Goal: Task Accomplishment & Management: Complete application form

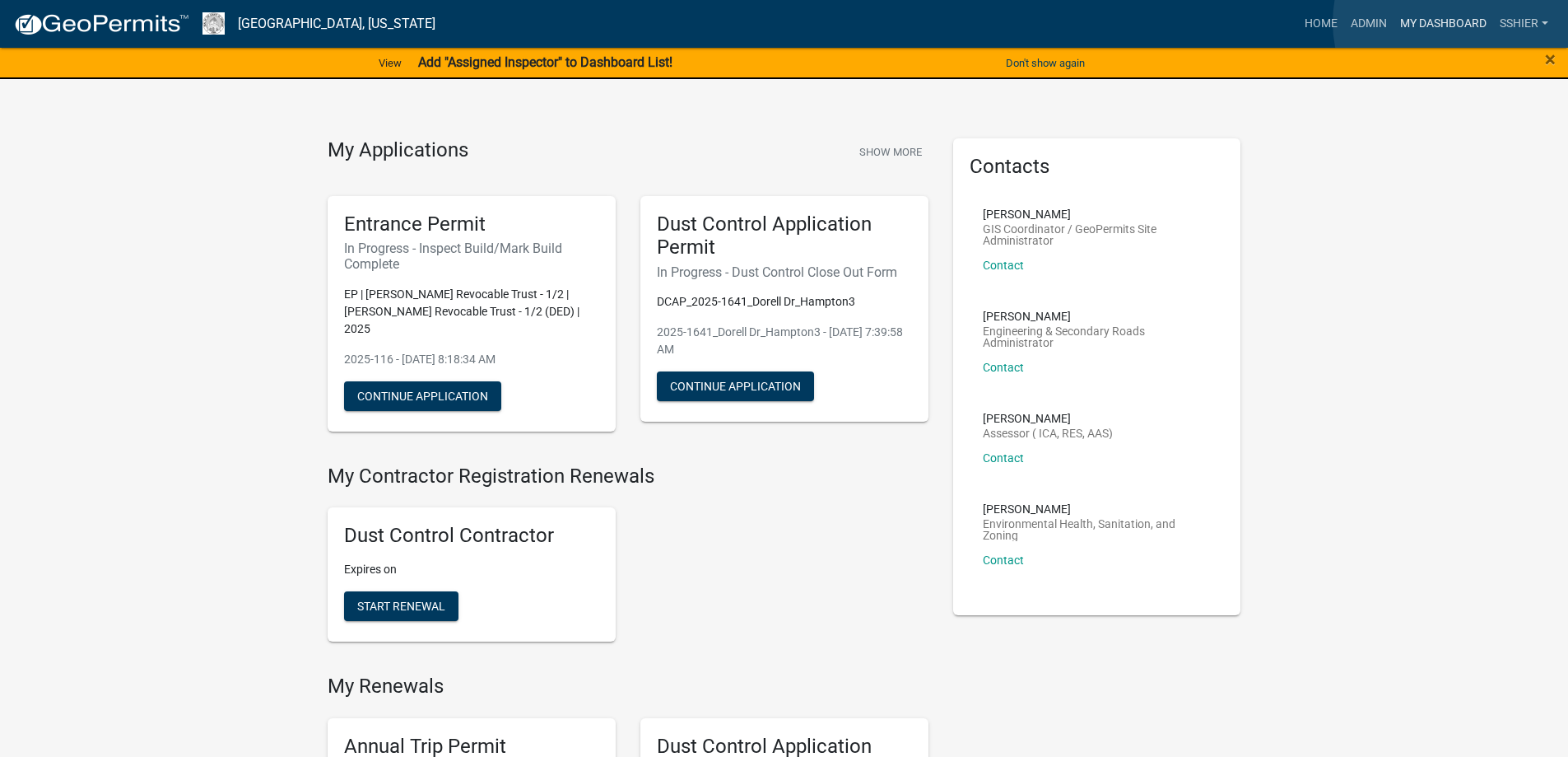
click at [1458, 23] on link "My Dashboard" at bounding box center [1444, 24] width 100 height 31
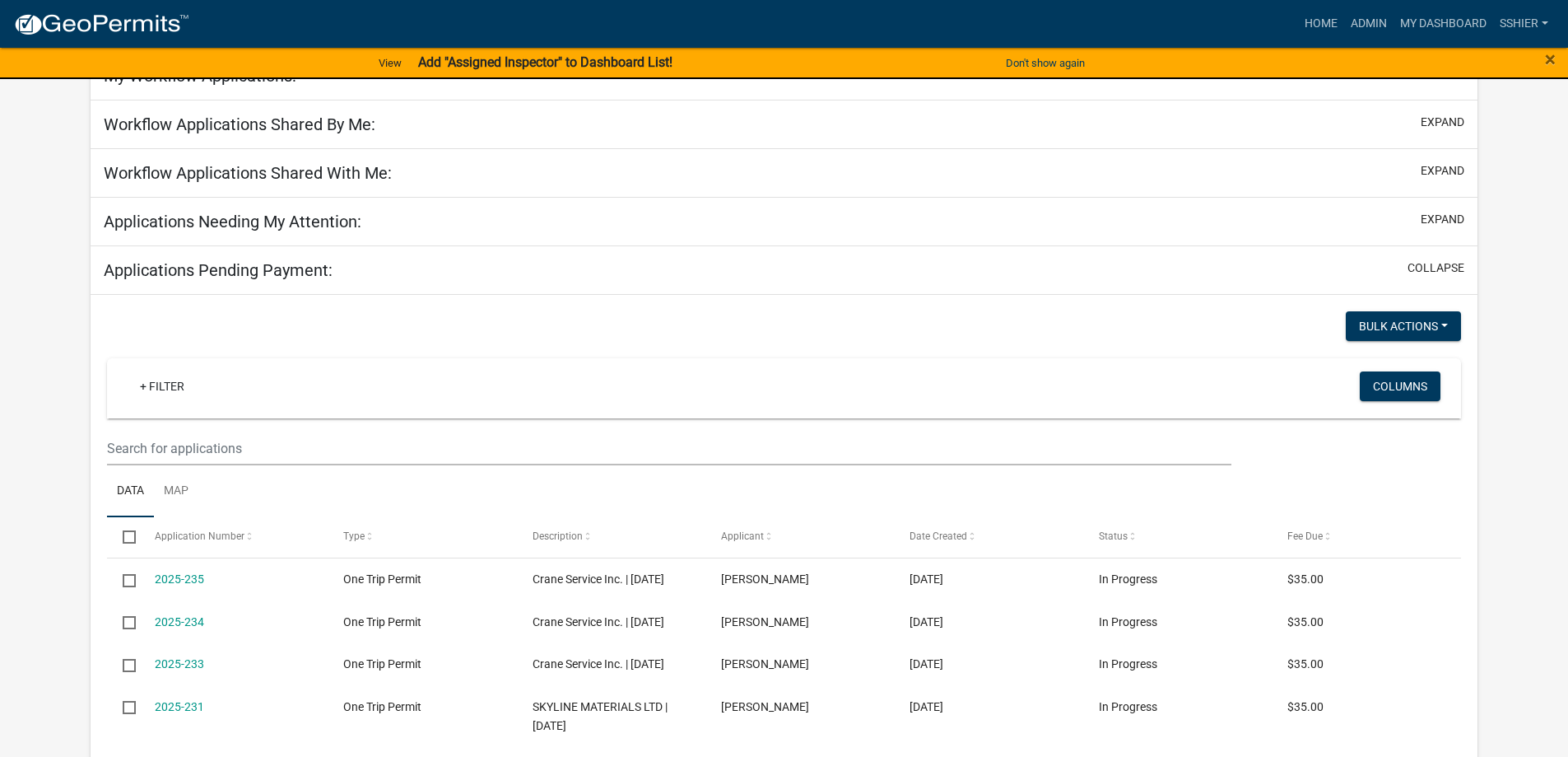
scroll to position [165, 0]
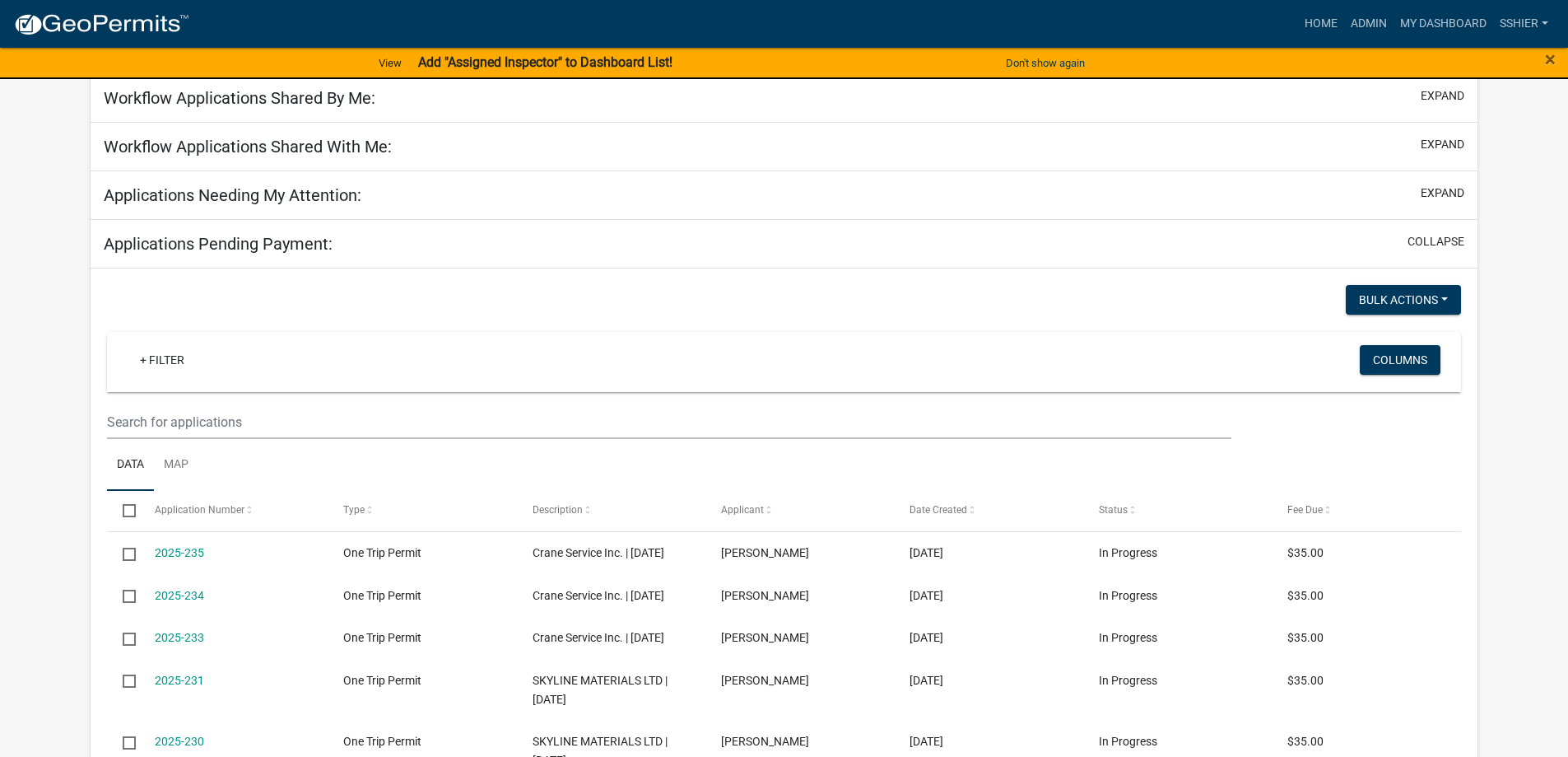
select select "1: 25"
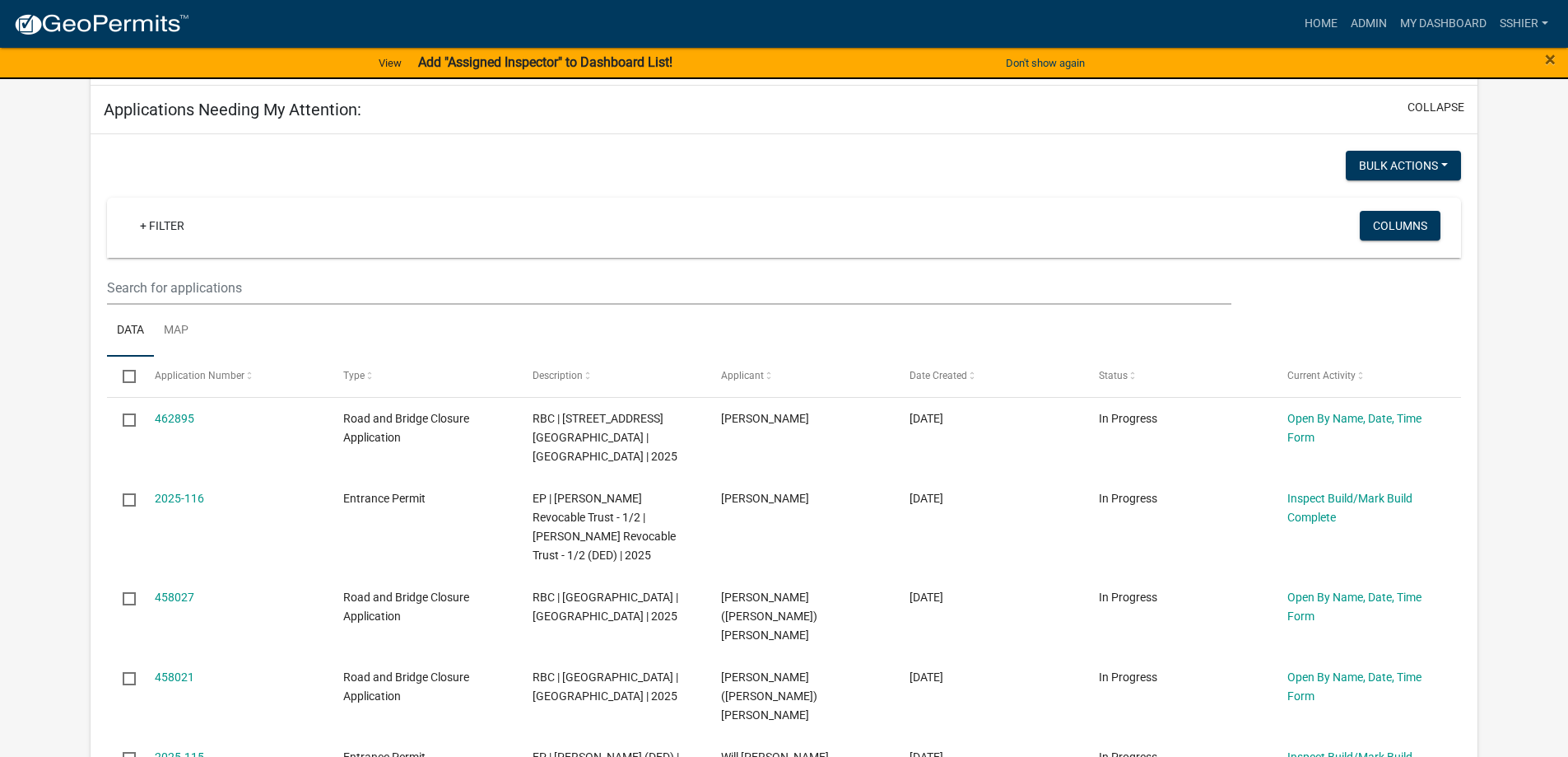
scroll to position [247, 0]
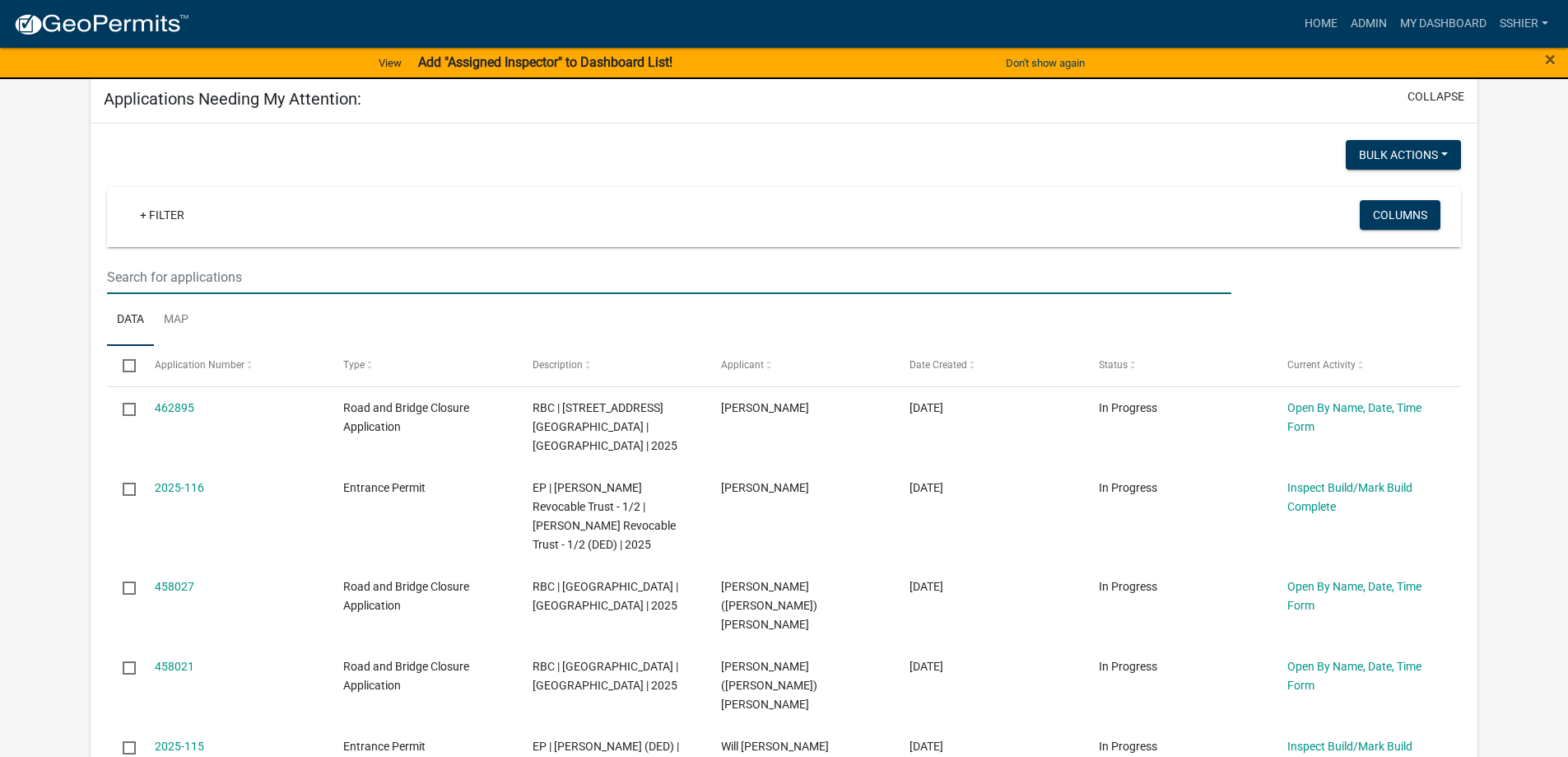
click at [235, 263] on input "text" at bounding box center [668, 277] width 1124 height 33
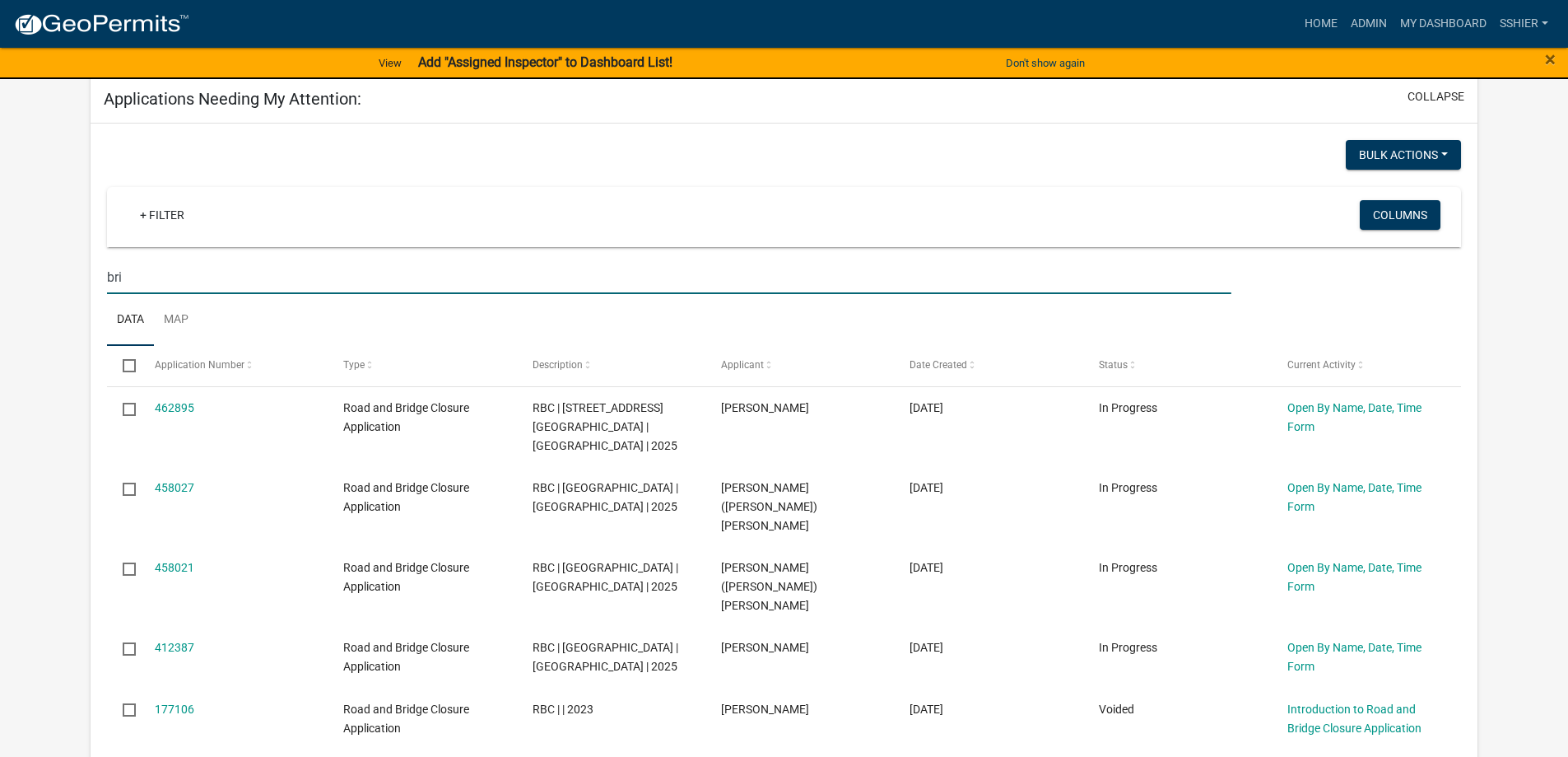
drag, startPoint x: 162, startPoint y: 278, endPoint x: 59, endPoint y: 281, distance: 103.0
type input "trip"
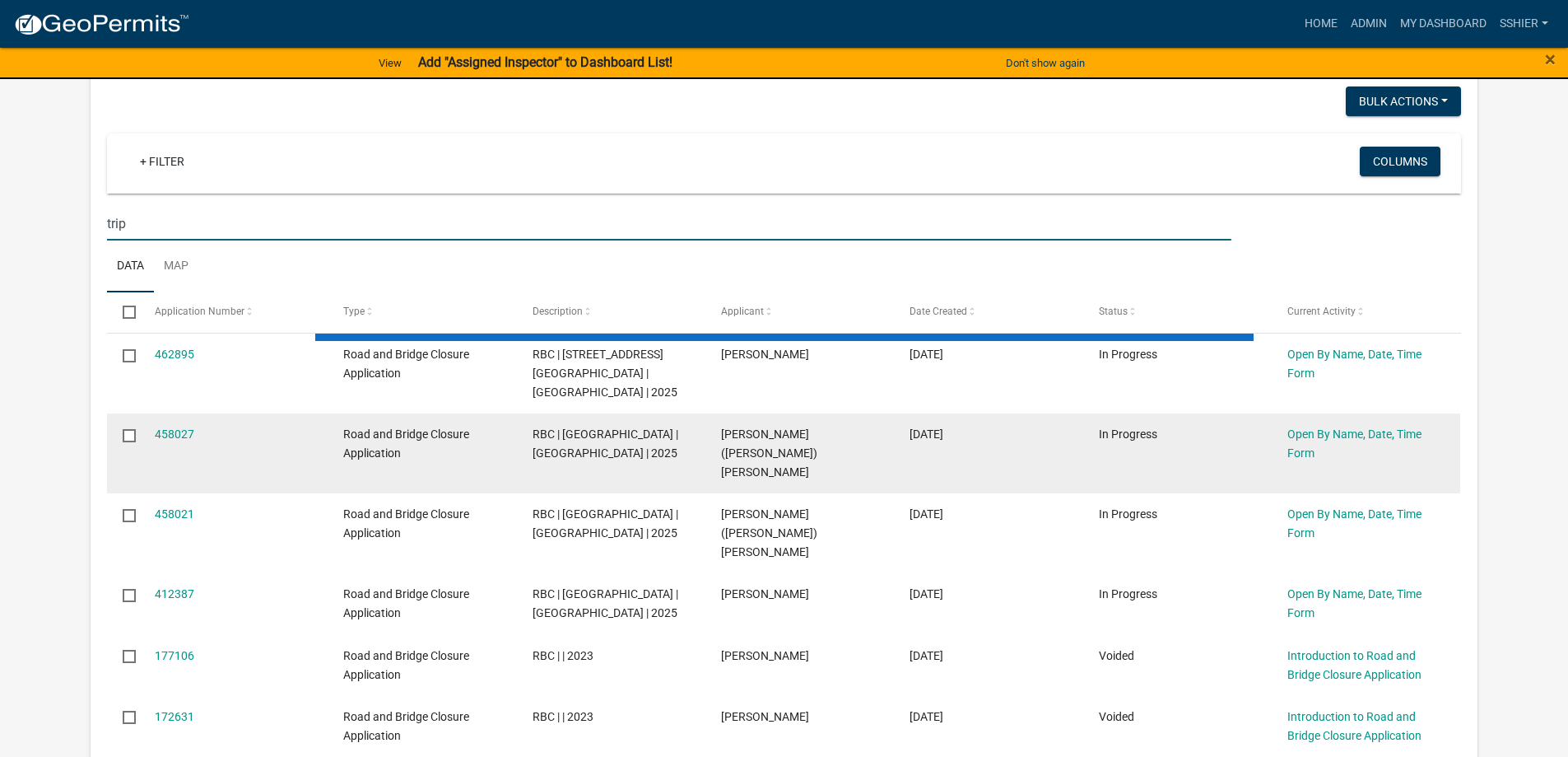
scroll to position [329, 0]
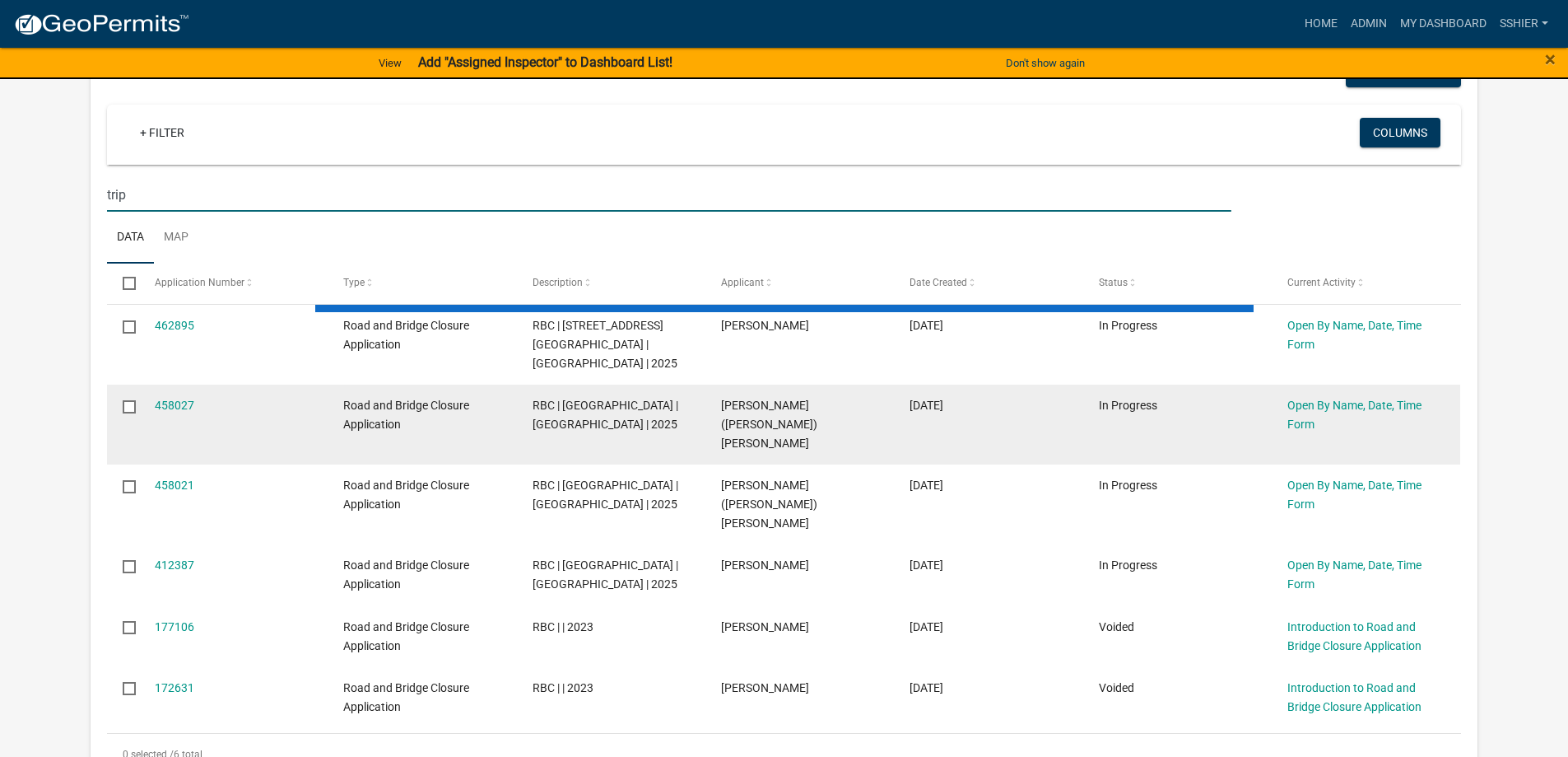
select select "1: 25"
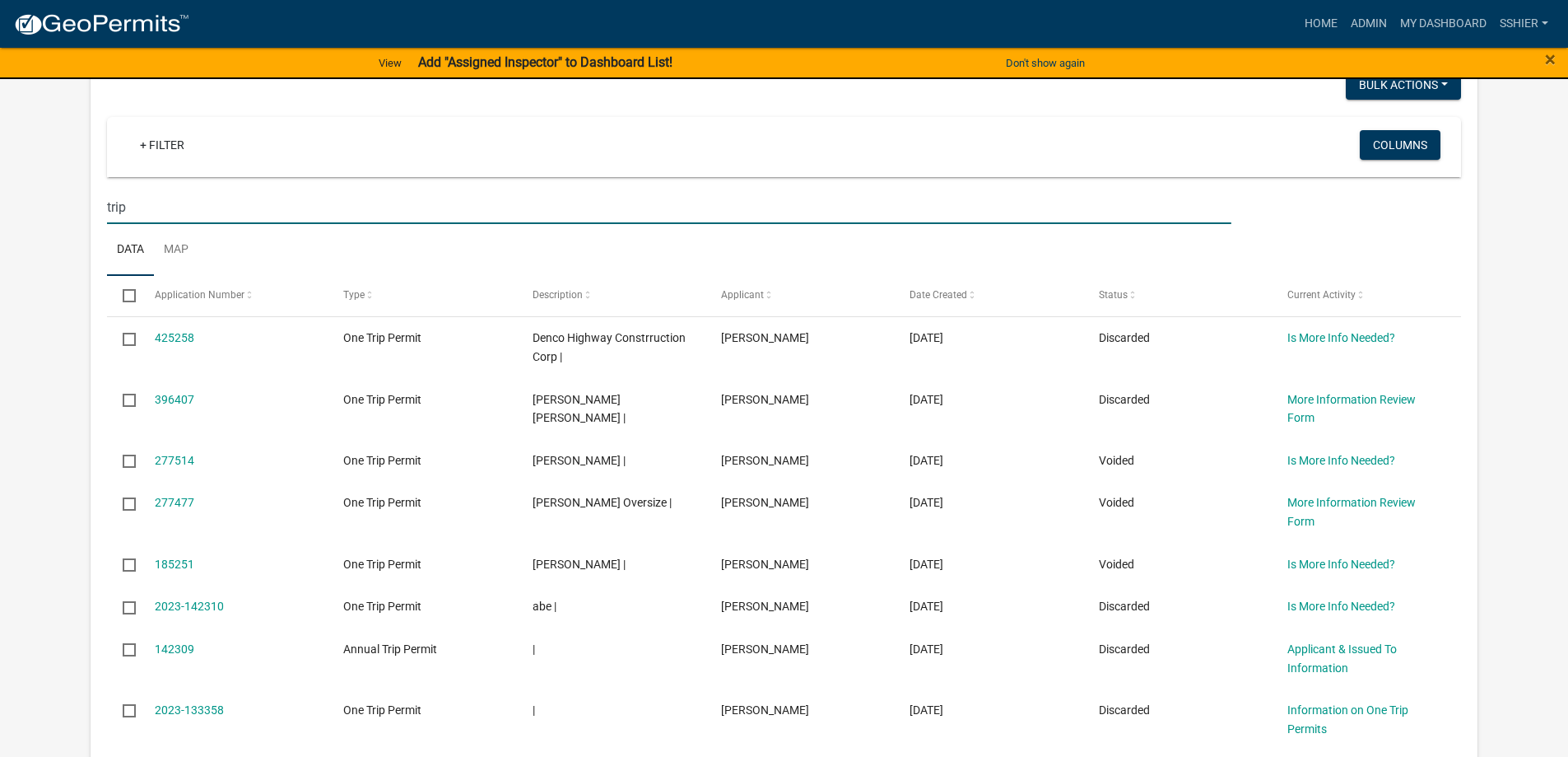
scroll to position [82, 0]
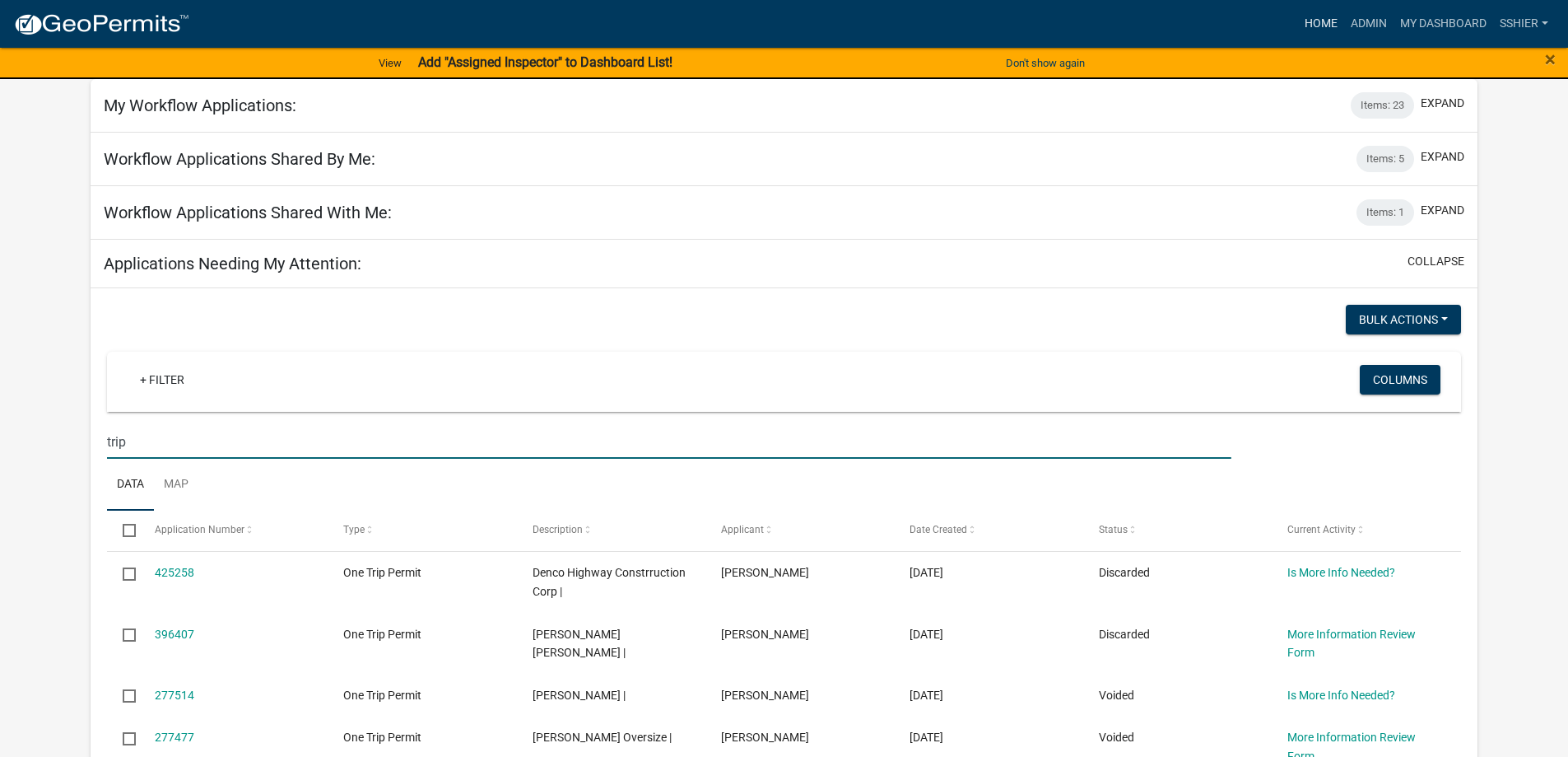
click at [1315, 20] on link "Home" at bounding box center [1321, 24] width 46 height 31
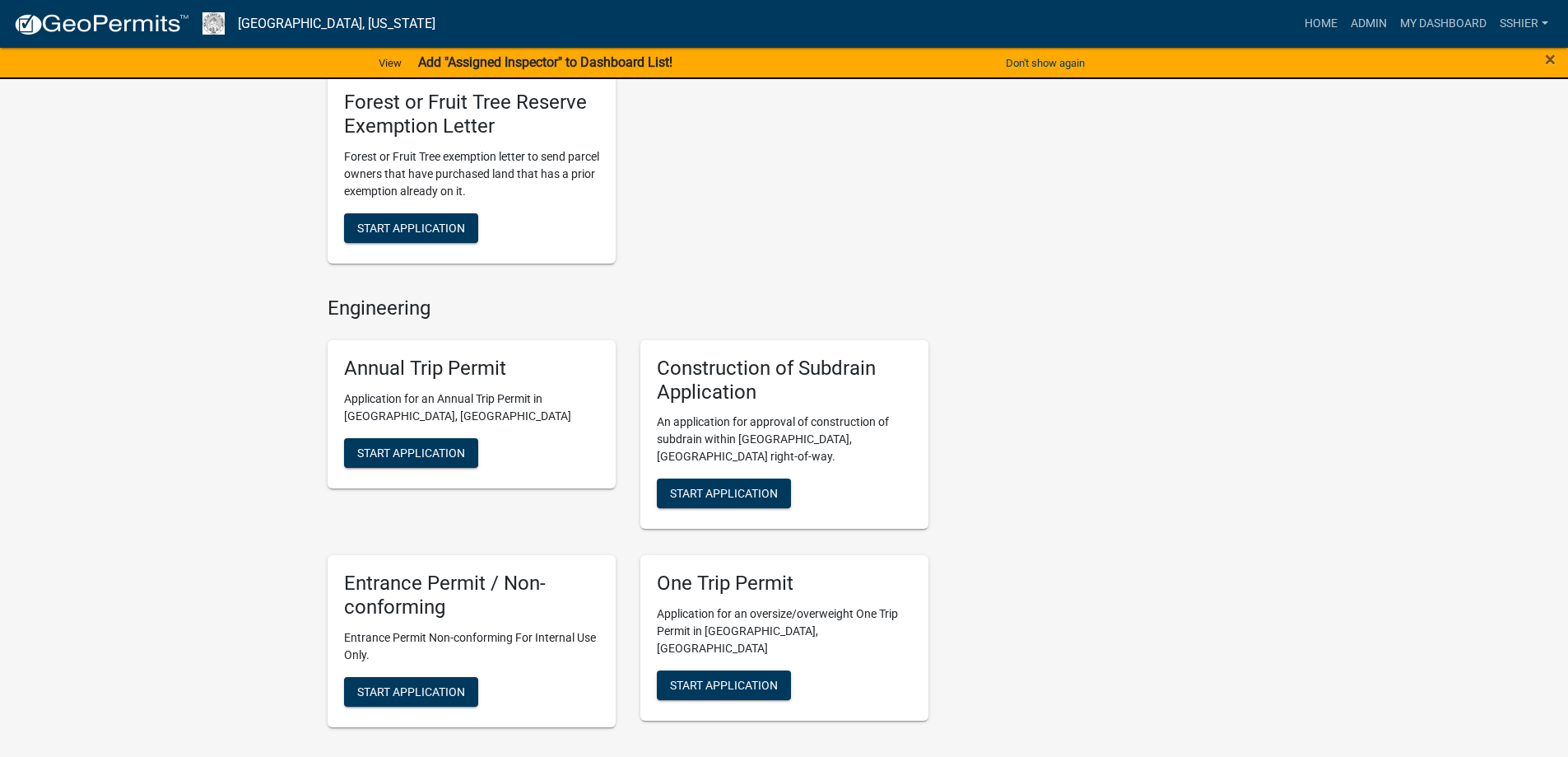
scroll to position [1894, 0]
click at [740, 678] on span "Start Application" at bounding box center [724, 683] width 108 height 13
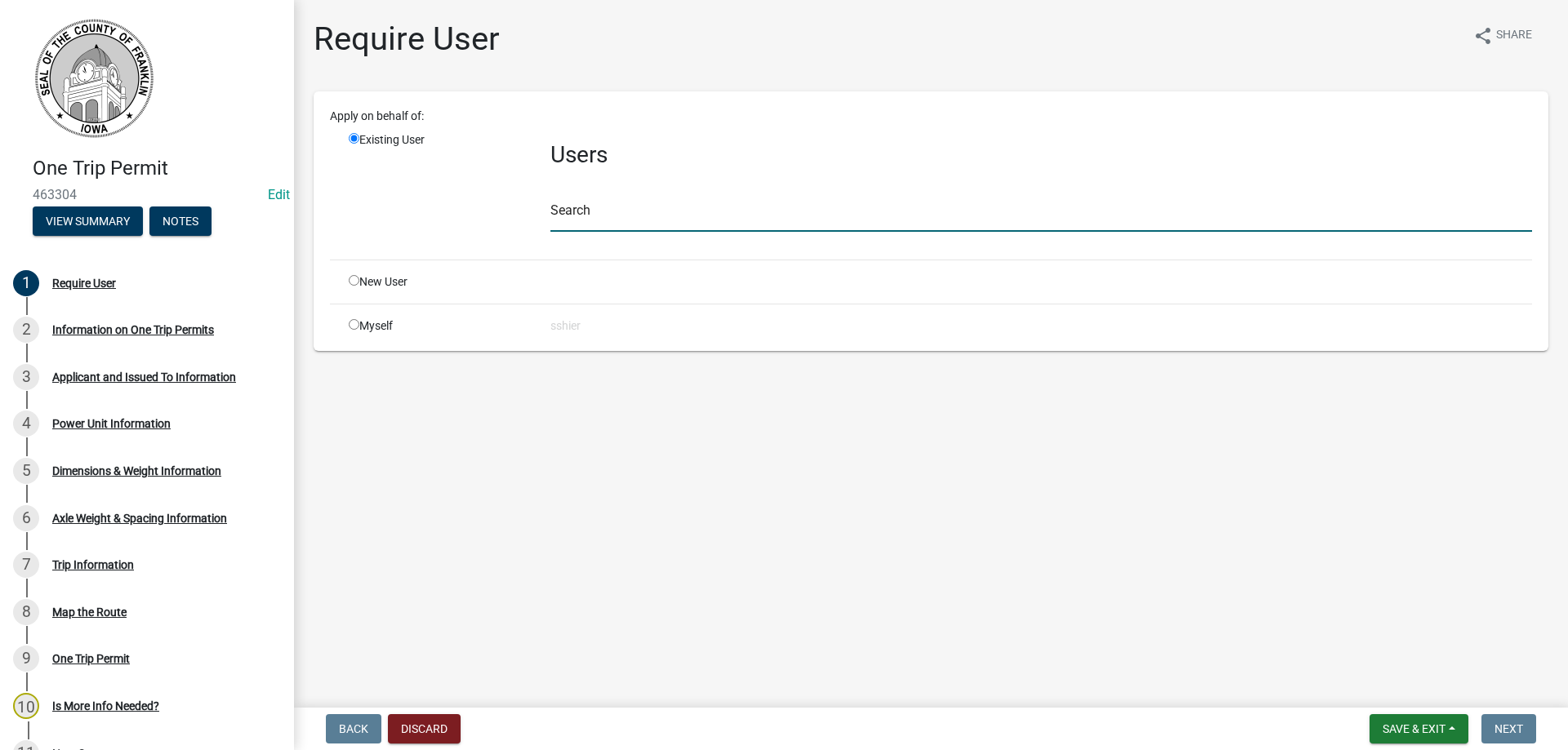
click at [564, 207] on input "text" at bounding box center [1041, 215] width 982 height 33
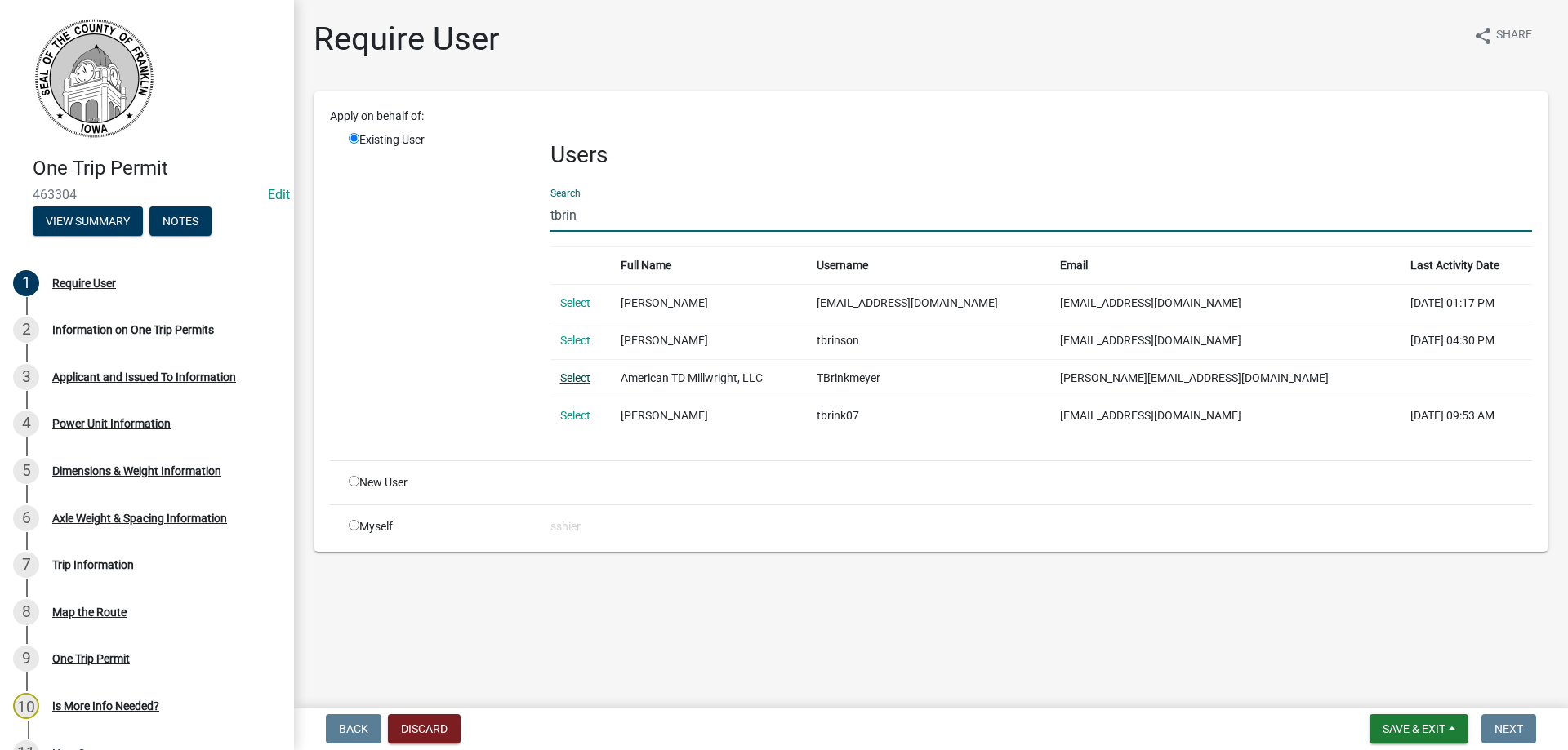
type input "tbrin"
click at [573, 375] on link "Select" at bounding box center [575, 377] width 30 height 13
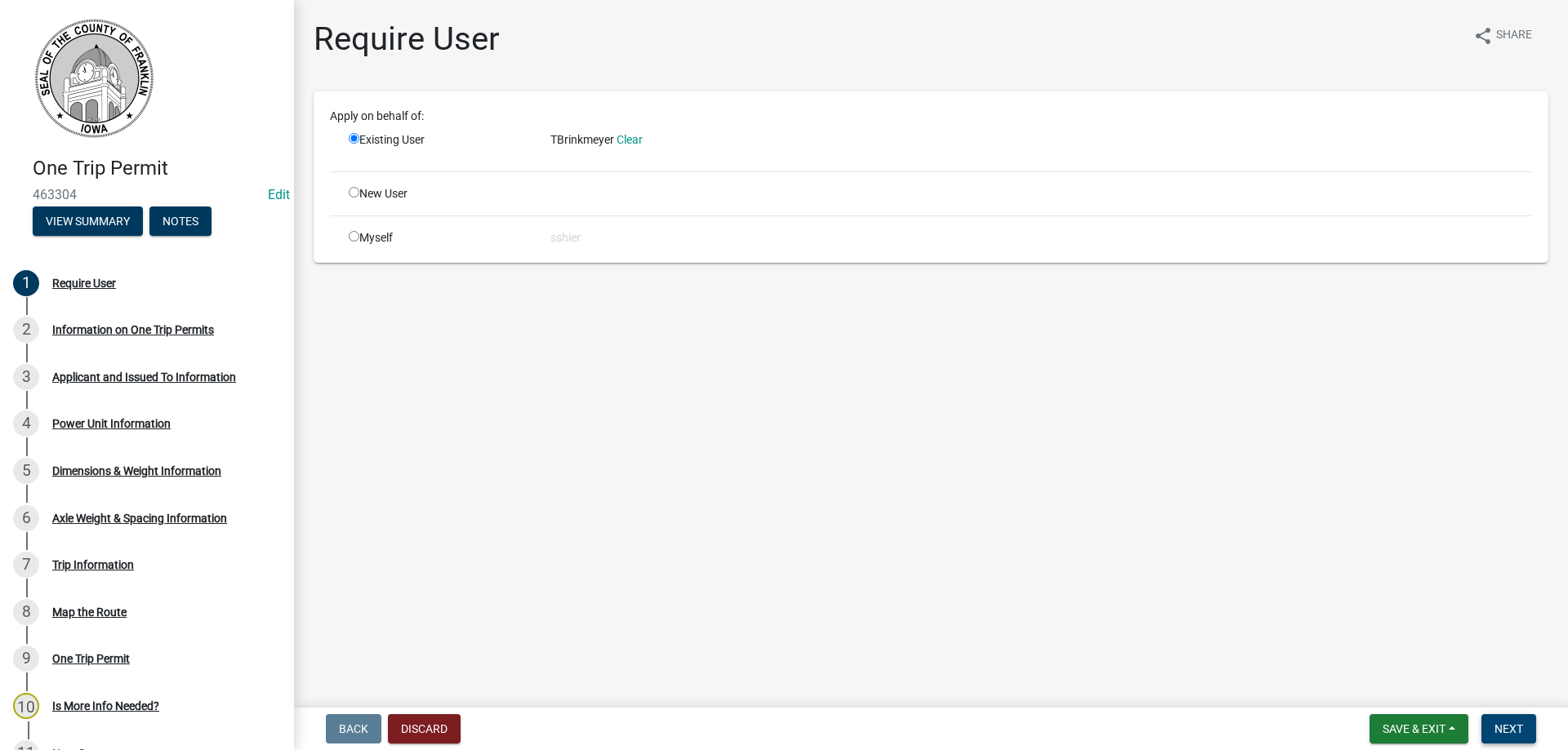
click at [1512, 725] on span "Next" at bounding box center [1508, 728] width 28 height 13
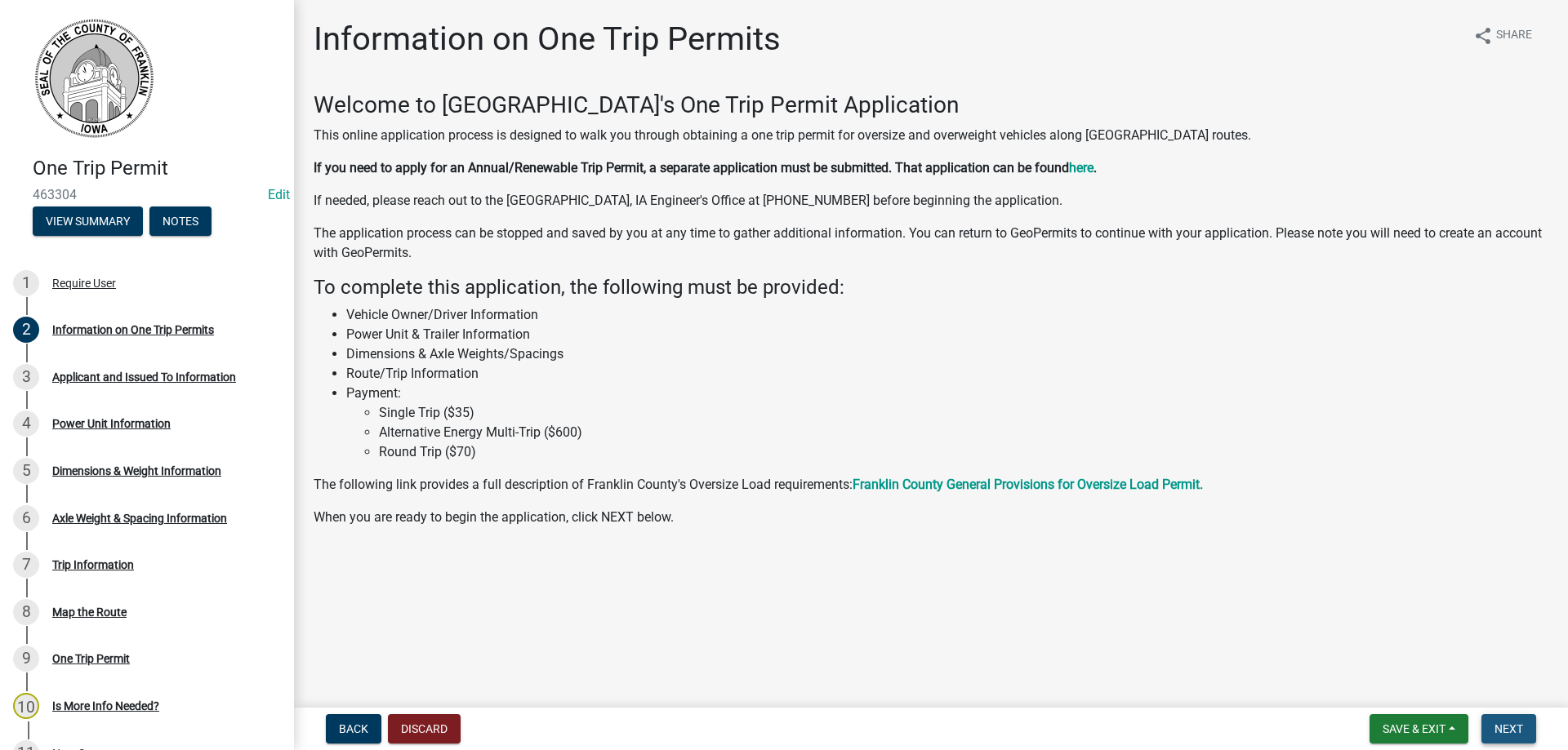
click at [1525, 729] on button "Next" at bounding box center [1509, 729] width 54 height 29
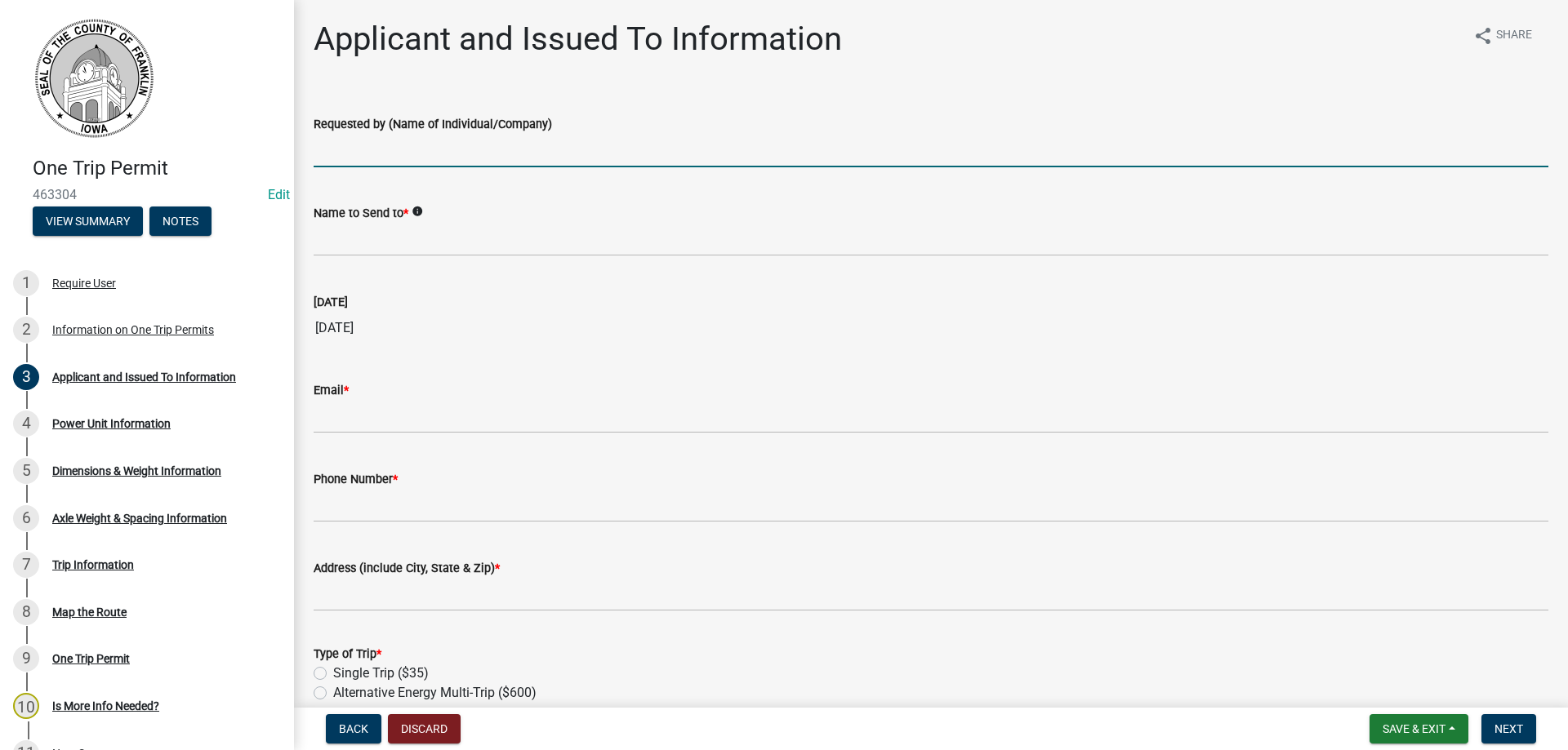
click at [366, 137] on input "Requested by (Name of Individual/Company)" at bounding box center [931, 151] width 1235 height 33
type input "Taber Brinkmeyer"
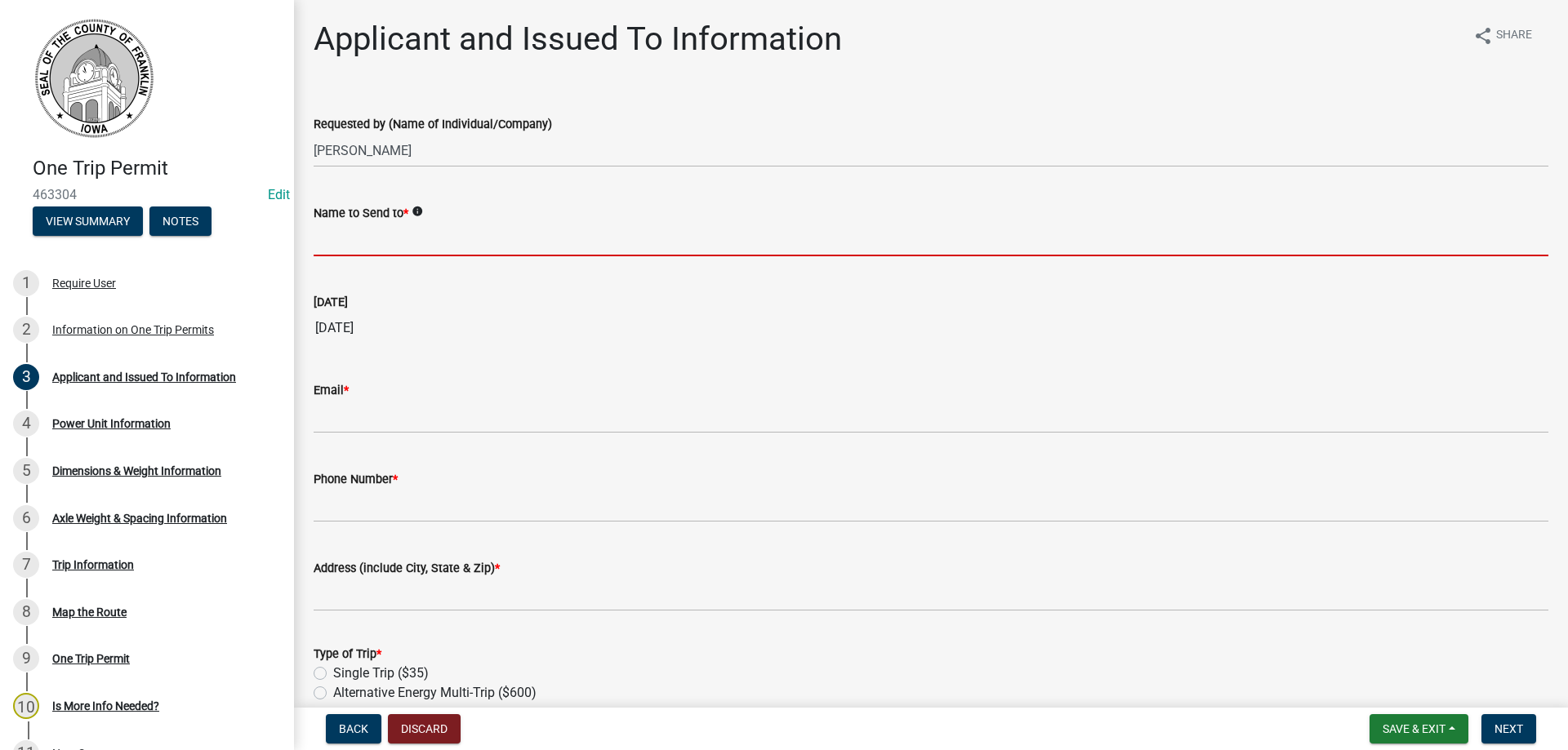
click at [421, 212] on icon "info" at bounding box center [417, 212] width 12 height 12
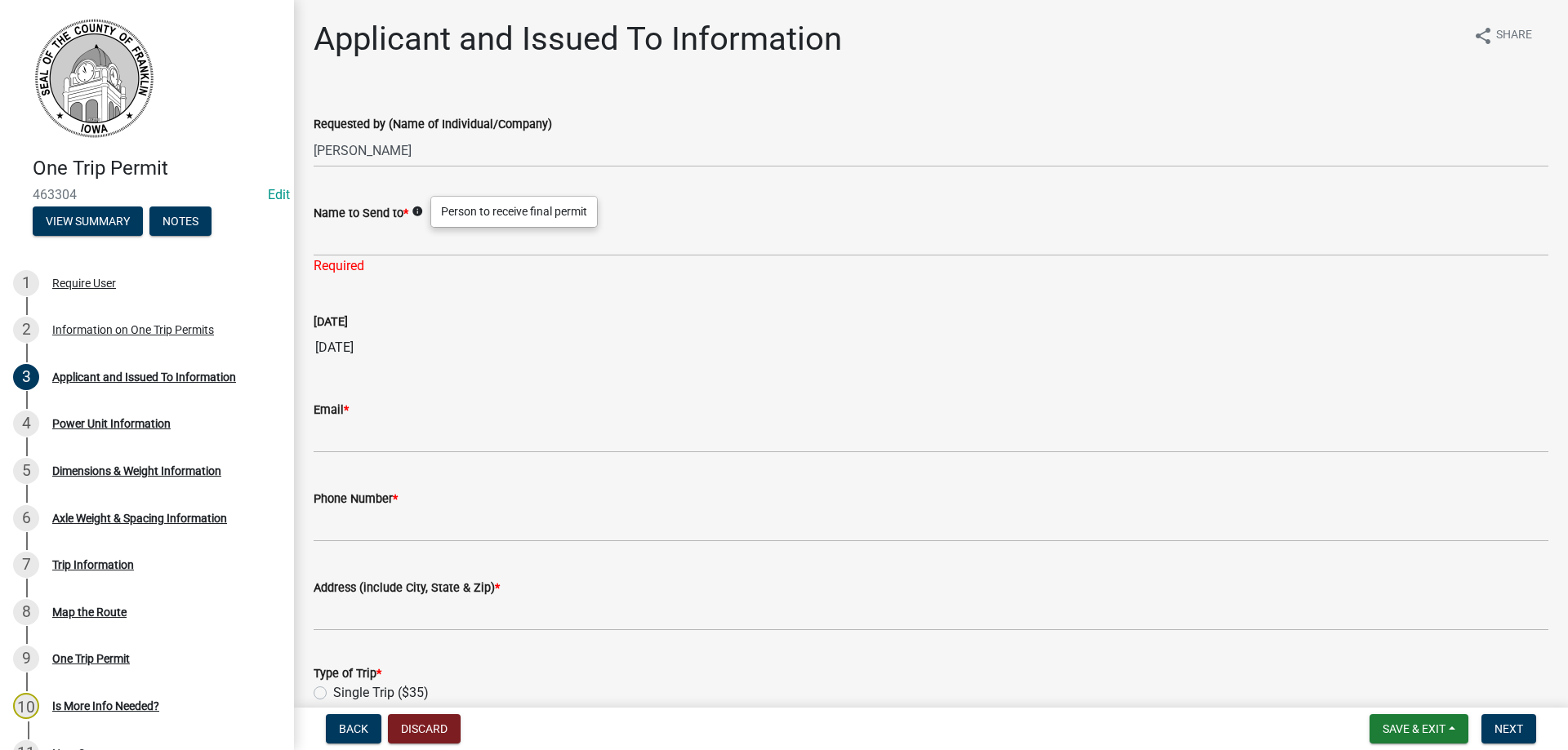
click at [421, 212] on icon "info" at bounding box center [417, 212] width 12 height 12
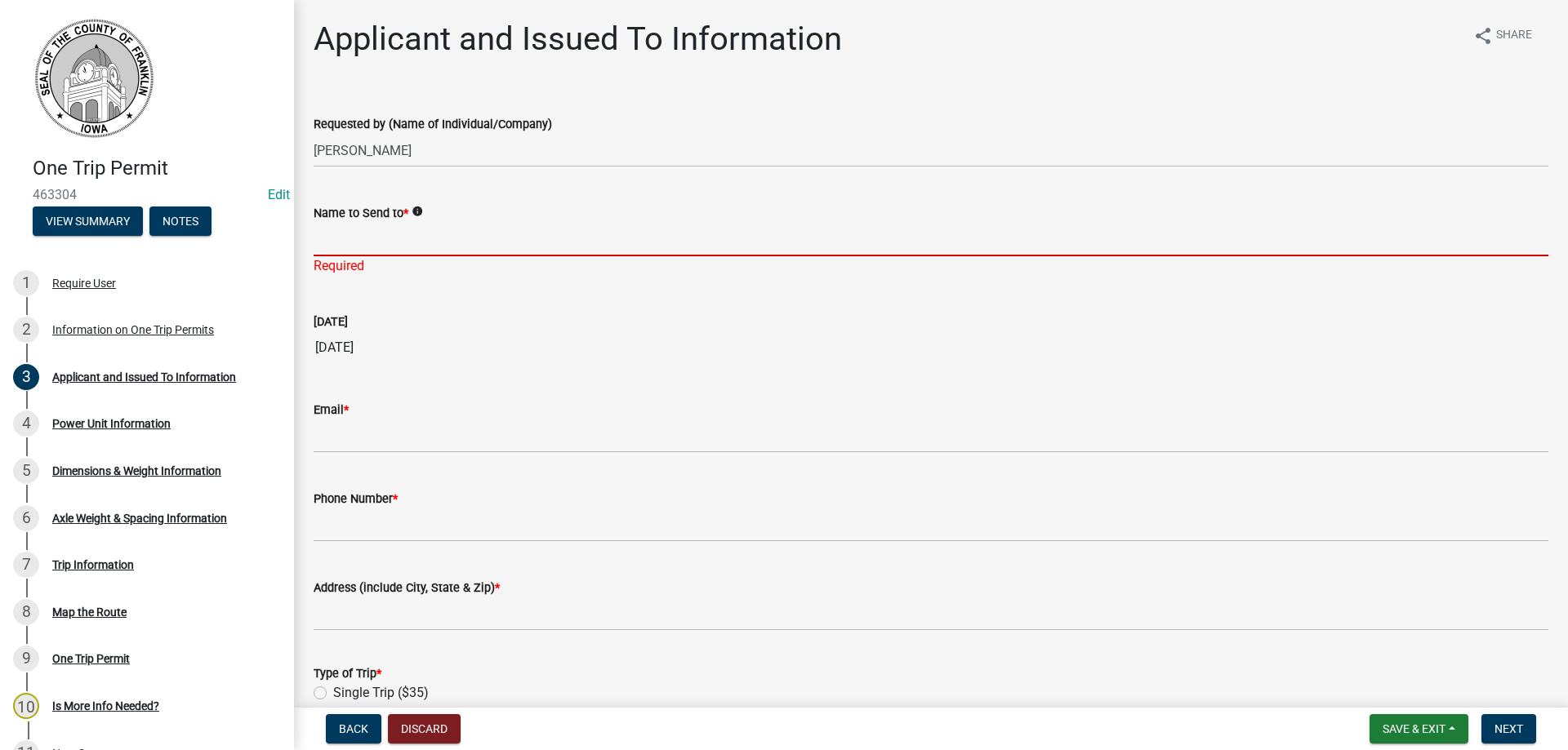
drag, startPoint x: 340, startPoint y: 235, endPoint x: 352, endPoint y: 242, distance: 13.9
click at [342, 239] on input "Name to Send to *" at bounding box center [931, 239] width 1235 height 33
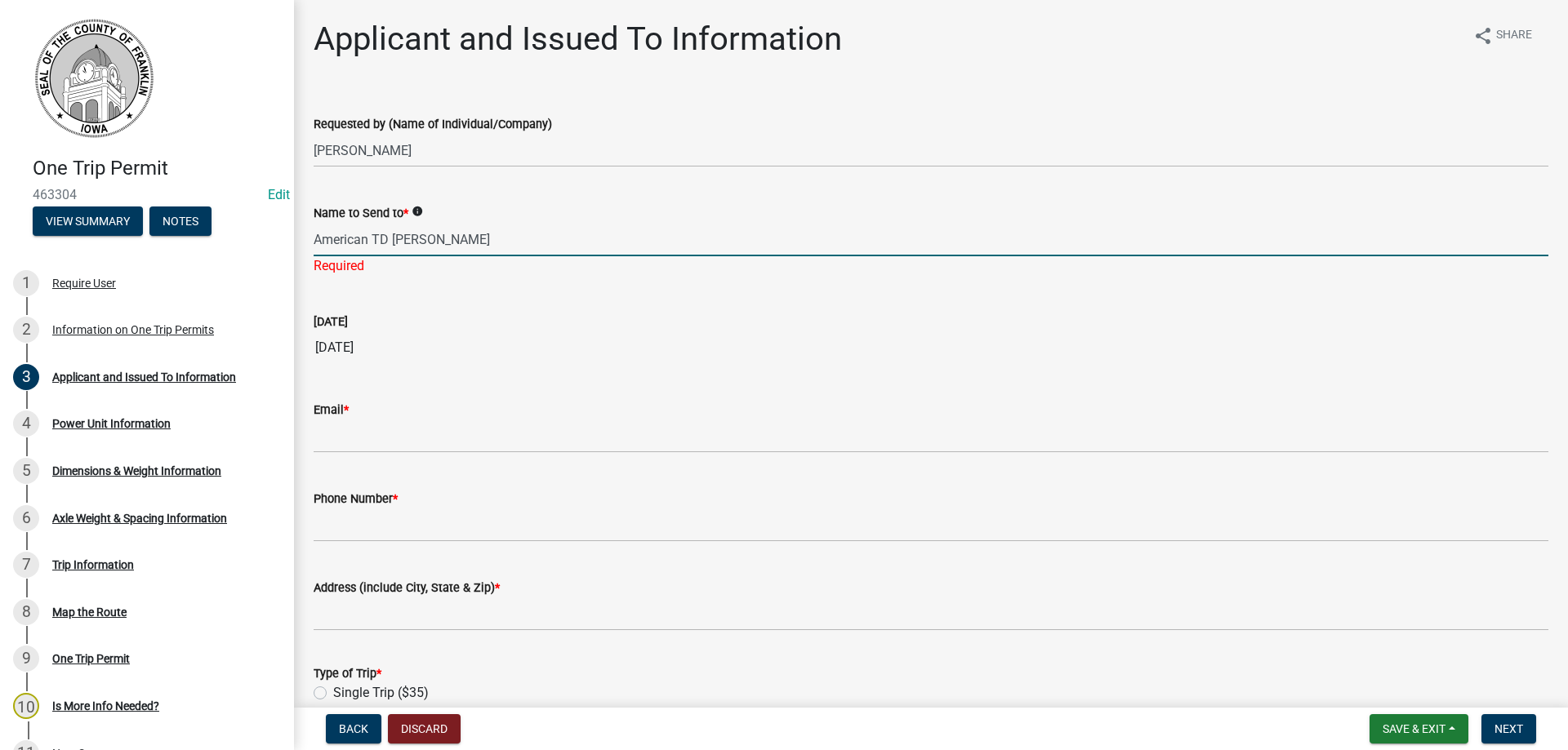
type input "American TD Millwright"
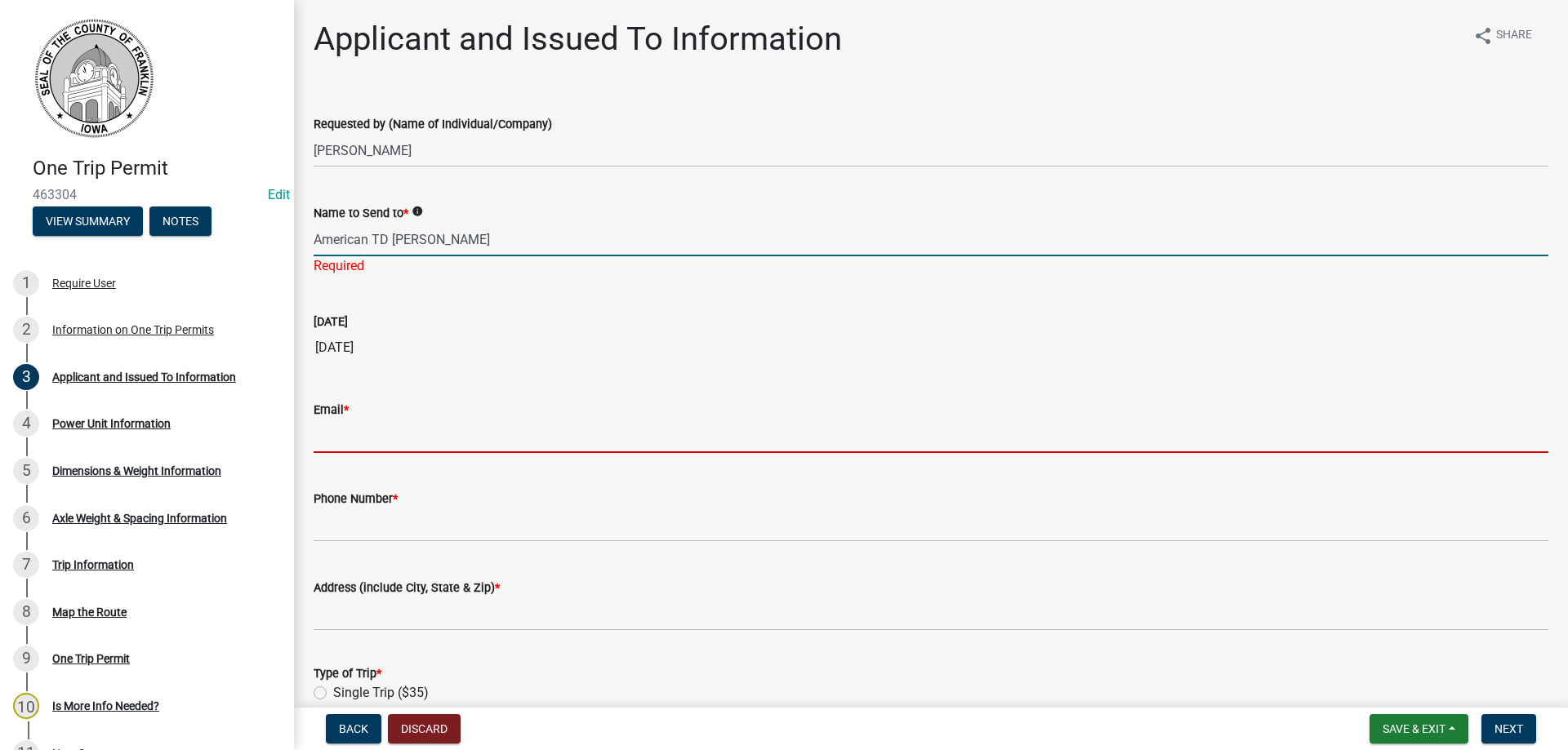
click at [330, 423] on input "Email *" at bounding box center [931, 436] width 1235 height 33
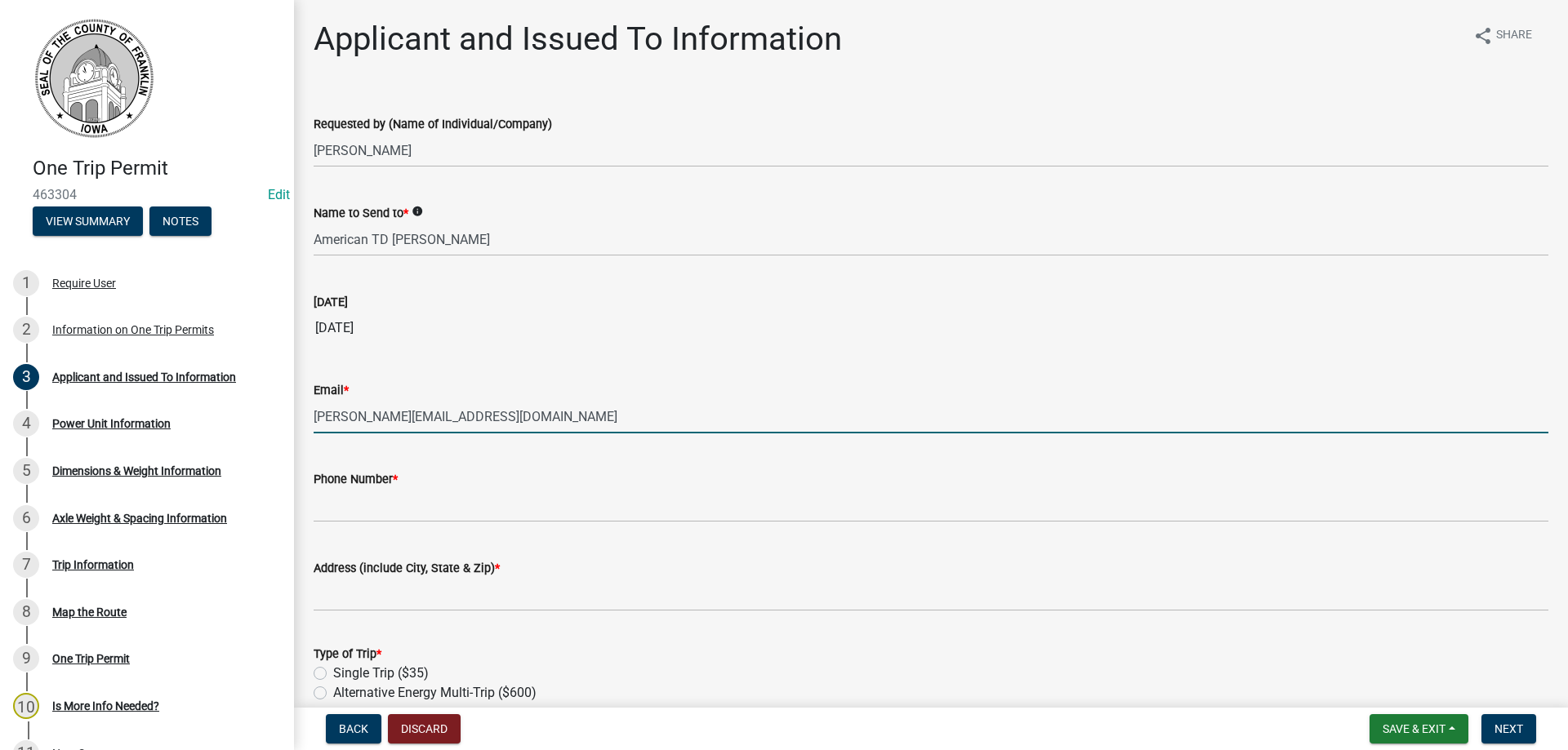
type input "taber@tdmillwright.com"
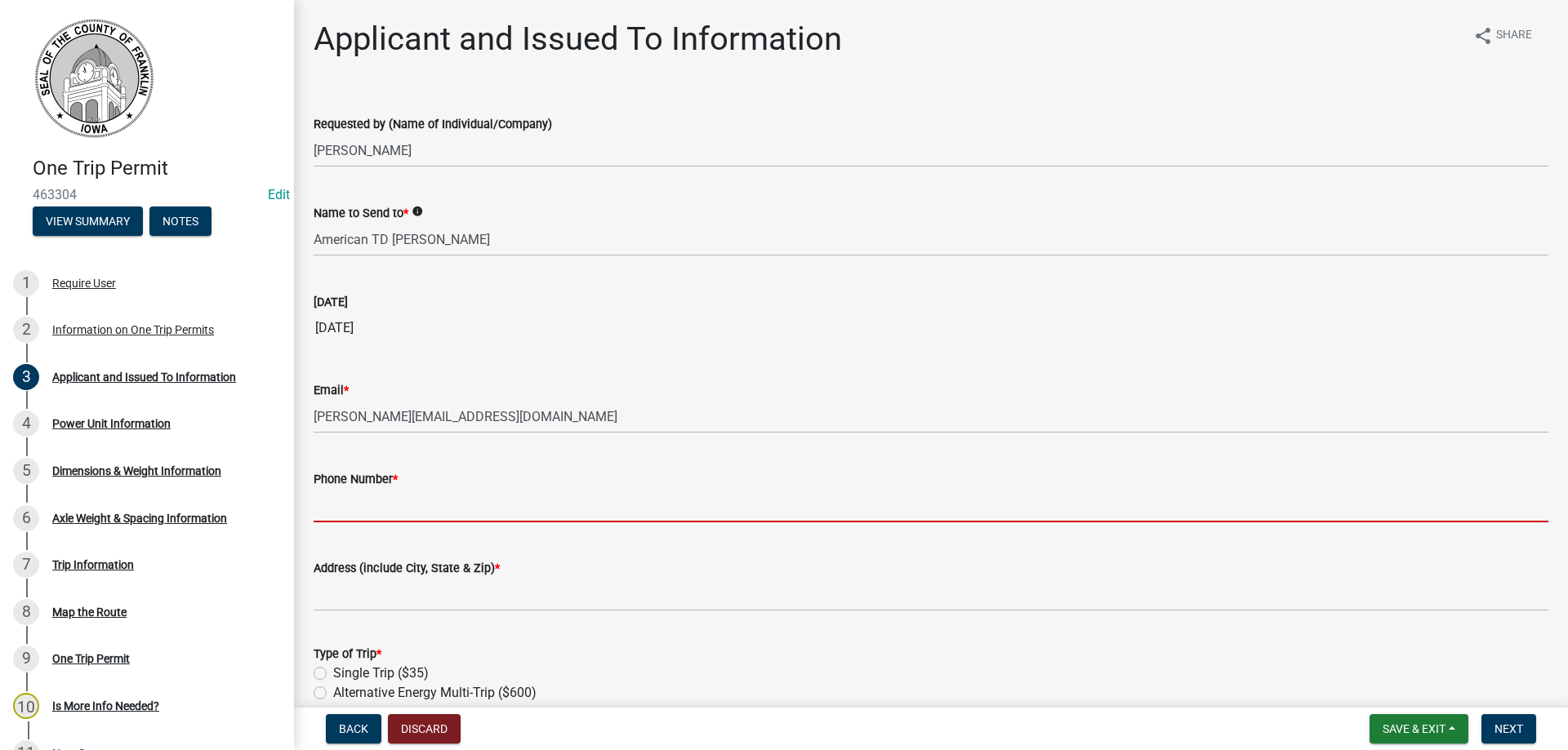
type input "6"
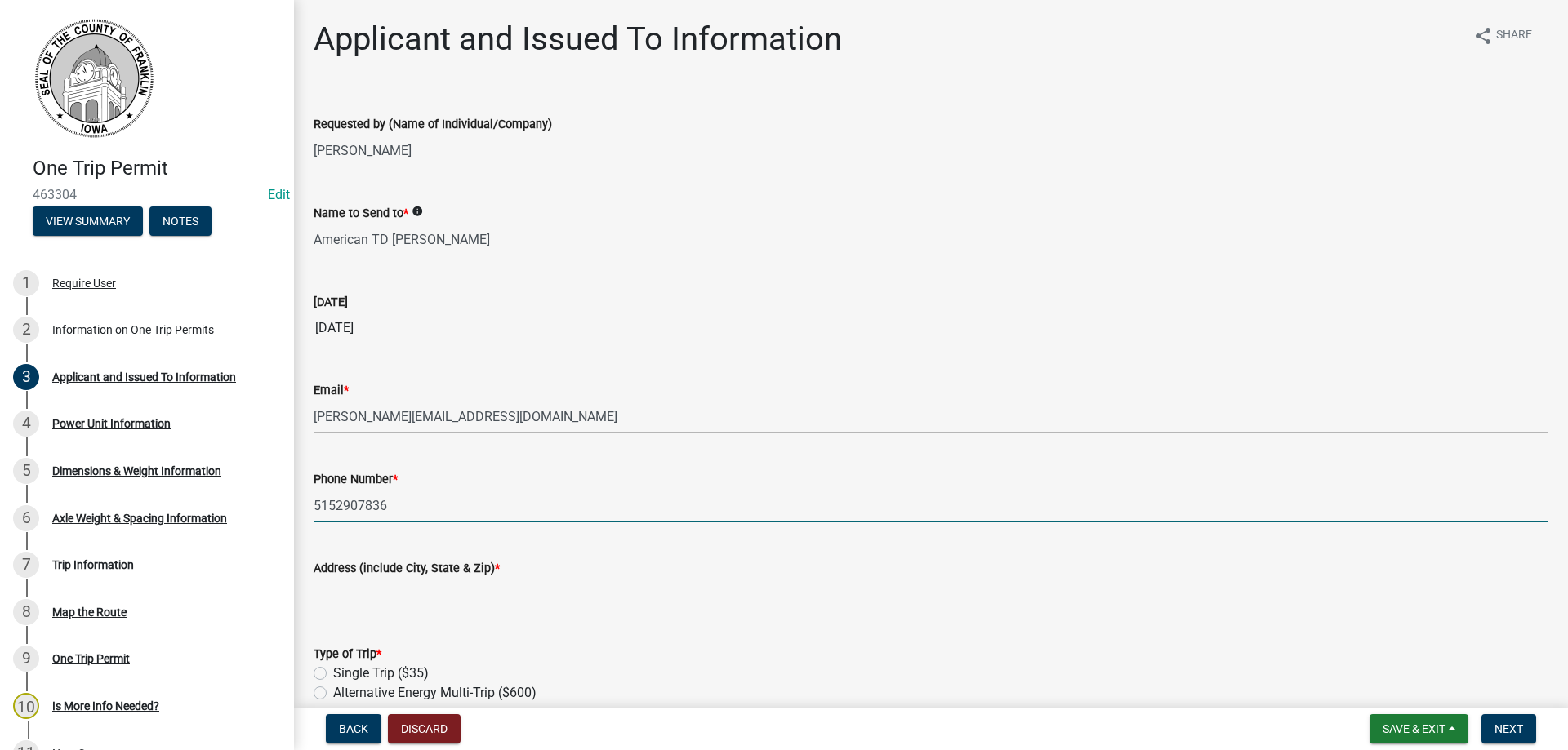
type input "5152907836"
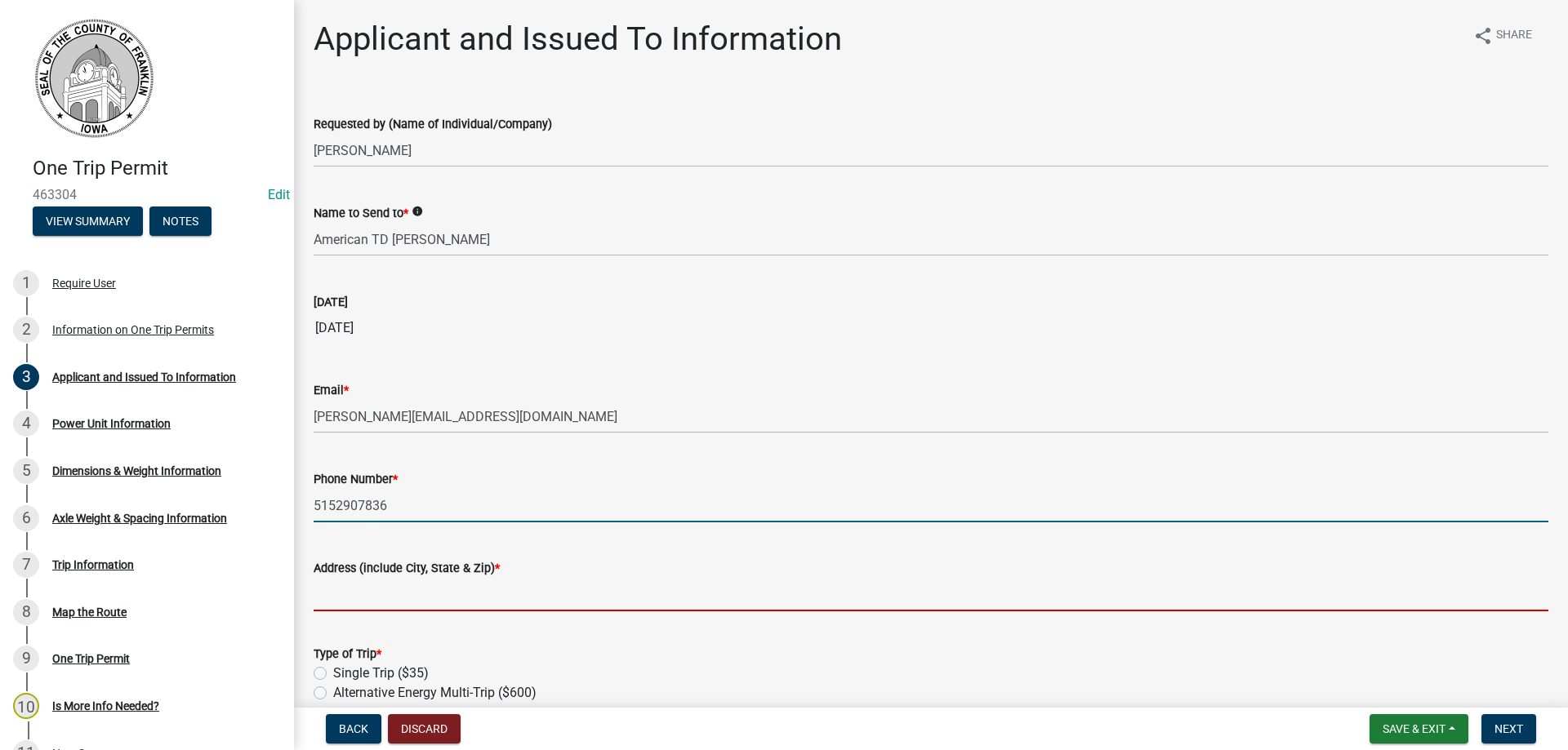
click at [396, 599] on input "Address (include City, State & Zip) *" at bounding box center [931, 595] width 1235 height 33
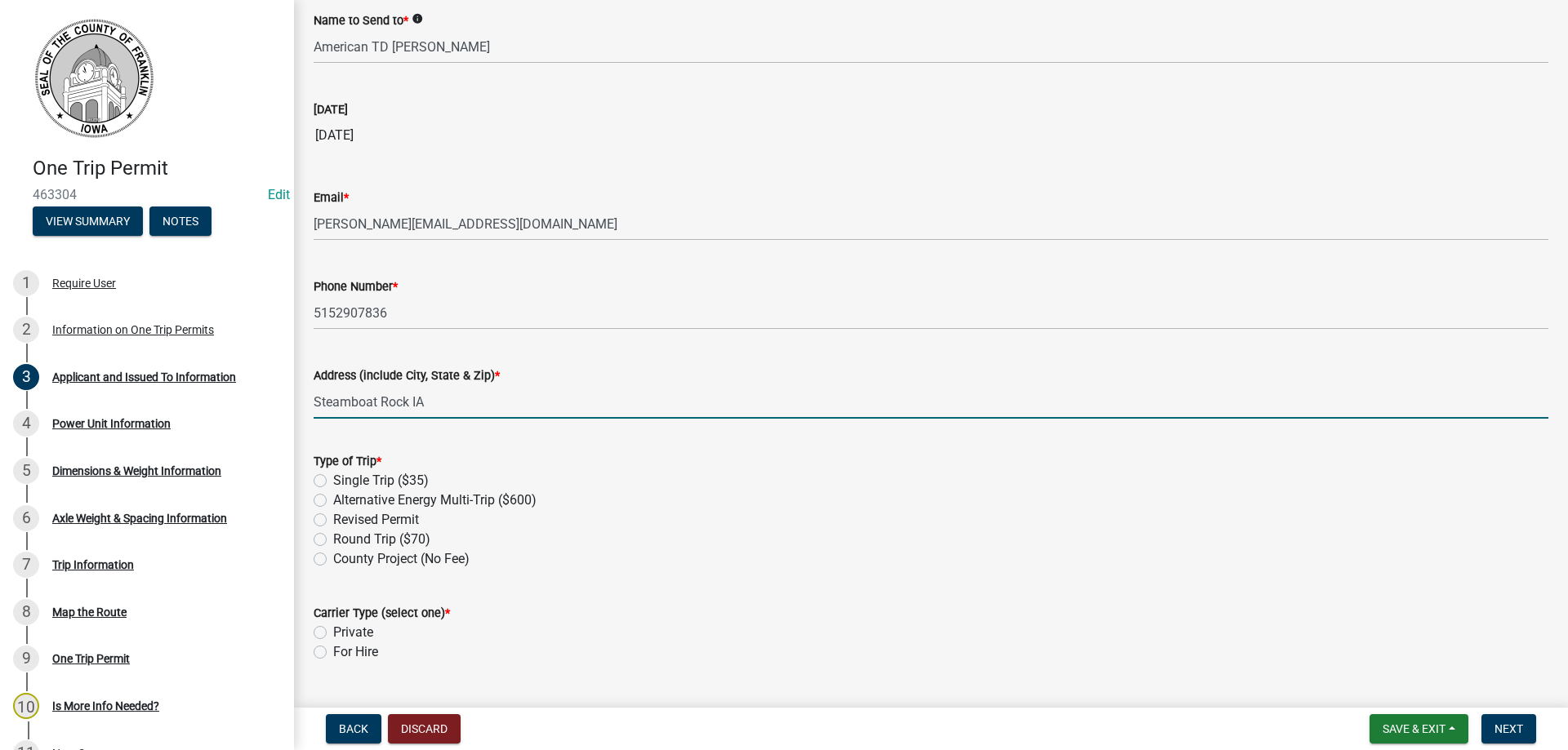
scroll to position [245, 0]
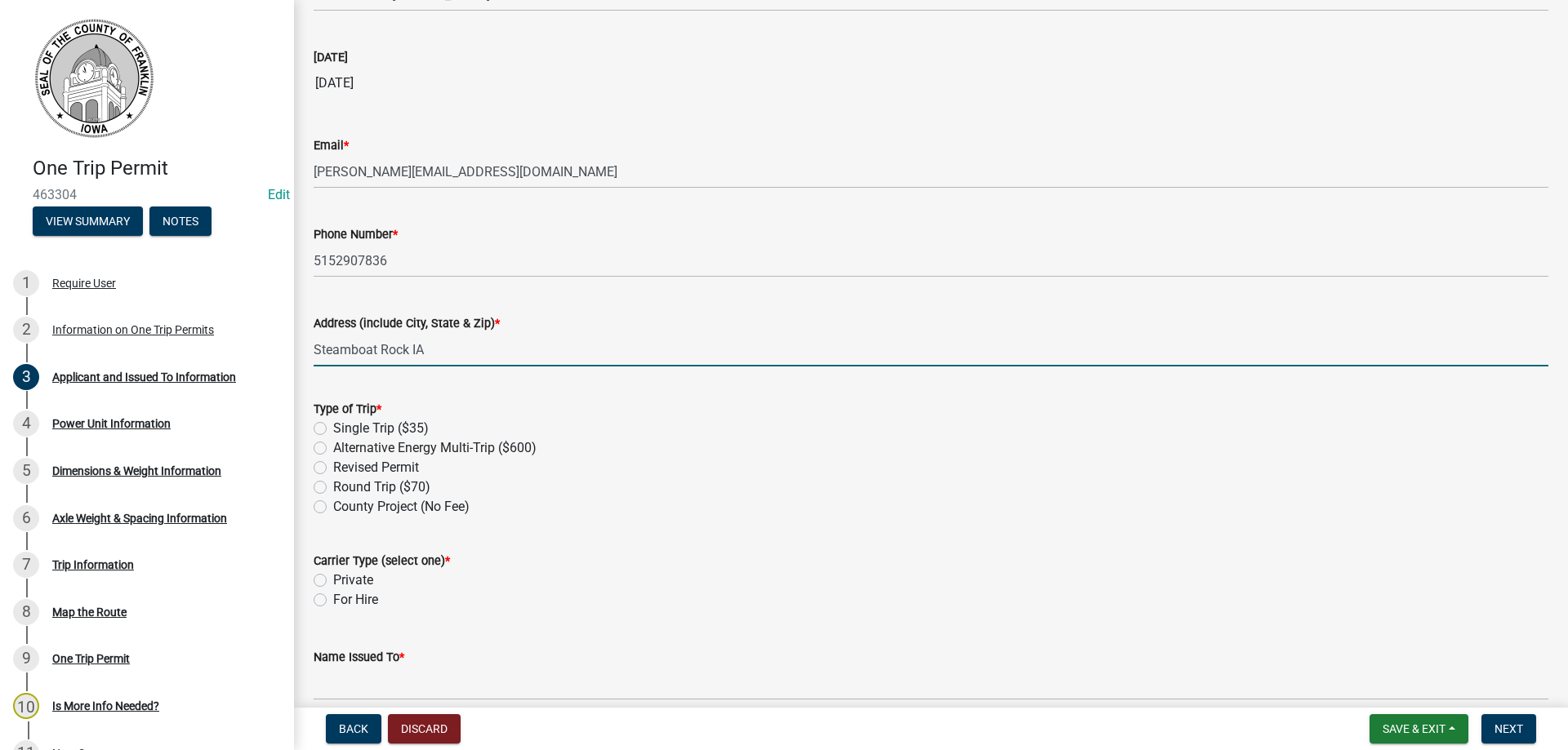
type input "Steamboat Rock IA"
click at [333, 428] on label "Single Trip ($35)" at bounding box center [381, 428] width 95 height 19
click at [333, 428] on input "Single Trip ($35)" at bounding box center [338, 424] width 11 height 11
radio input "true"
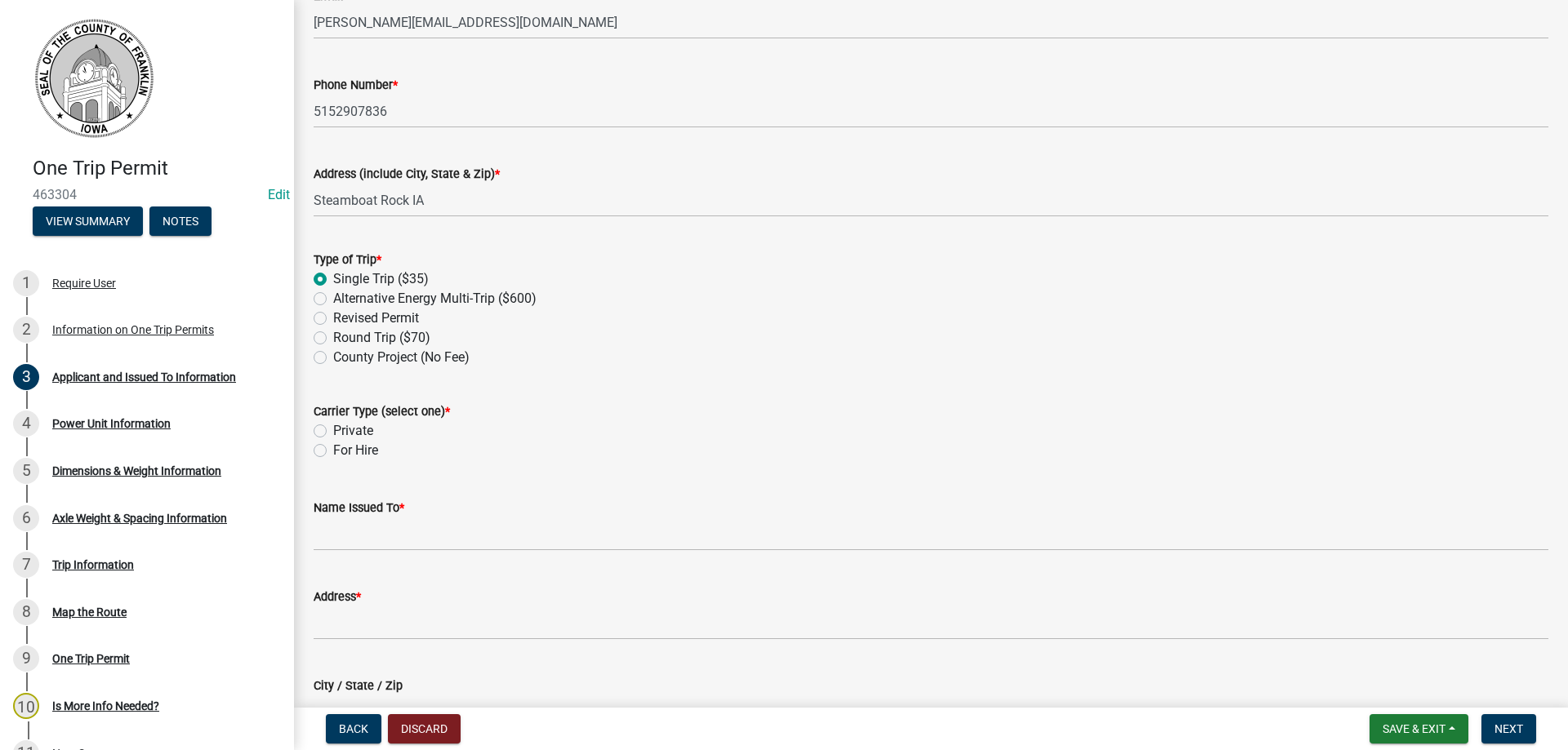
scroll to position [408, 0]
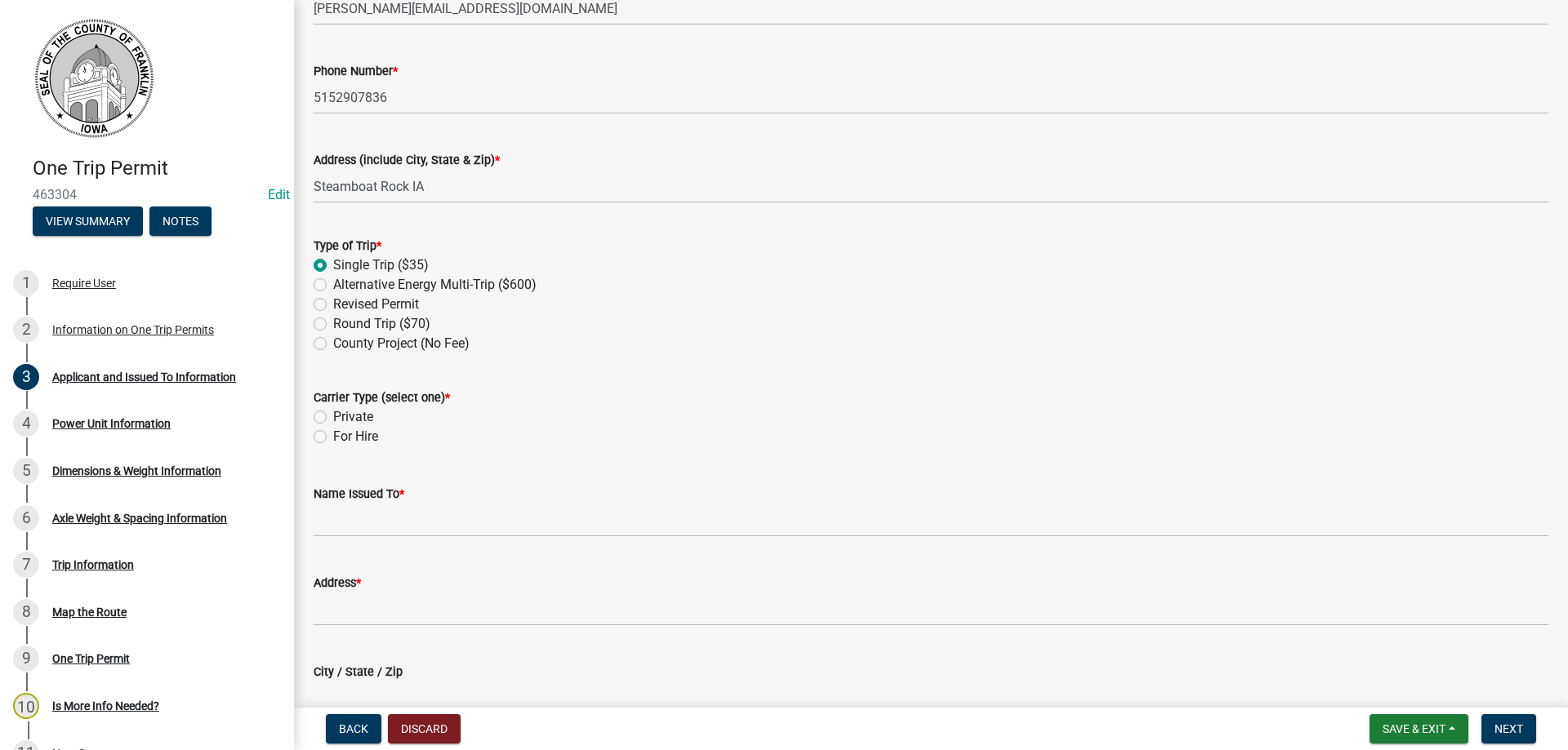
click at [333, 434] on label "For Hire" at bounding box center [356, 436] width 45 height 19
click at [333, 434] on input "For Hire" at bounding box center [338, 431] width 11 height 11
radio input "true"
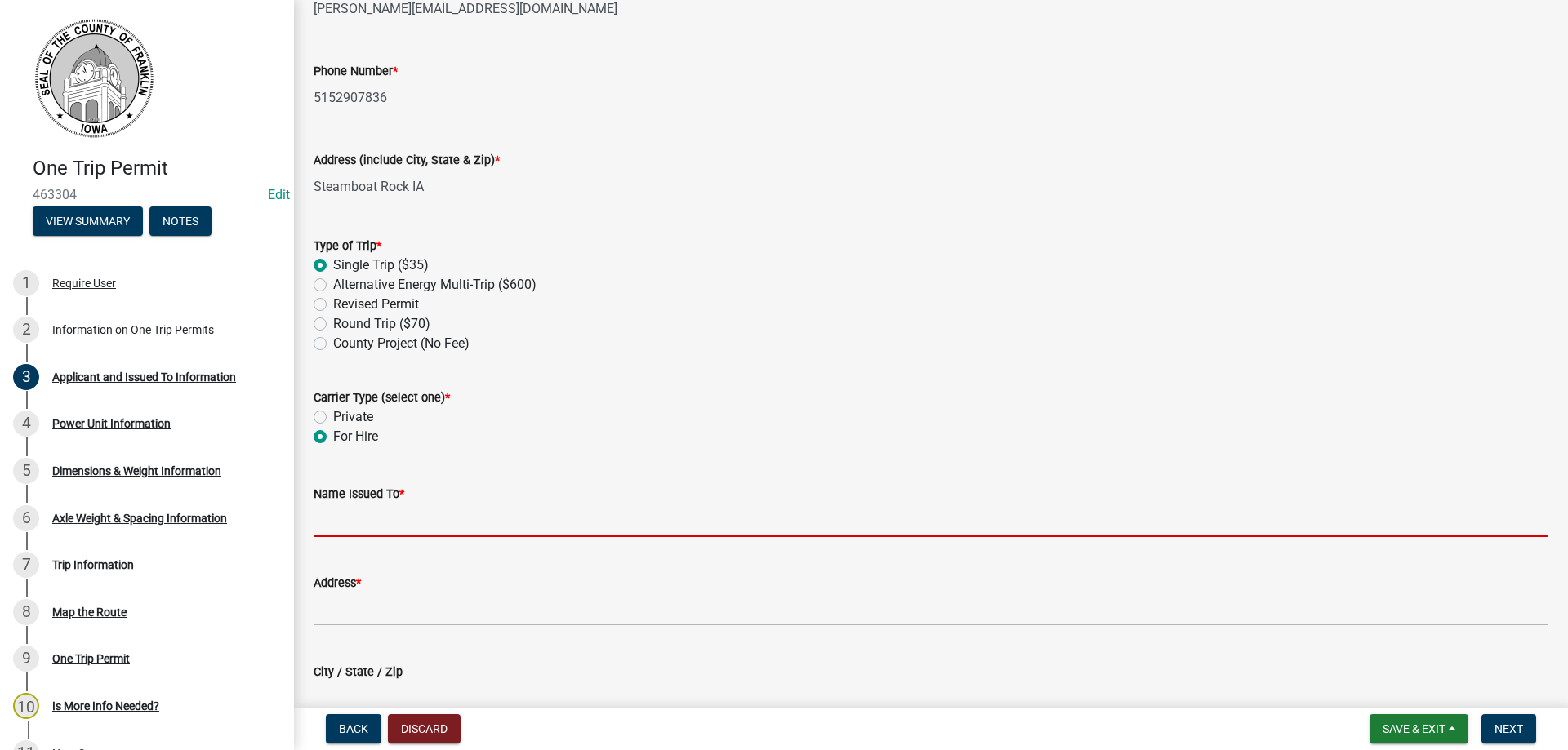
drag, startPoint x: 371, startPoint y: 520, endPoint x: 410, endPoint y: 530, distance: 40.3
click at [375, 522] on input "Name Issued To *" at bounding box center [931, 520] width 1235 height 33
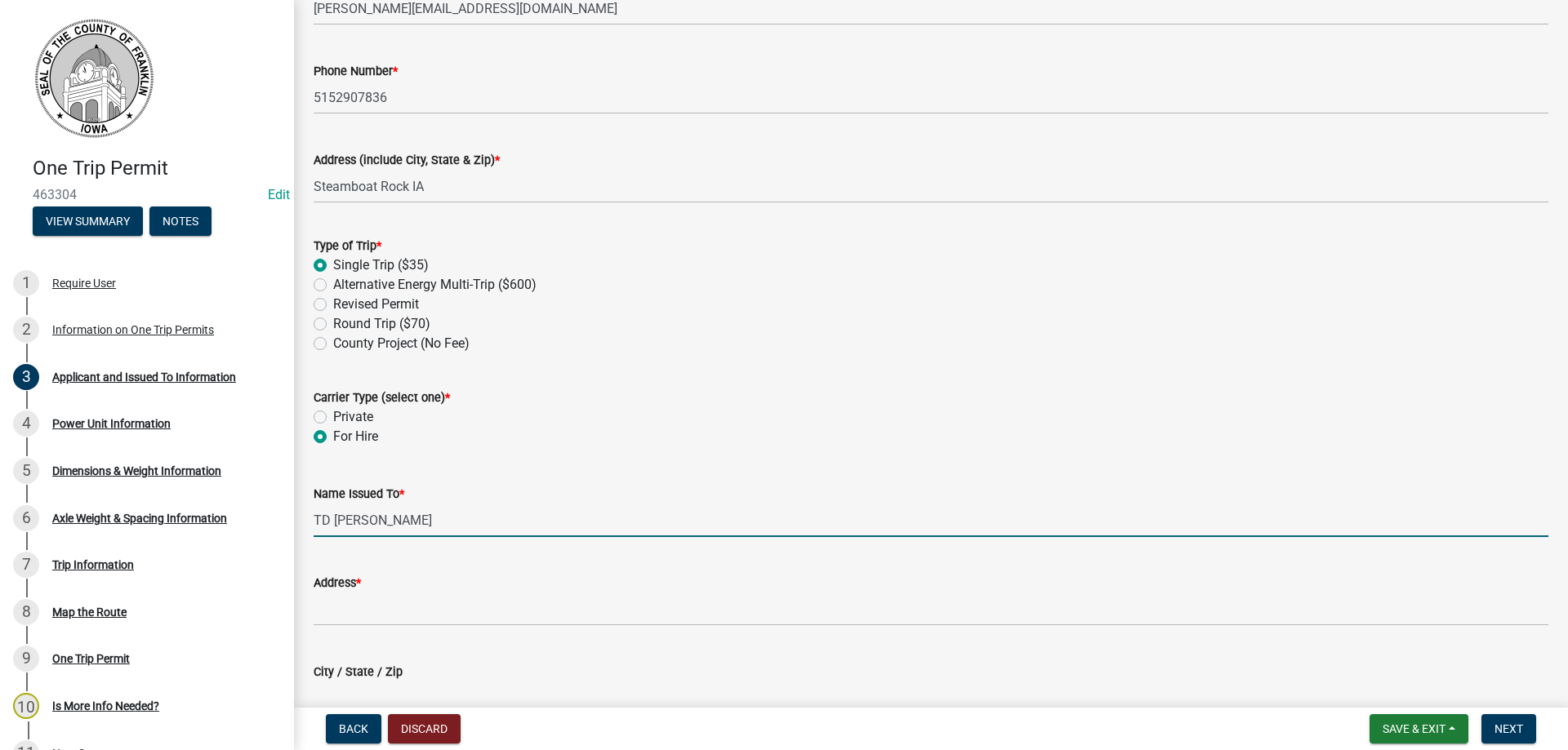
type input "TD Millwright"
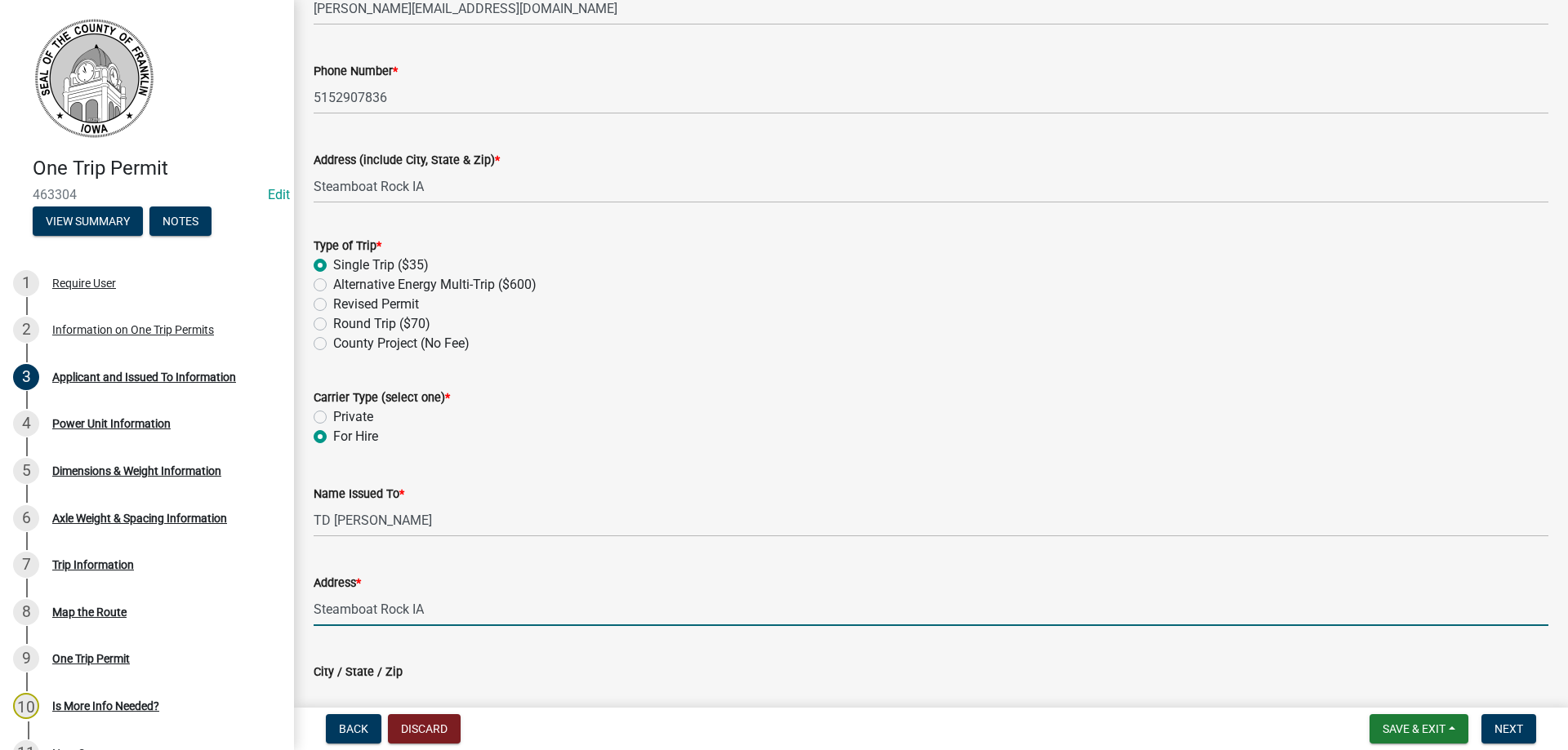
type input "Steamboat Rock IA"
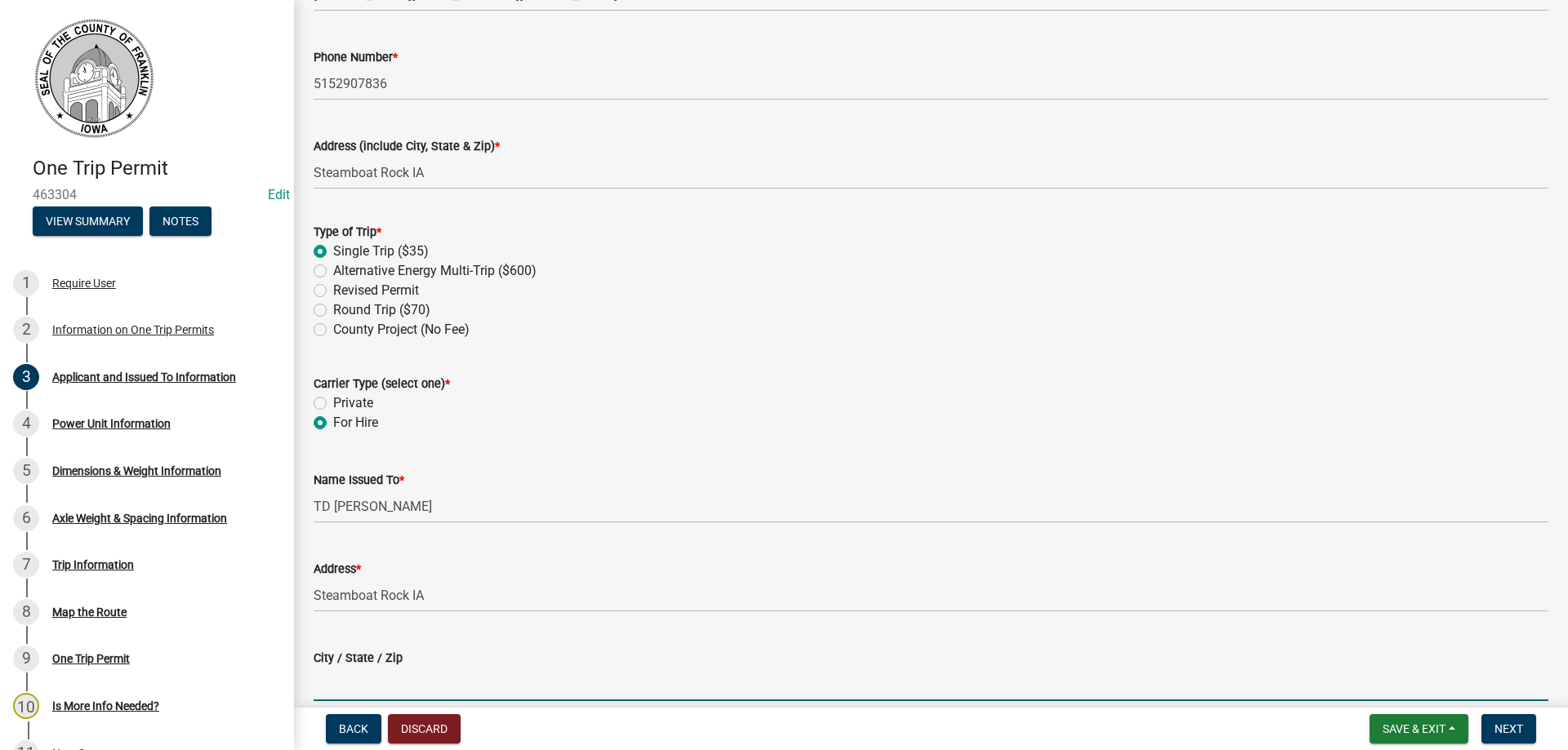
select select "8"
select select "2025"
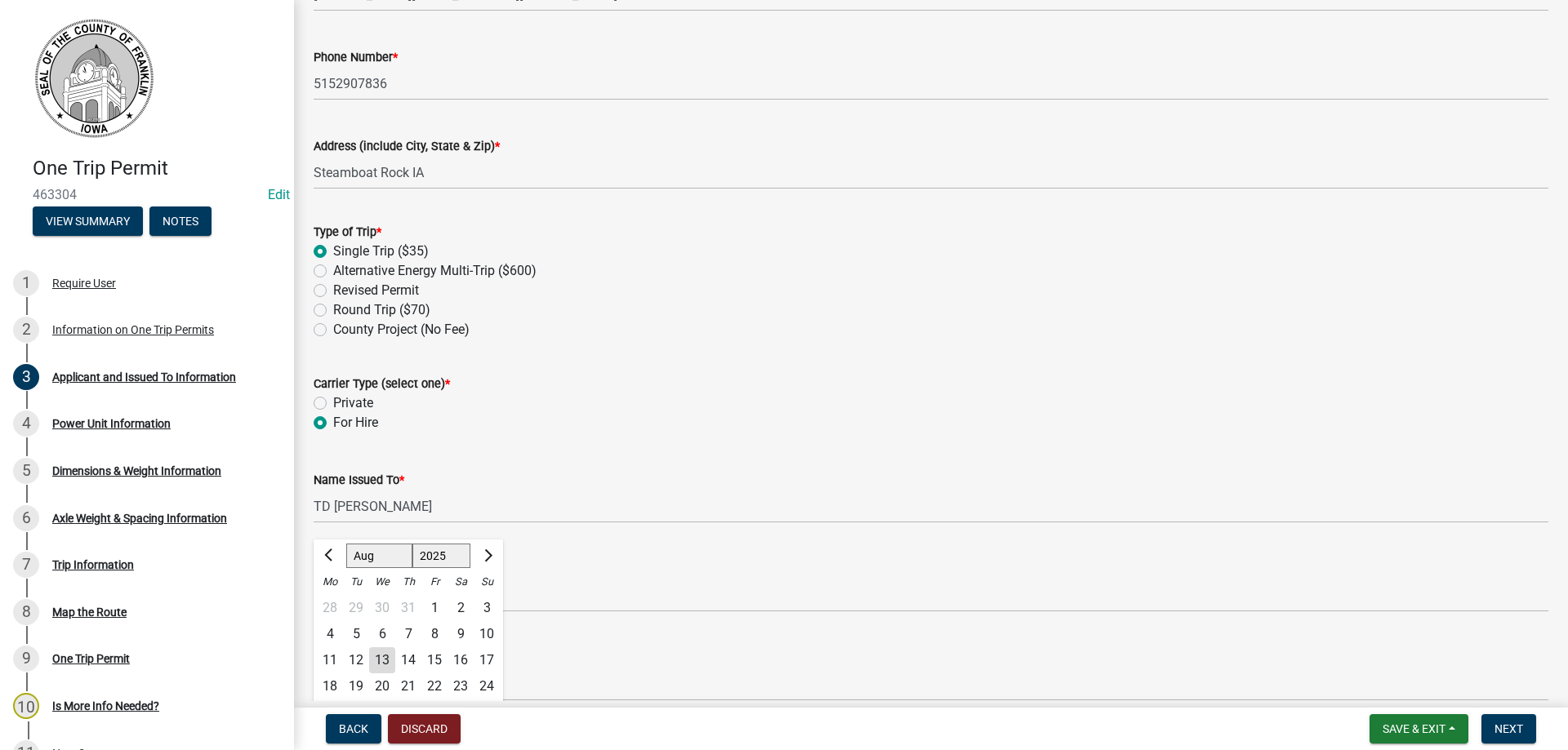
scroll to position [589, 0]
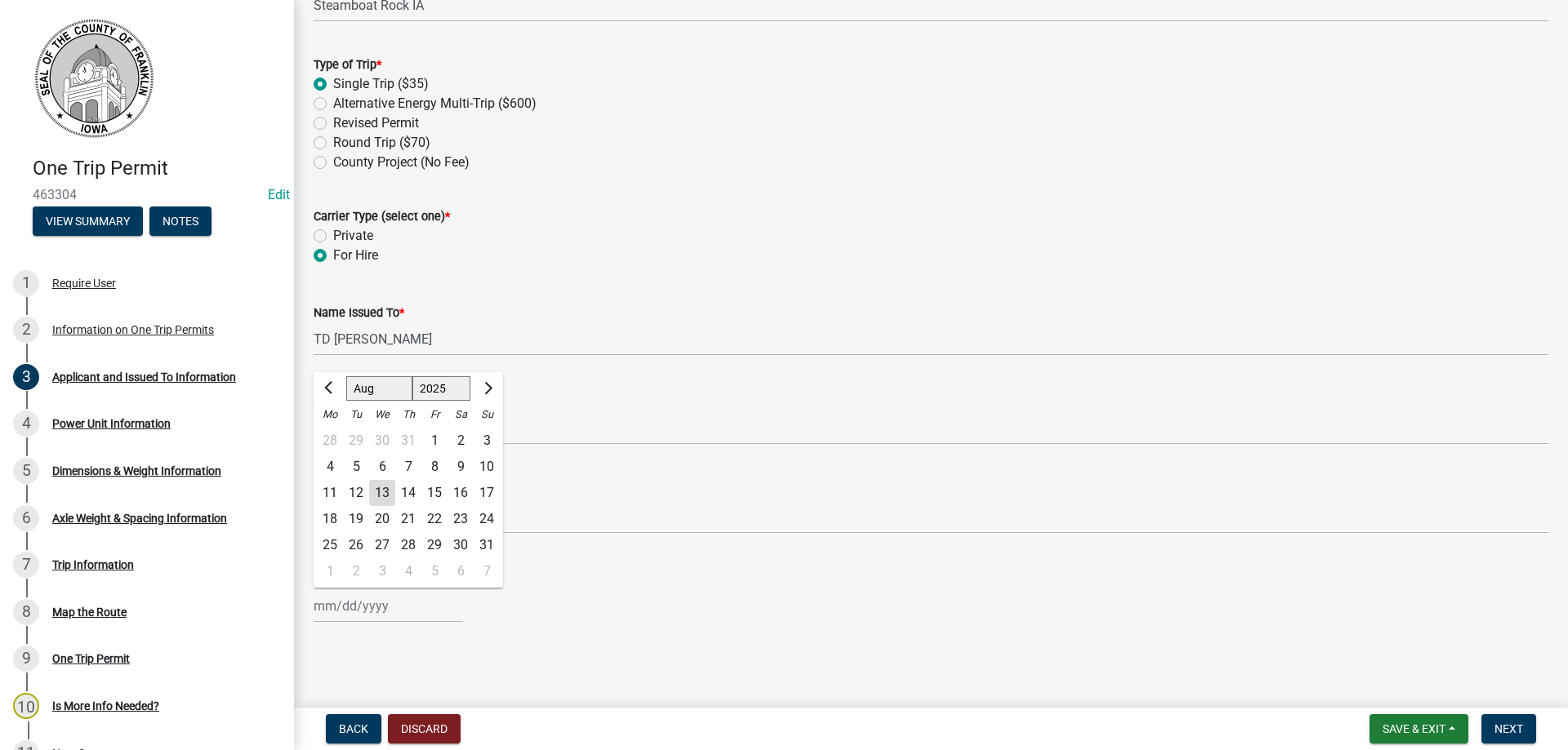
click at [379, 493] on div "13" at bounding box center [382, 493] width 26 height 26
type input "[DATE]"
click at [1516, 725] on span "Next" at bounding box center [1508, 728] width 28 height 13
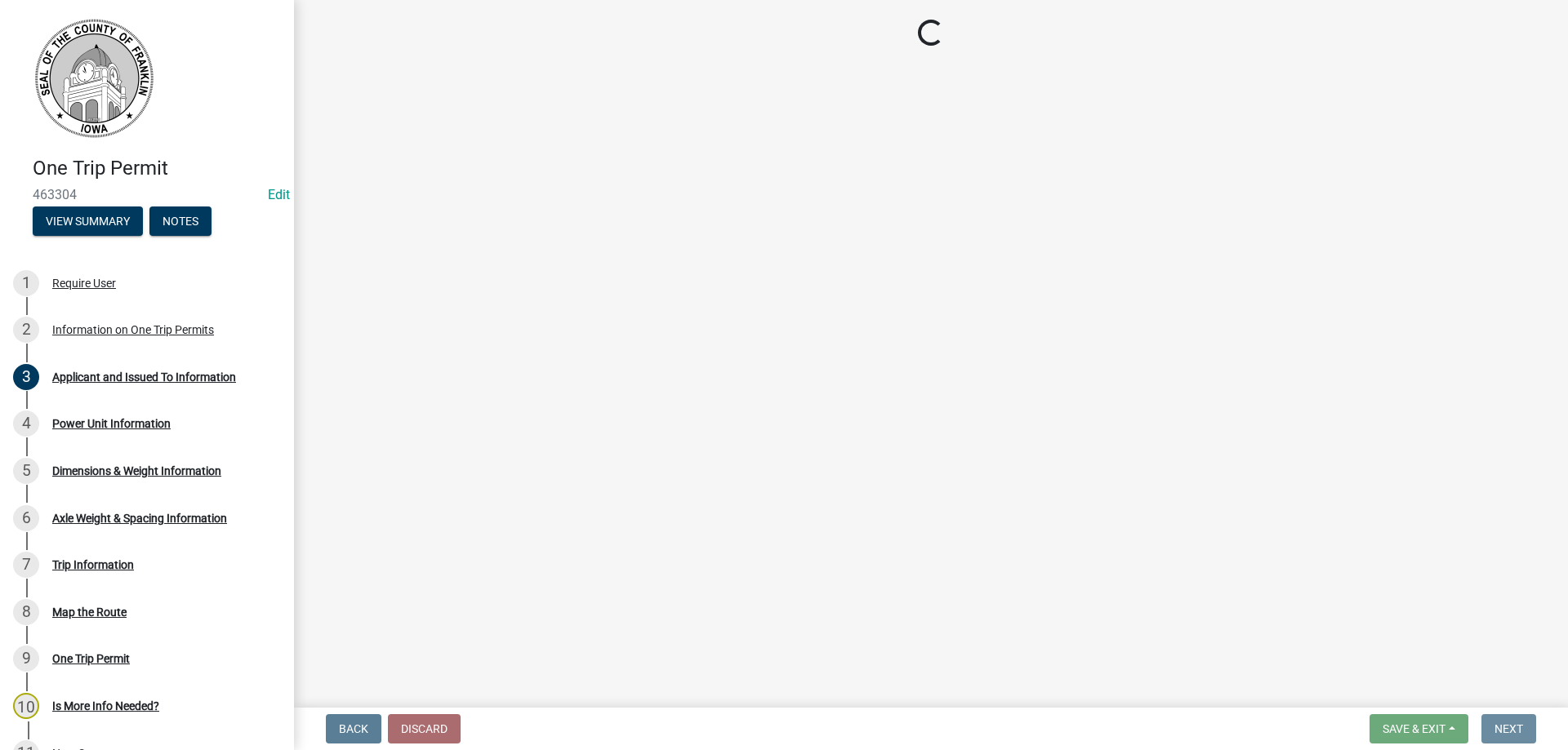
scroll to position [0, 0]
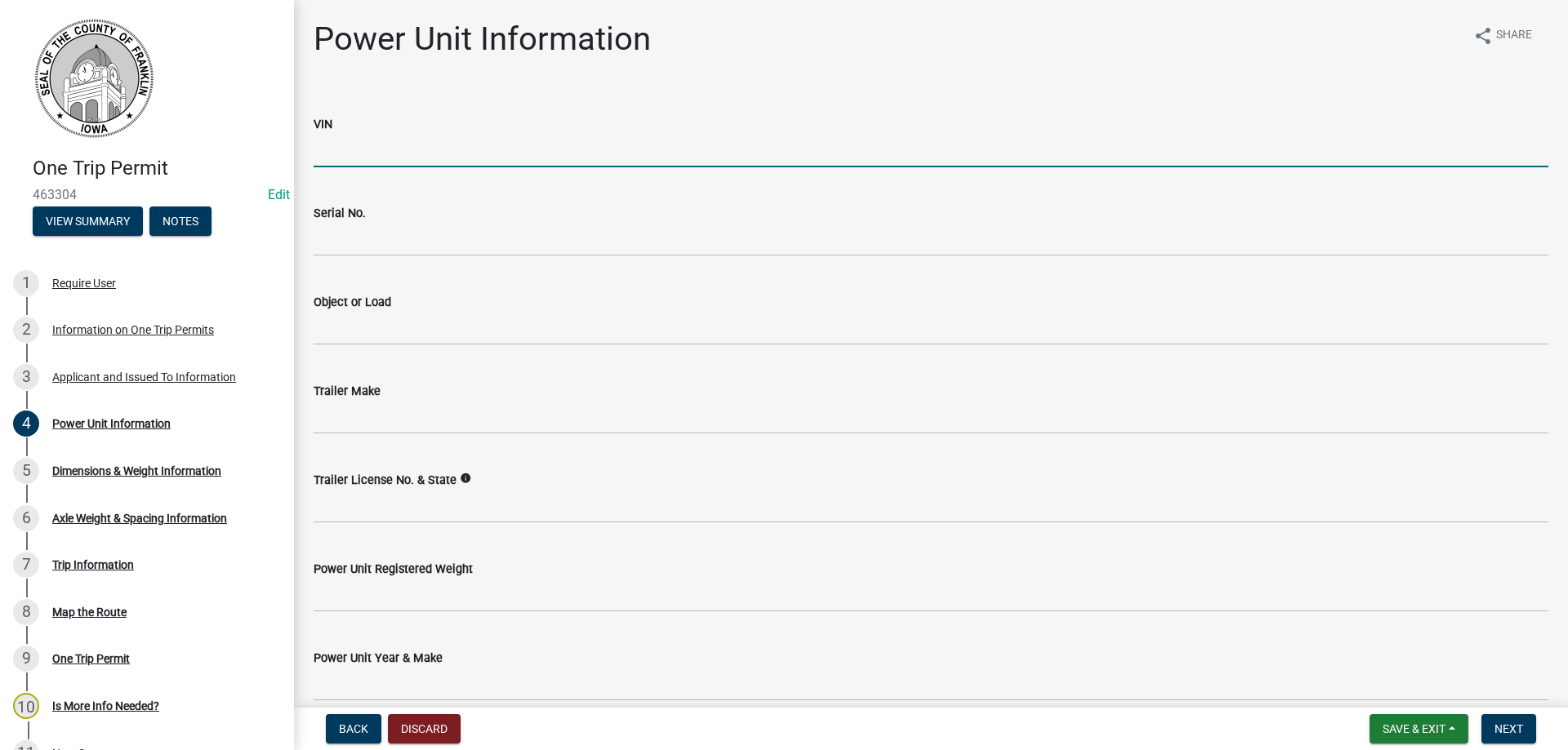
click at [330, 151] on input "VIN" at bounding box center [931, 151] width 1235 height 33
type input "5137009"
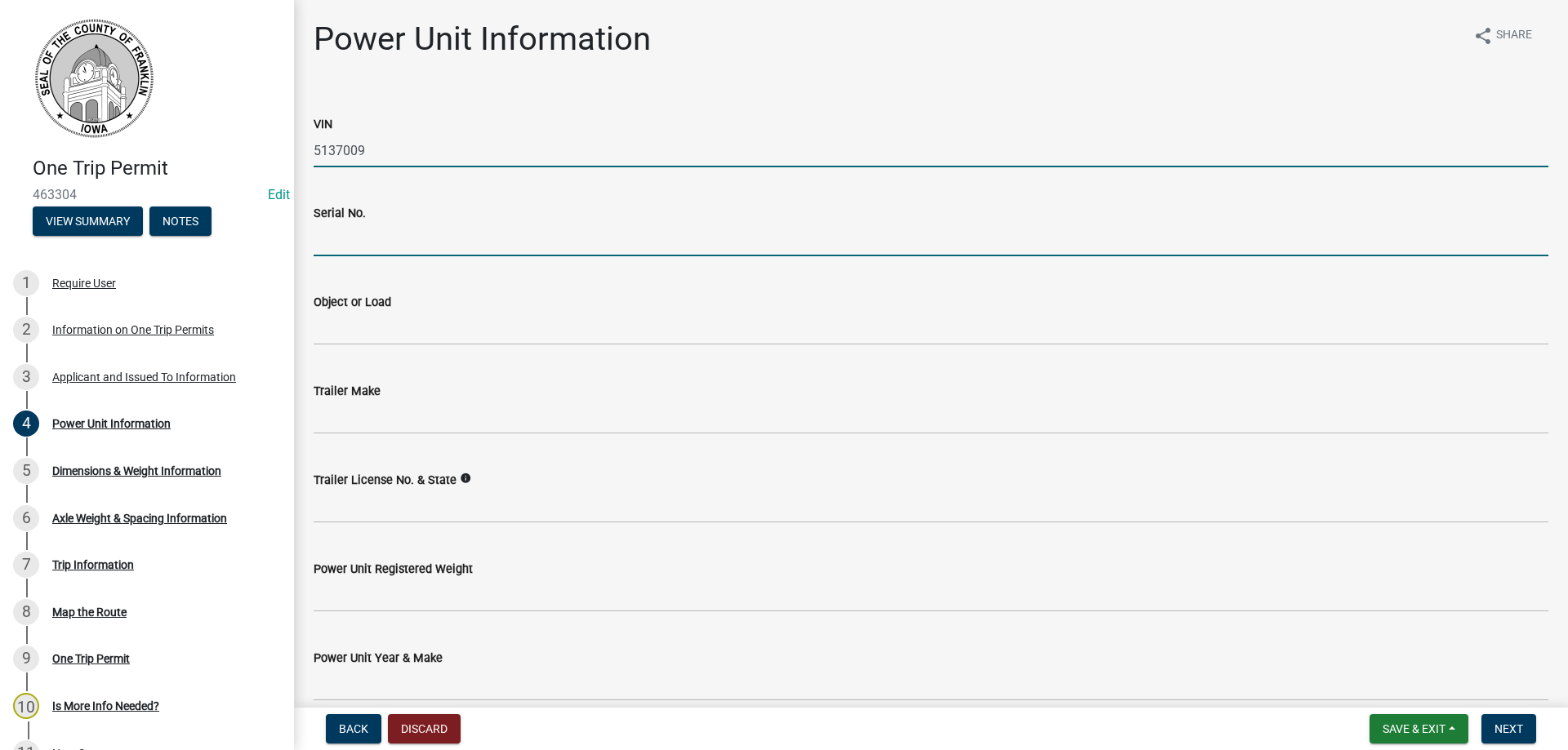
drag, startPoint x: 339, startPoint y: 239, endPoint x: 365, endPoint y: 247, distance: 27.2
click at [339, 240] on input "Serial No." at bounding box center [931, 239] width 1235 height 33
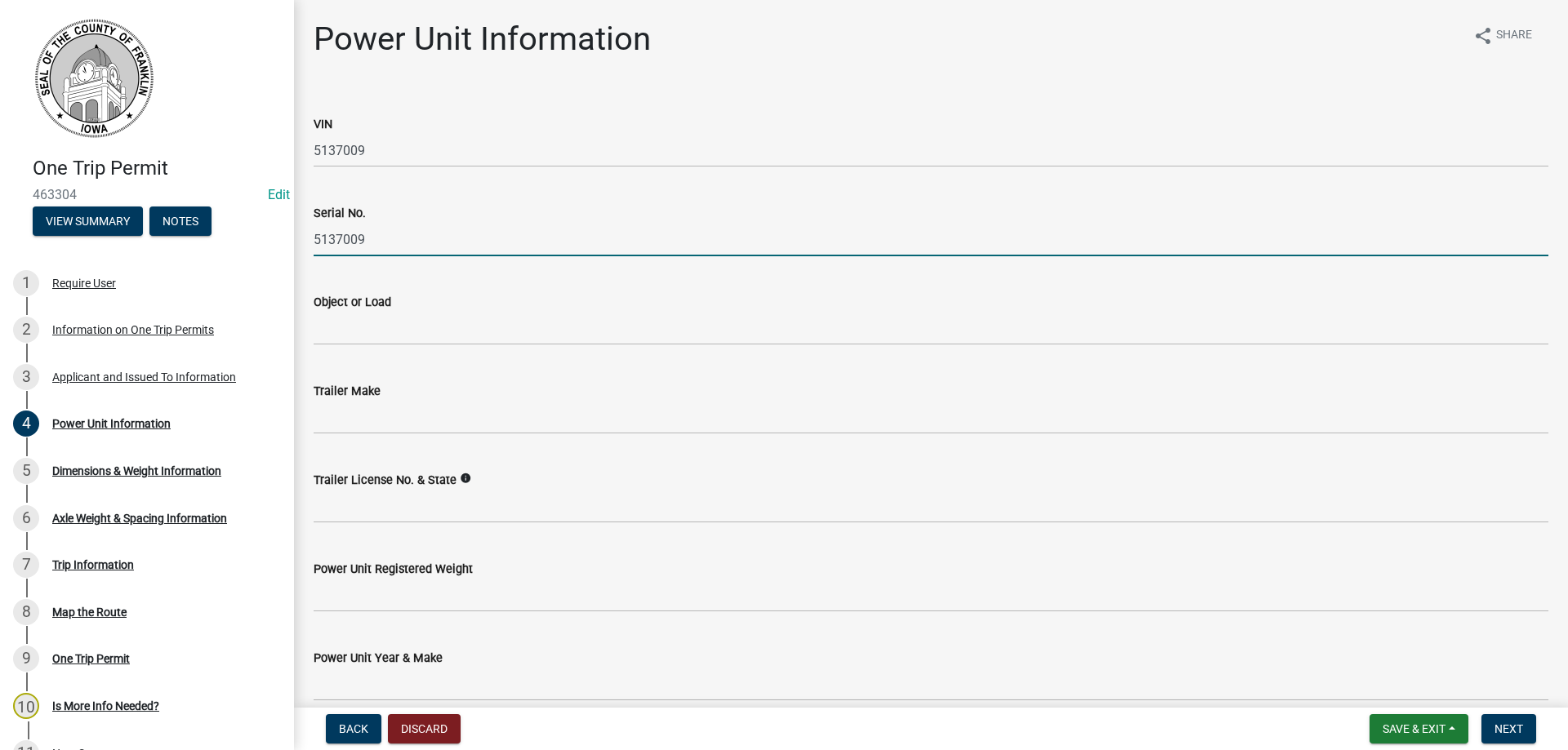
type input "5137009"
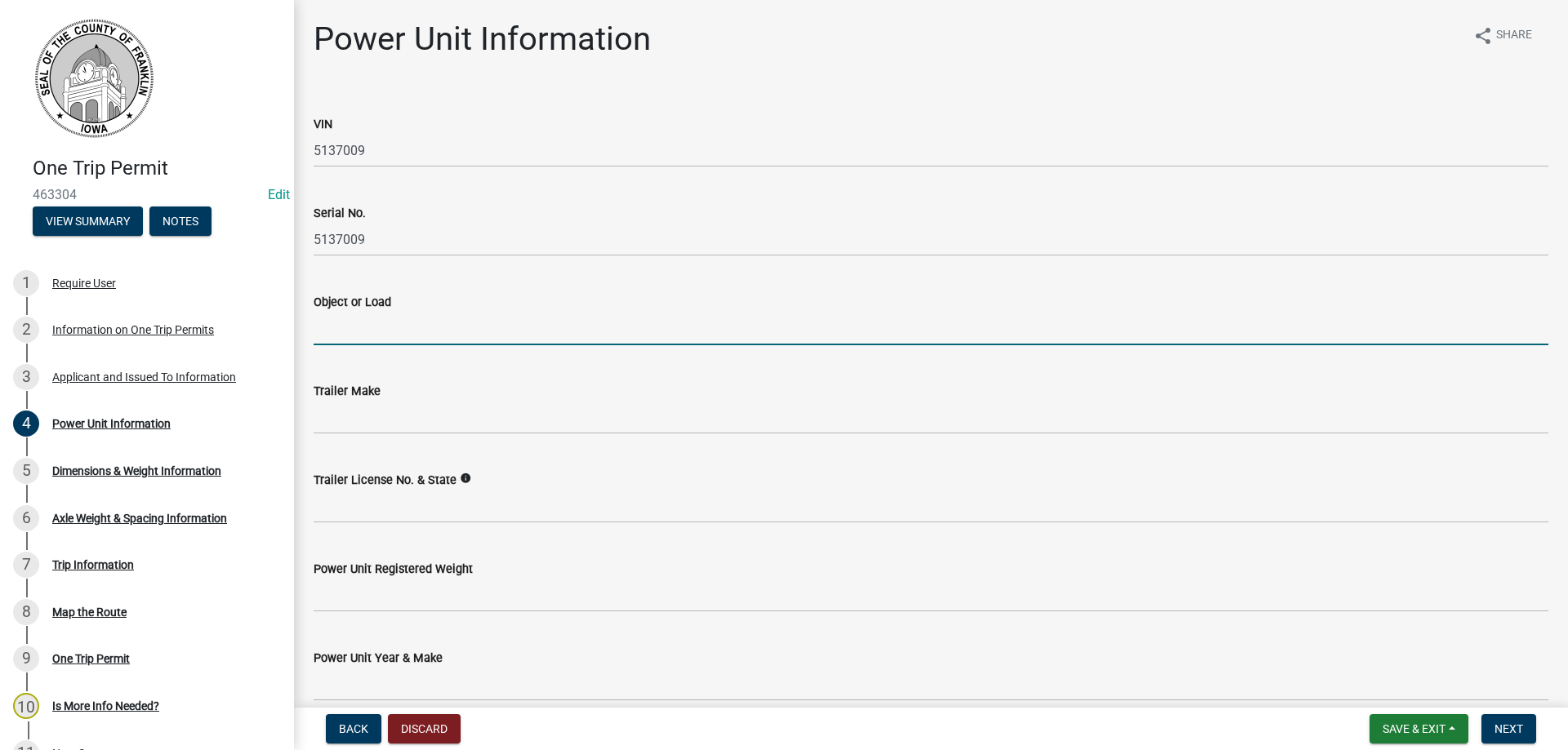
click at [355, 325] on input "Object or Load" at bounding box center [931, 328] width 1235 height 33
type input "crane"
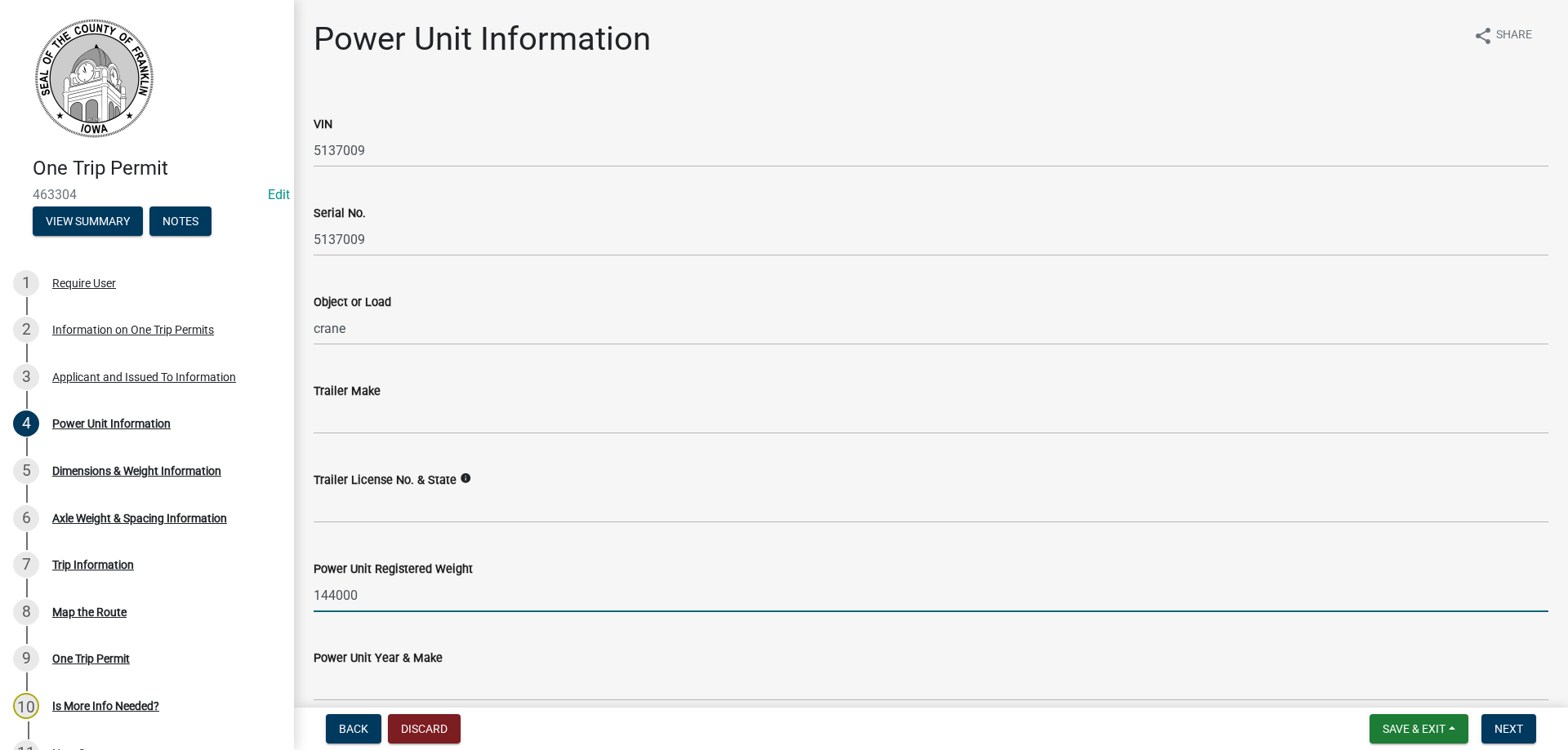
type input "144000"
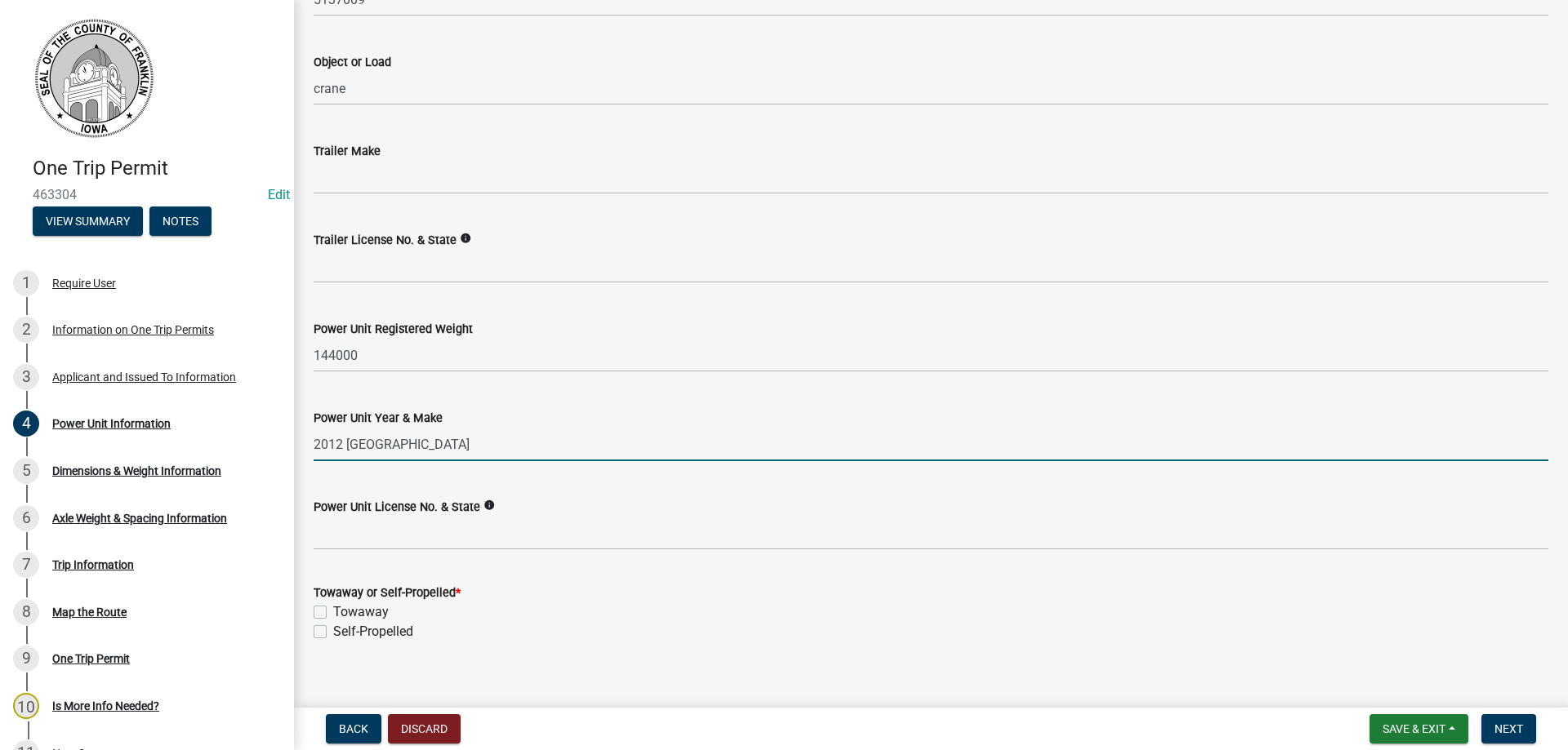
scroll to position [258, 0]
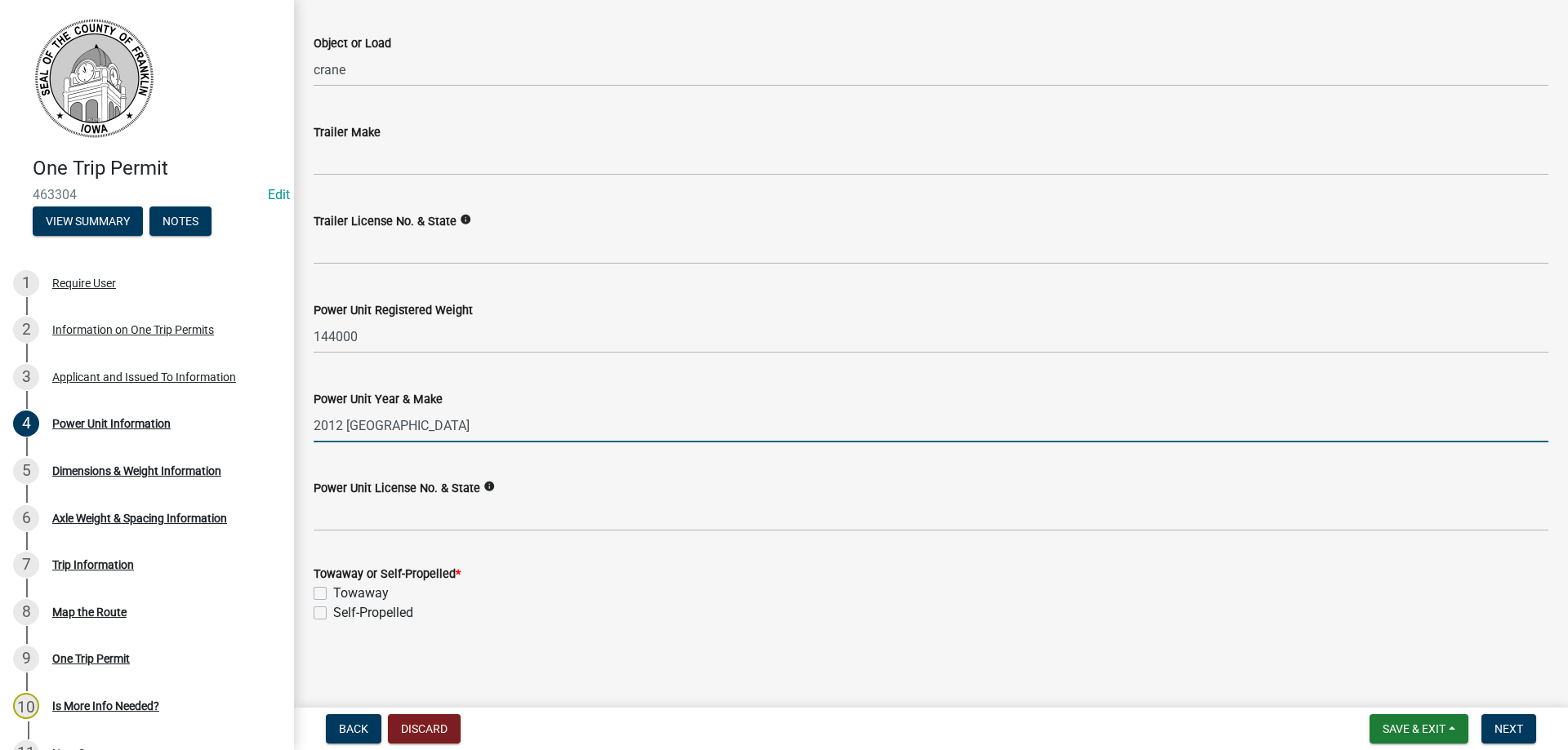
type input "2012 Grove"
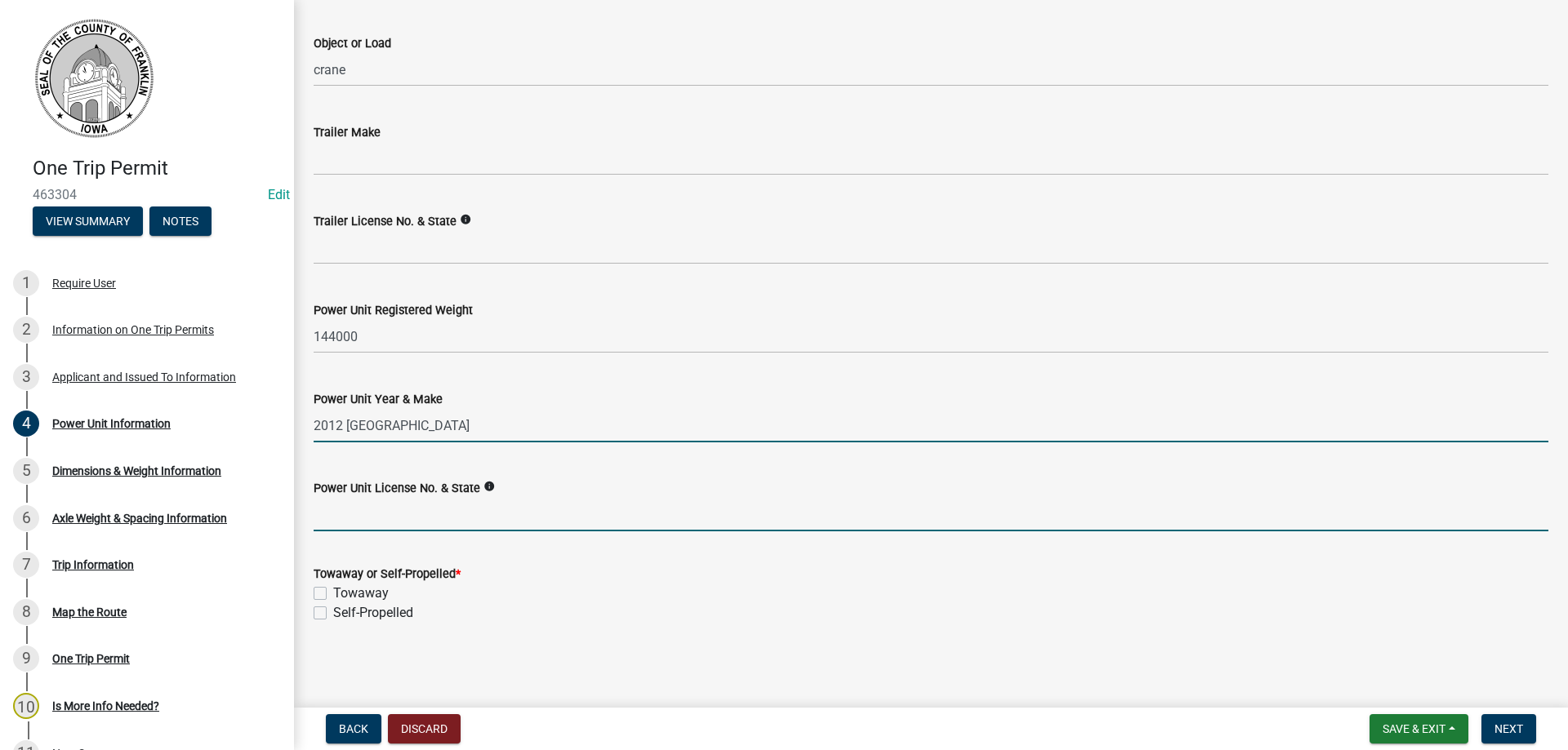
click at [369, 512] on input "Power Unit License No. & State" at bounding box center [931, 514] width 1235 height 33
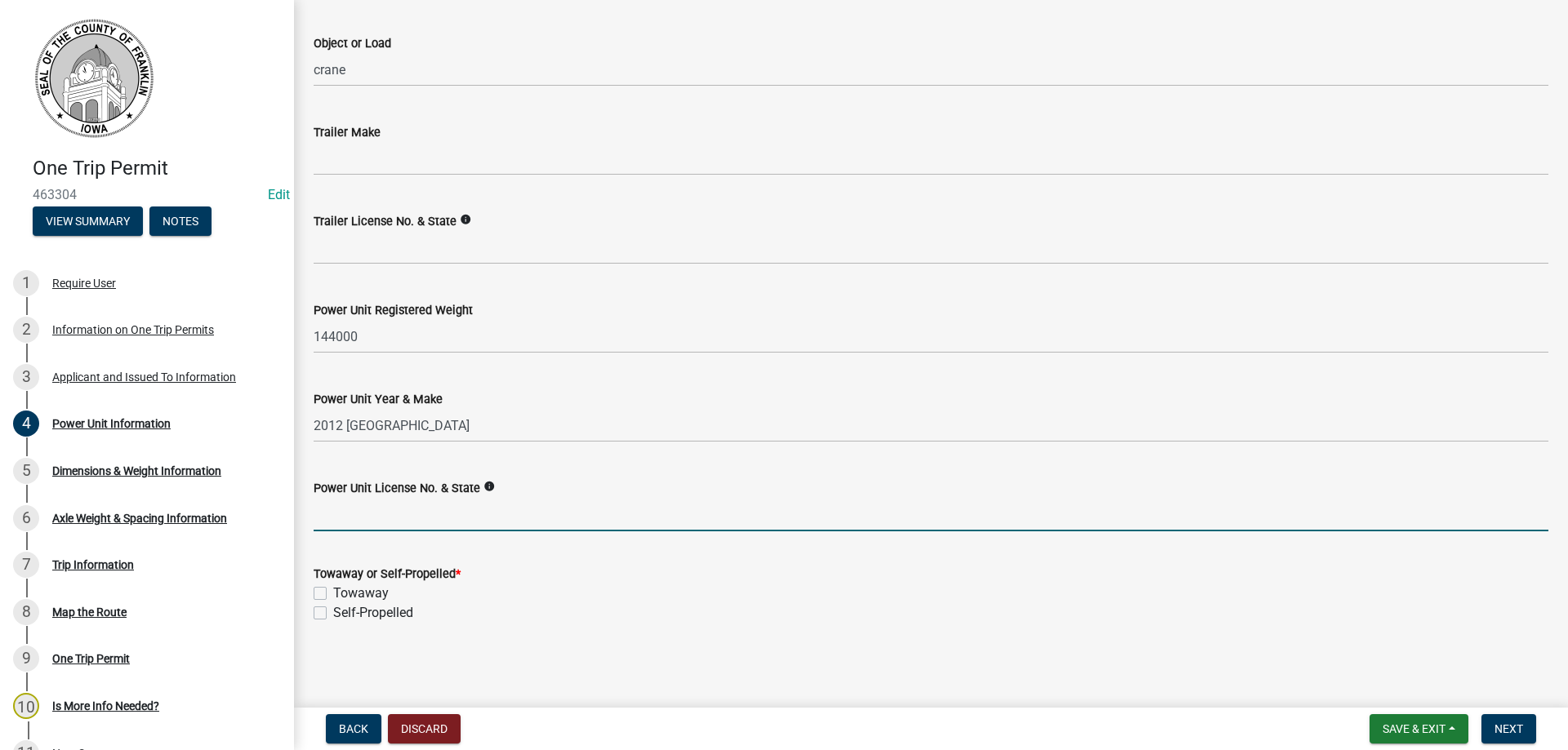
drag, startPoint x: 319, startPoint y: 614, endPoint x: 454, endPoint y: 631, distance: 136.1
click at [333, 615] on label "Self-Propelled" at bounding box center [373, 613] width 80 height 19
click at [333, 614] on input "Self-Propelled" at bounding box center [338, 608] width 11 height 11
checkbox input "true"
checkbox input "false"
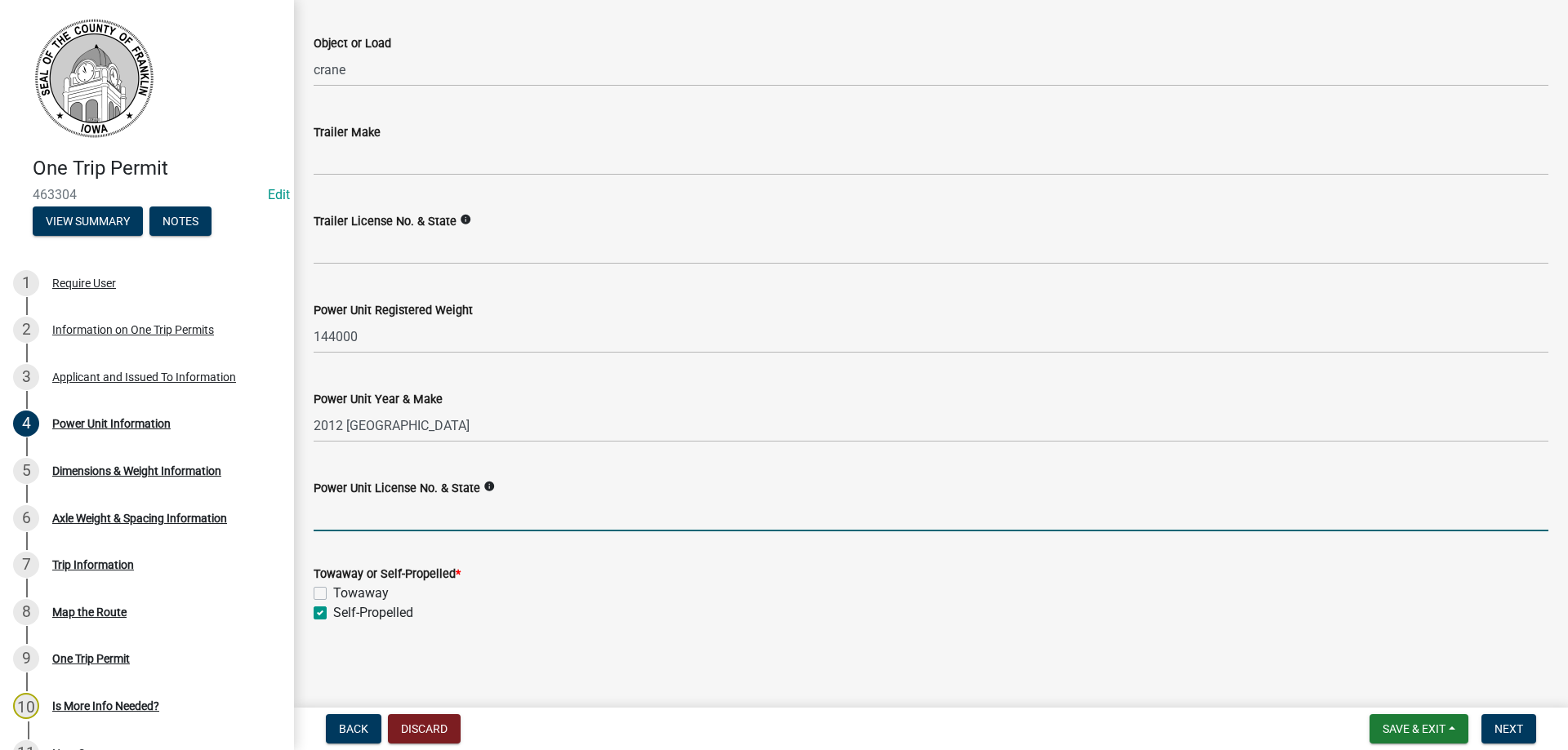
checkbox input "true"
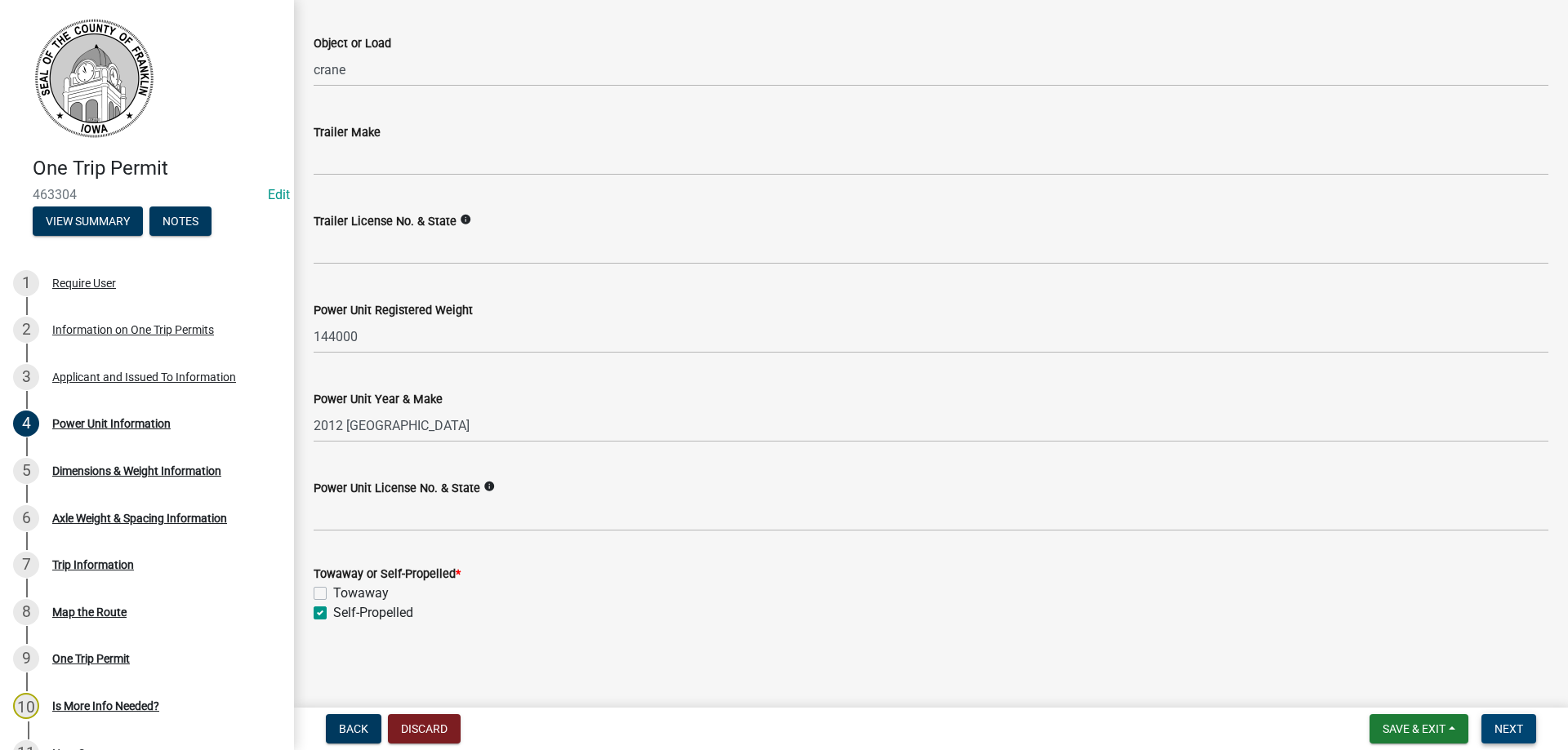
click at [1508, 727] on span "Next" at bounding box center [1508, 728] width 28 height 13
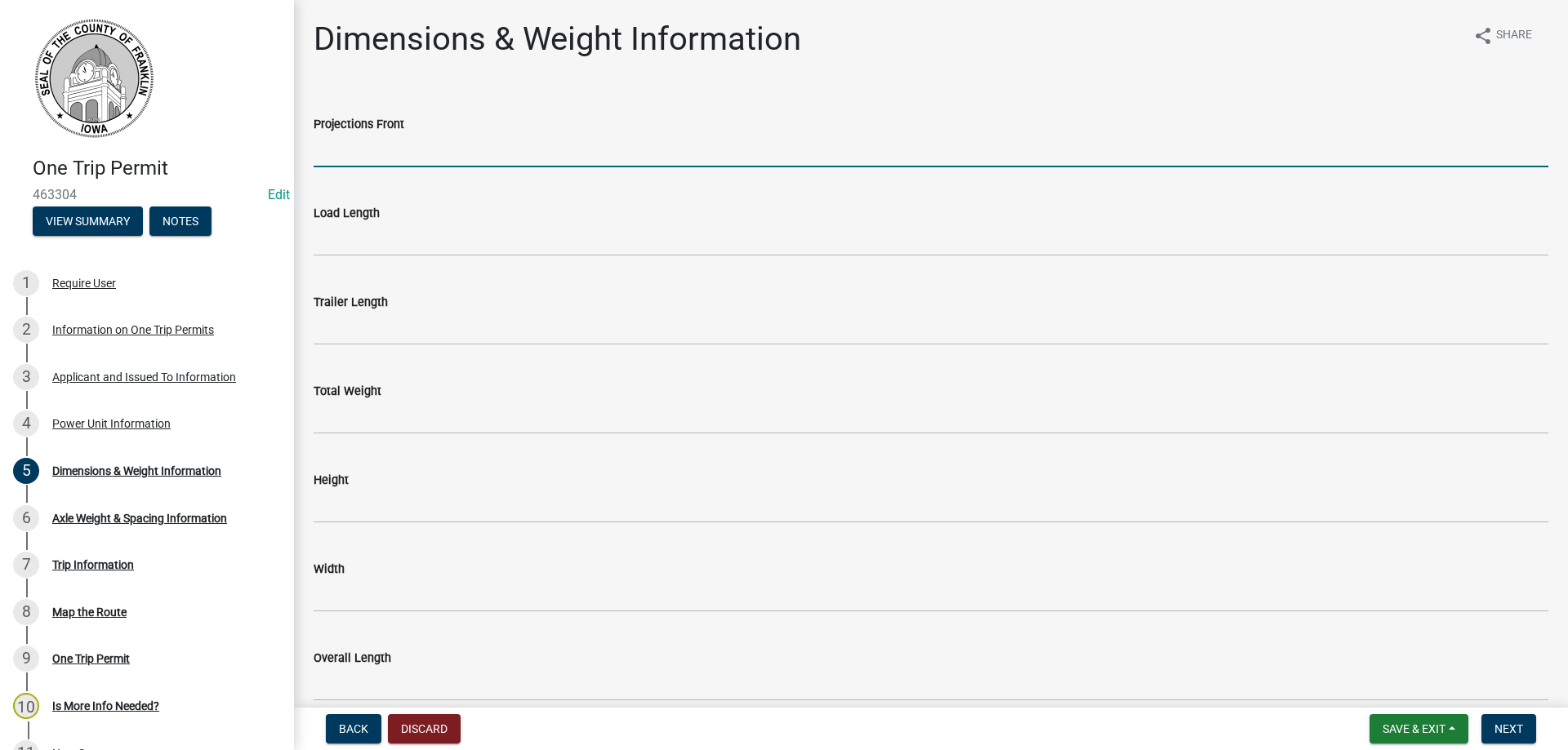
click at [351, 158] on input "Projections Front" at bounding box center [931, 151] width 1235 height 33
type input "0"
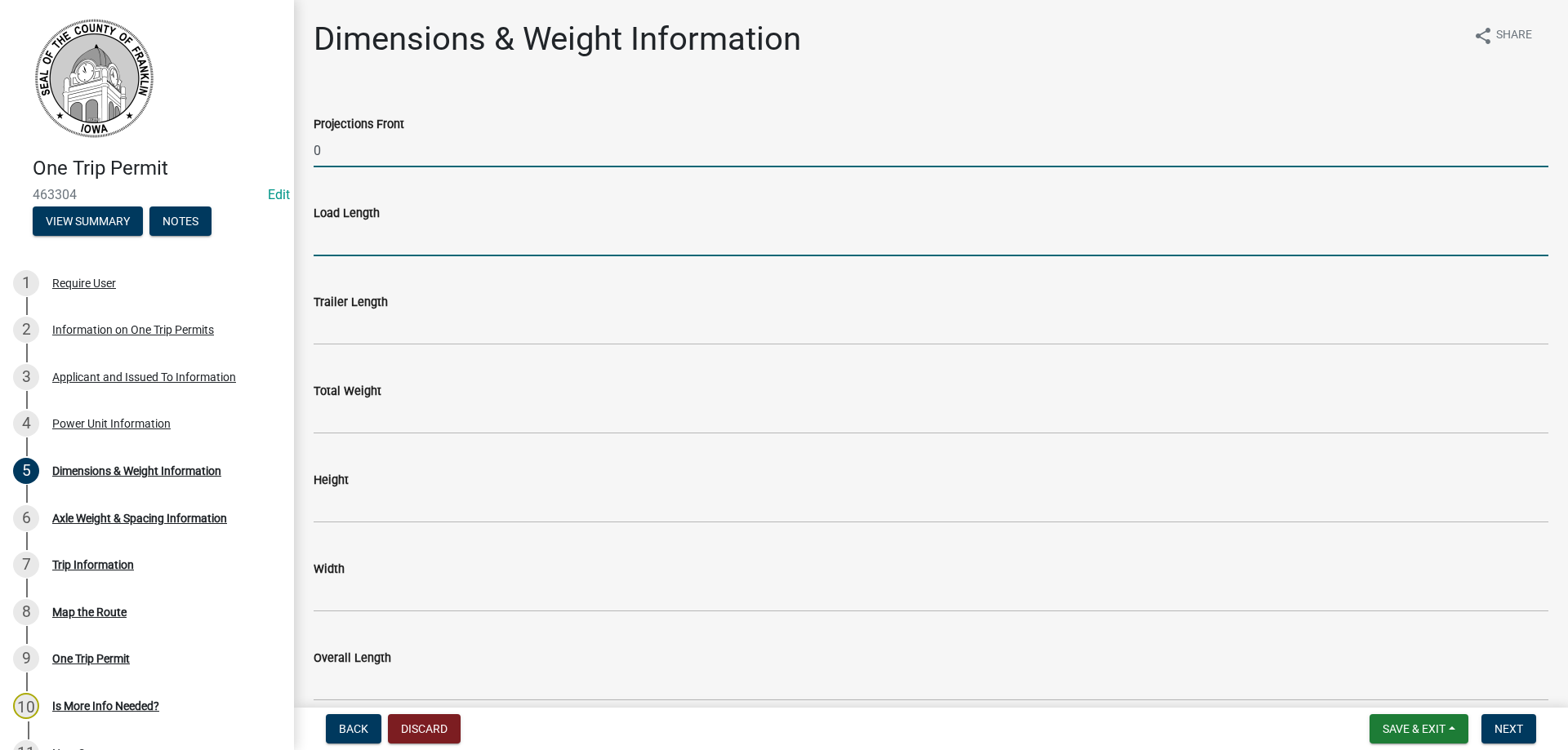
click at [382, 232] on input "Load Length" at bounding box center [931, 239] width 1235 height 33
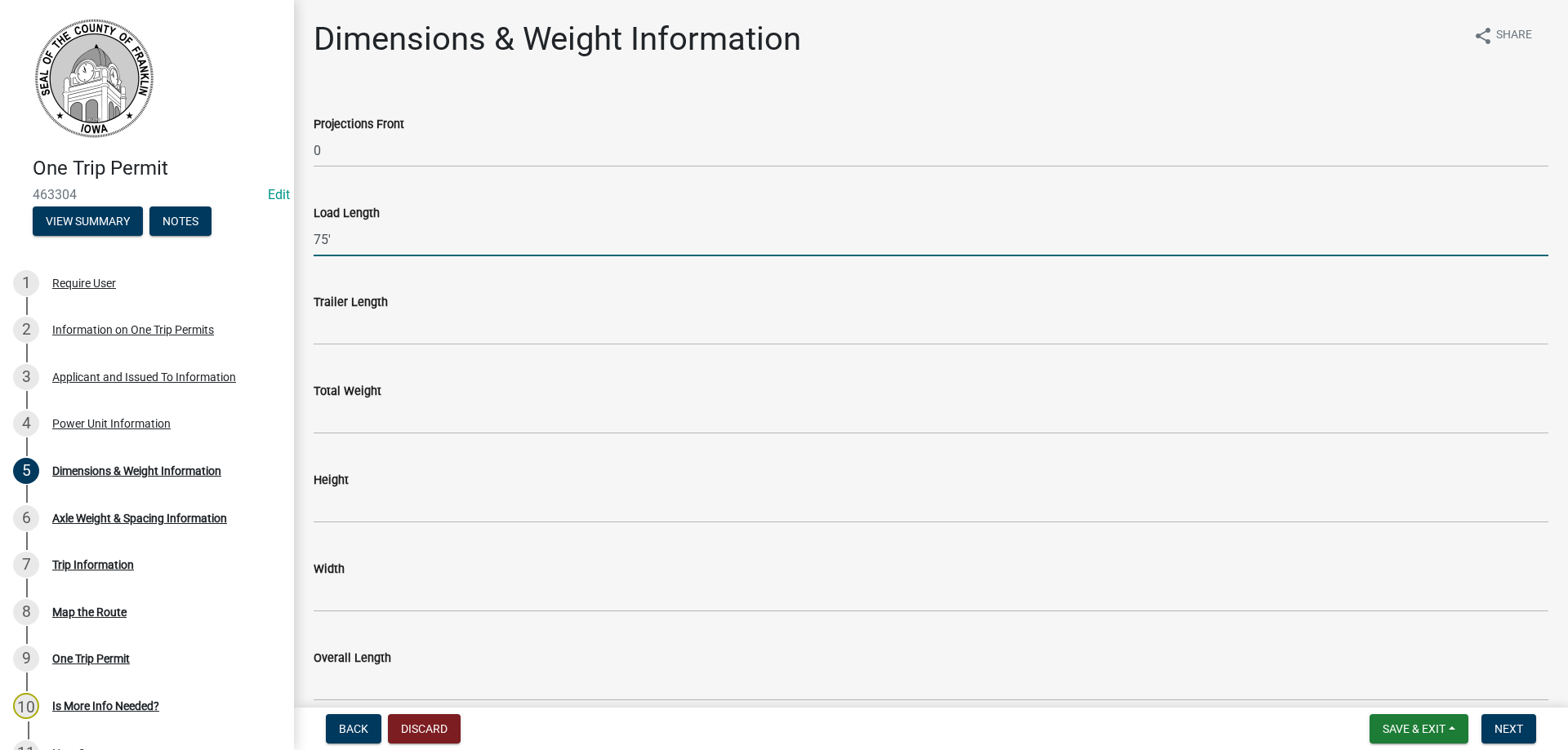
type input "75'"
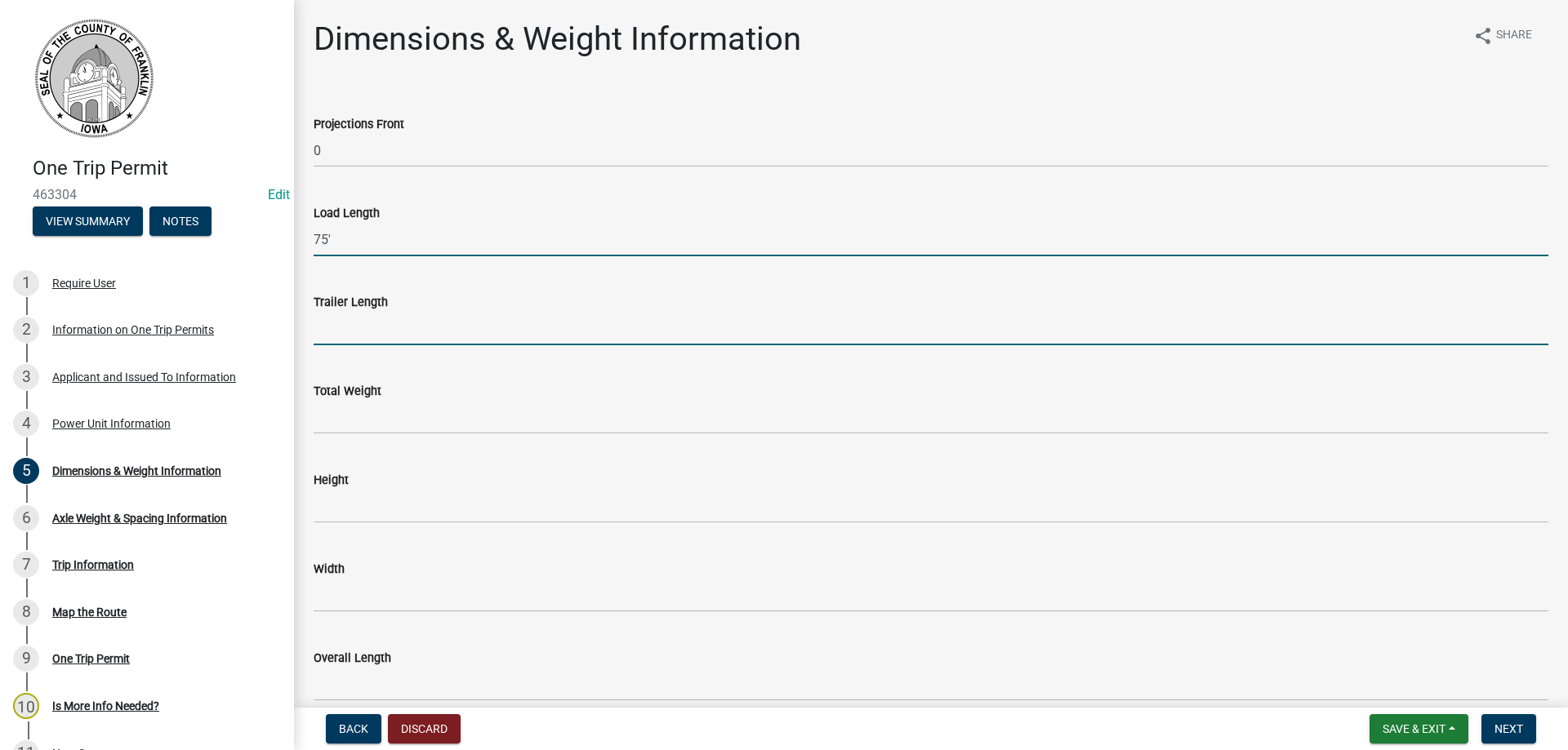
click at [355, 324] on input "Trailer Length" at bounding box center [931, 328] width 1235 height 33
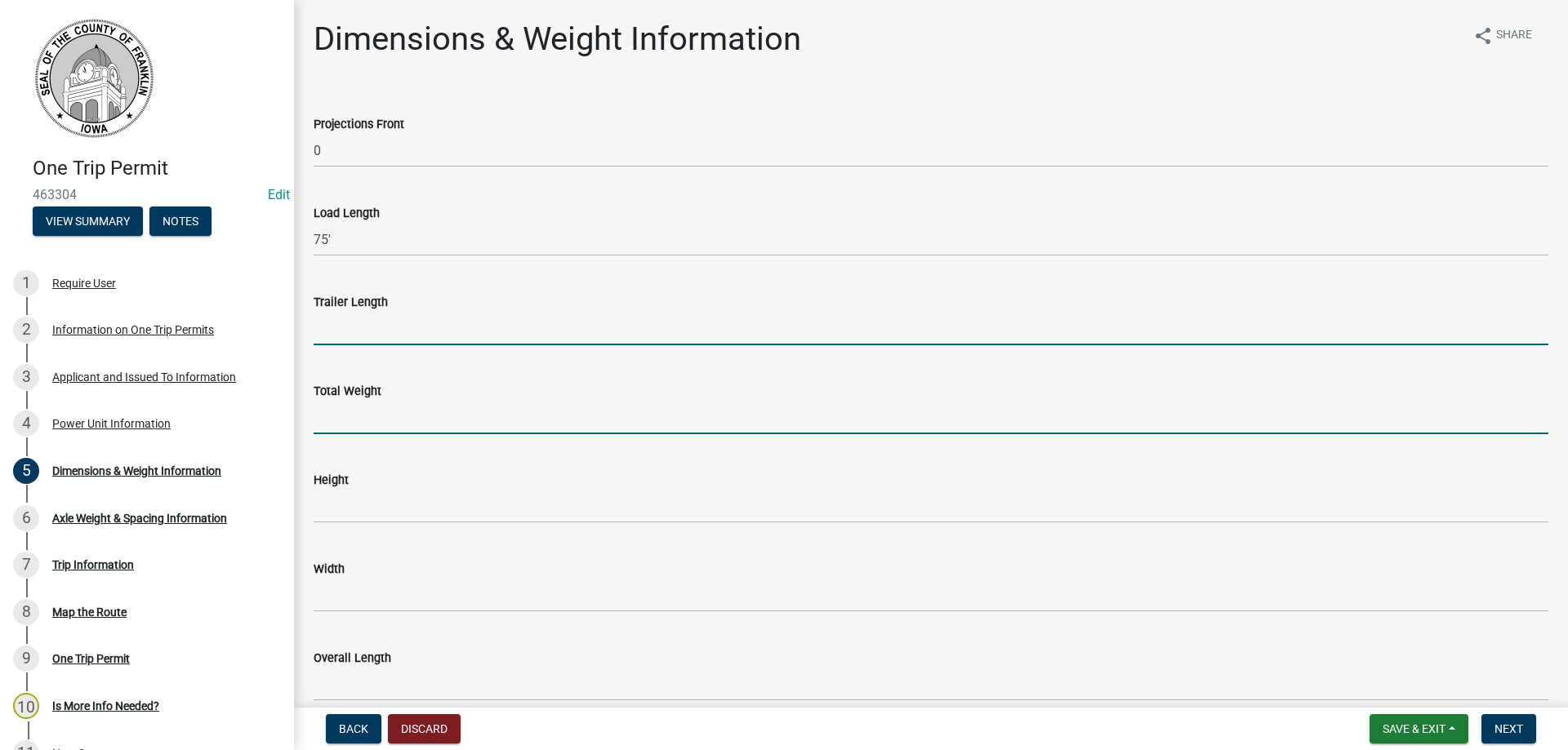
click at [364, 426] on input "Total Weight" at bounding box center [931, 417] width 1235 height 33
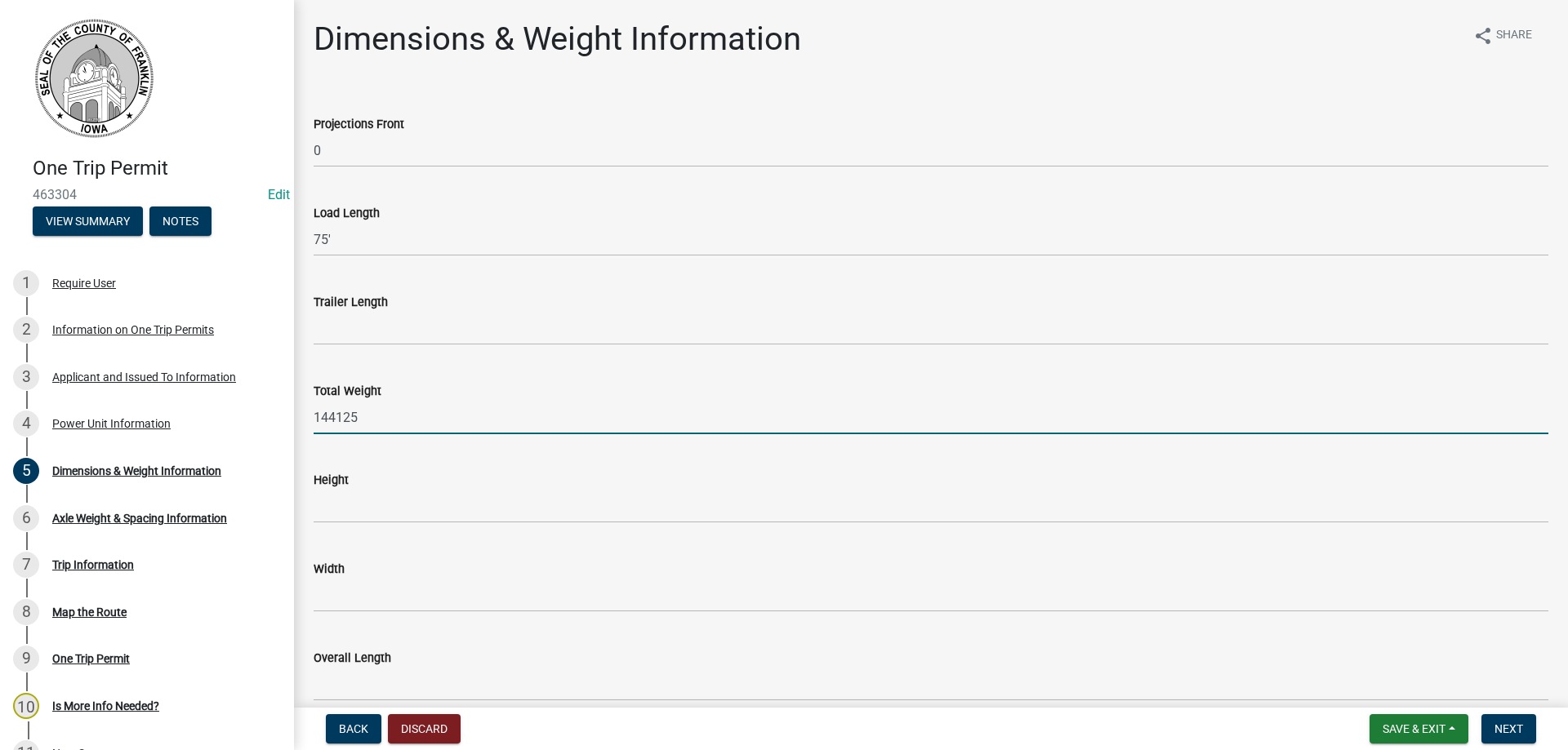
type input "144125"
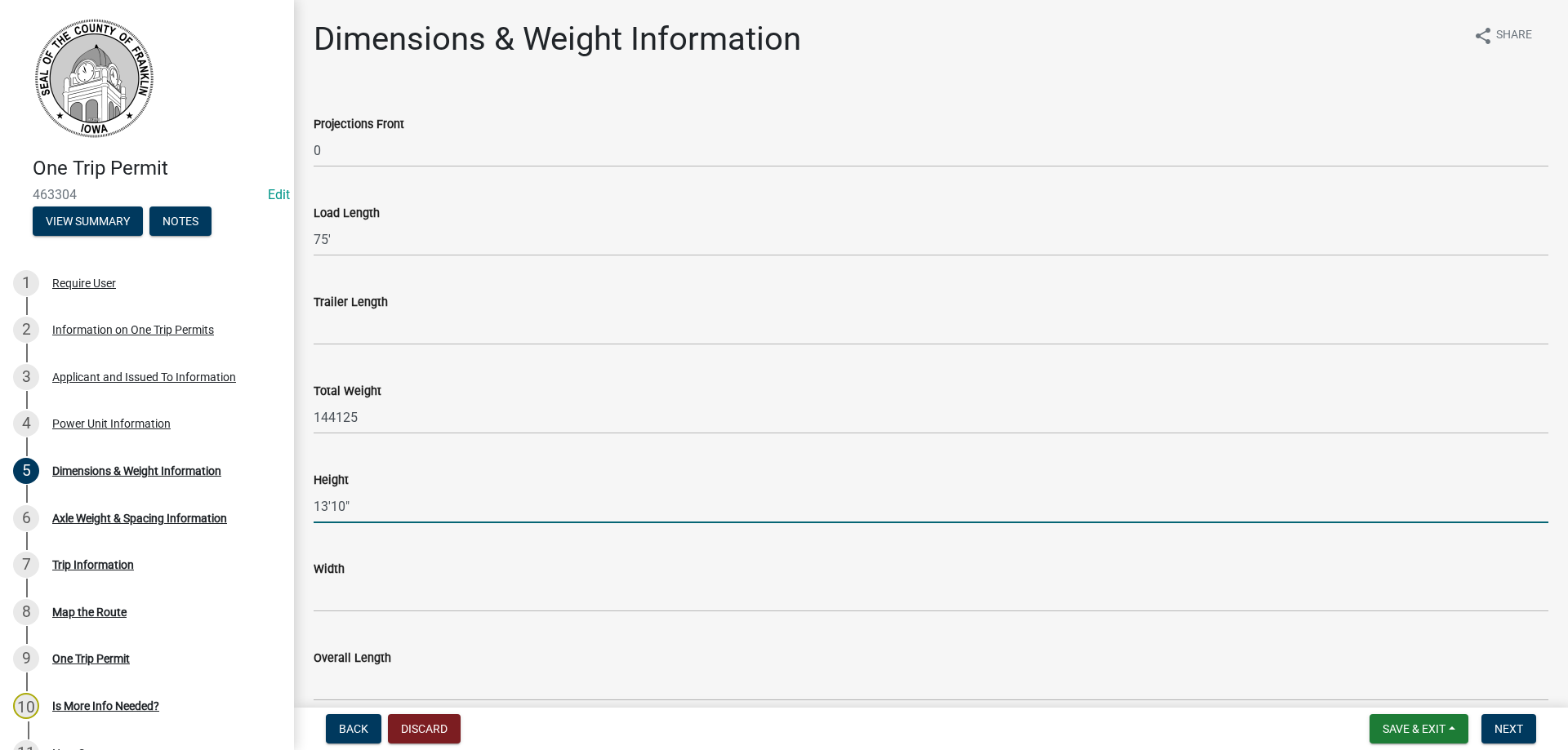
type input "13'10""
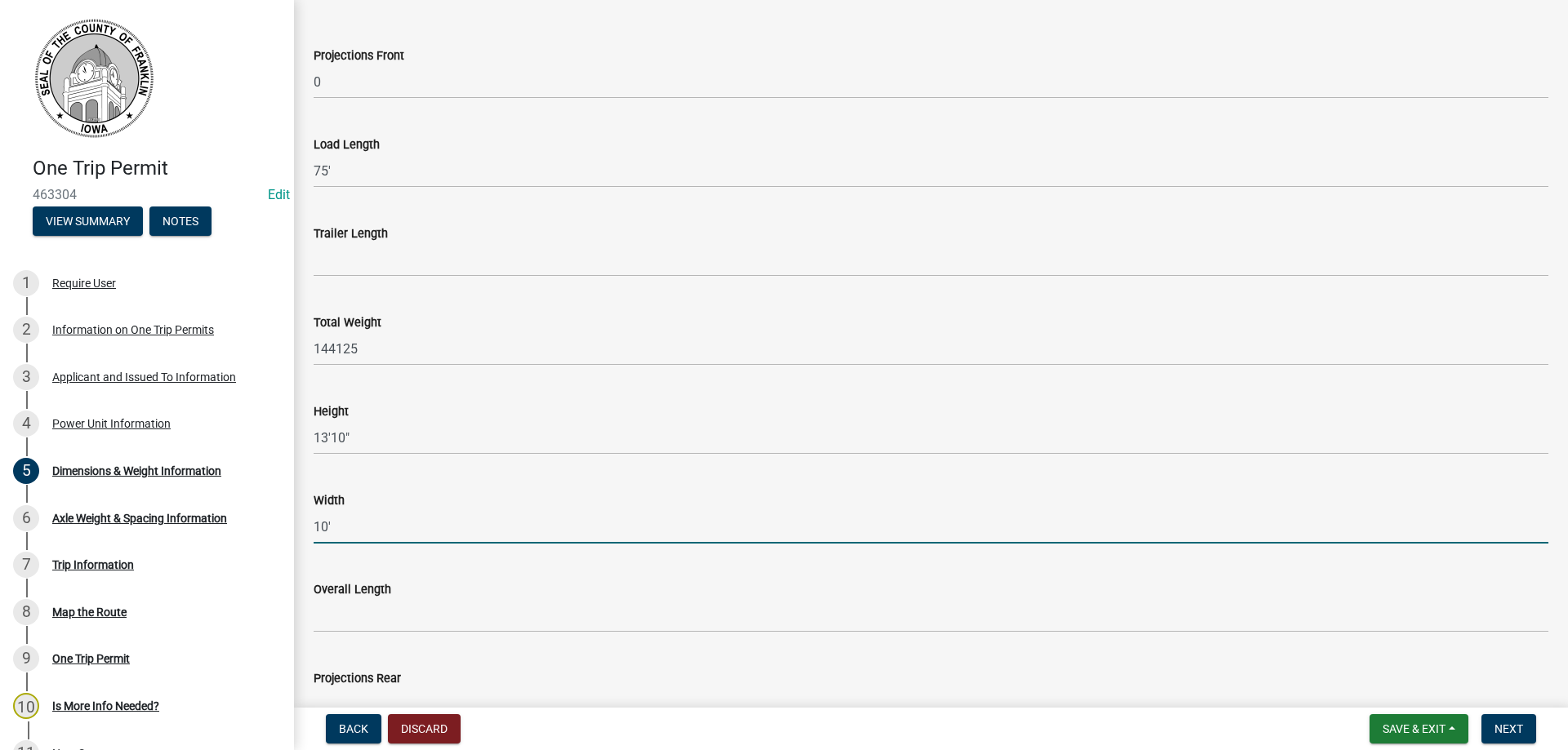
scroll to position [163, 0]
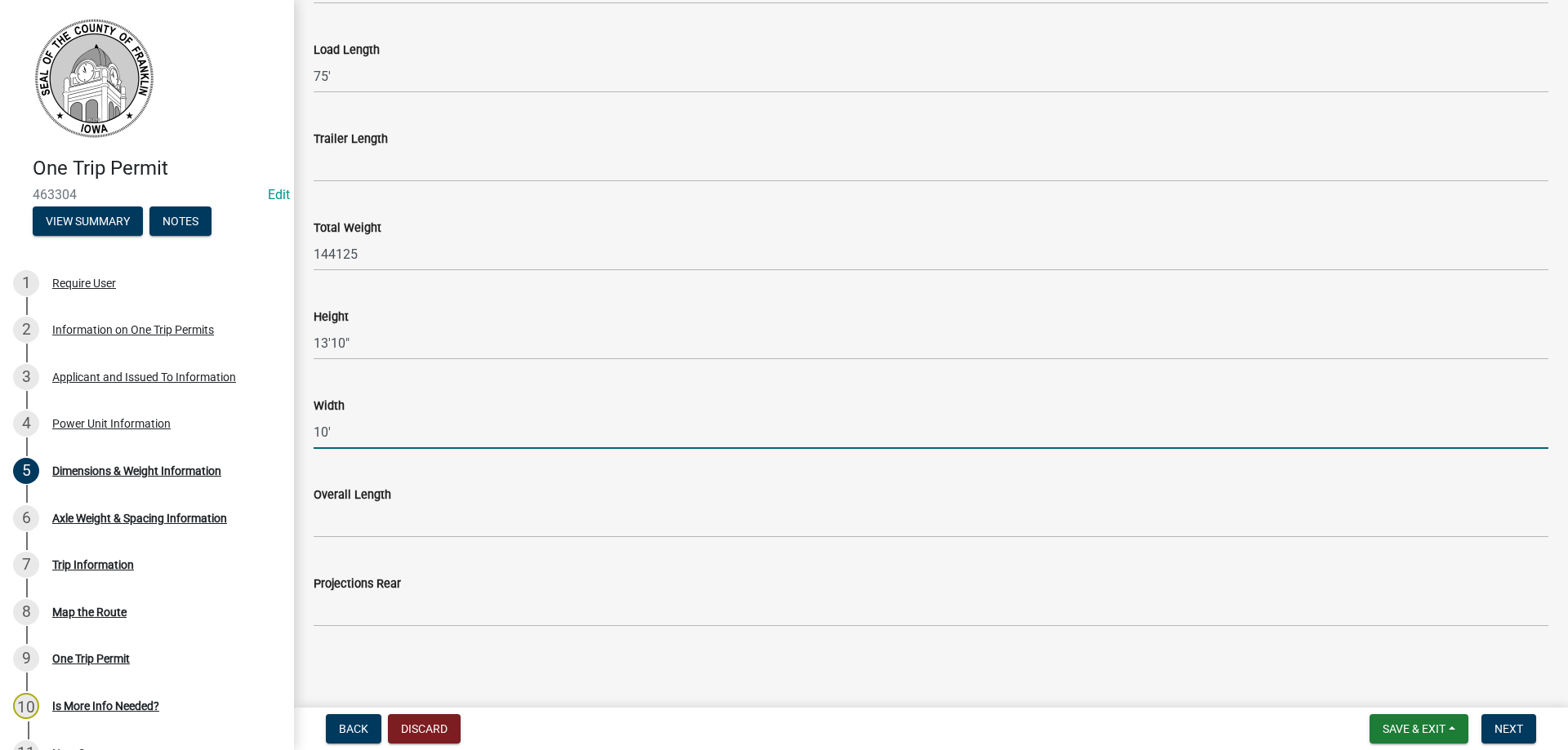
type input "10'"
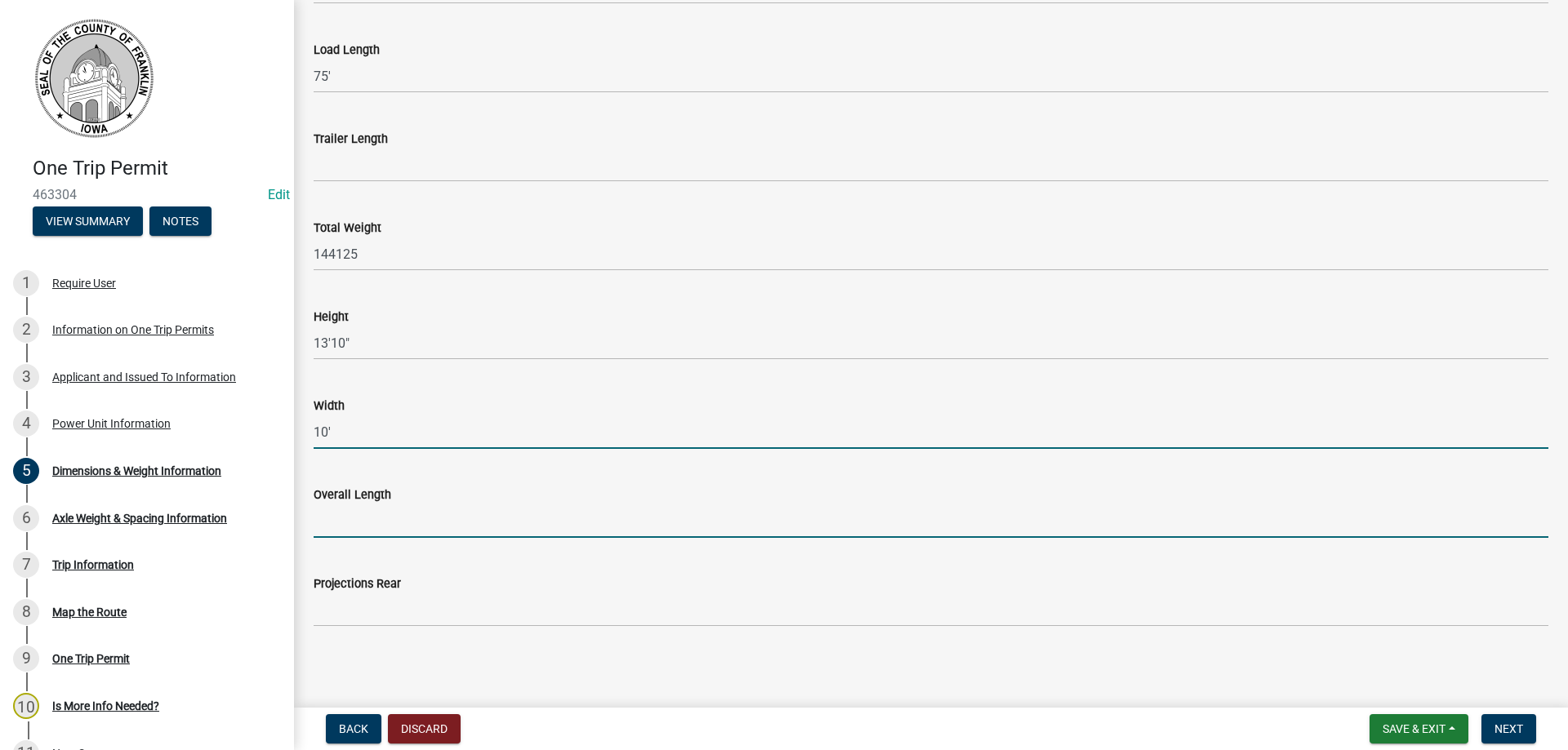
click at [386, 526] on input "Overall Length" at bounding box center [931, 521] width 1235 height 33
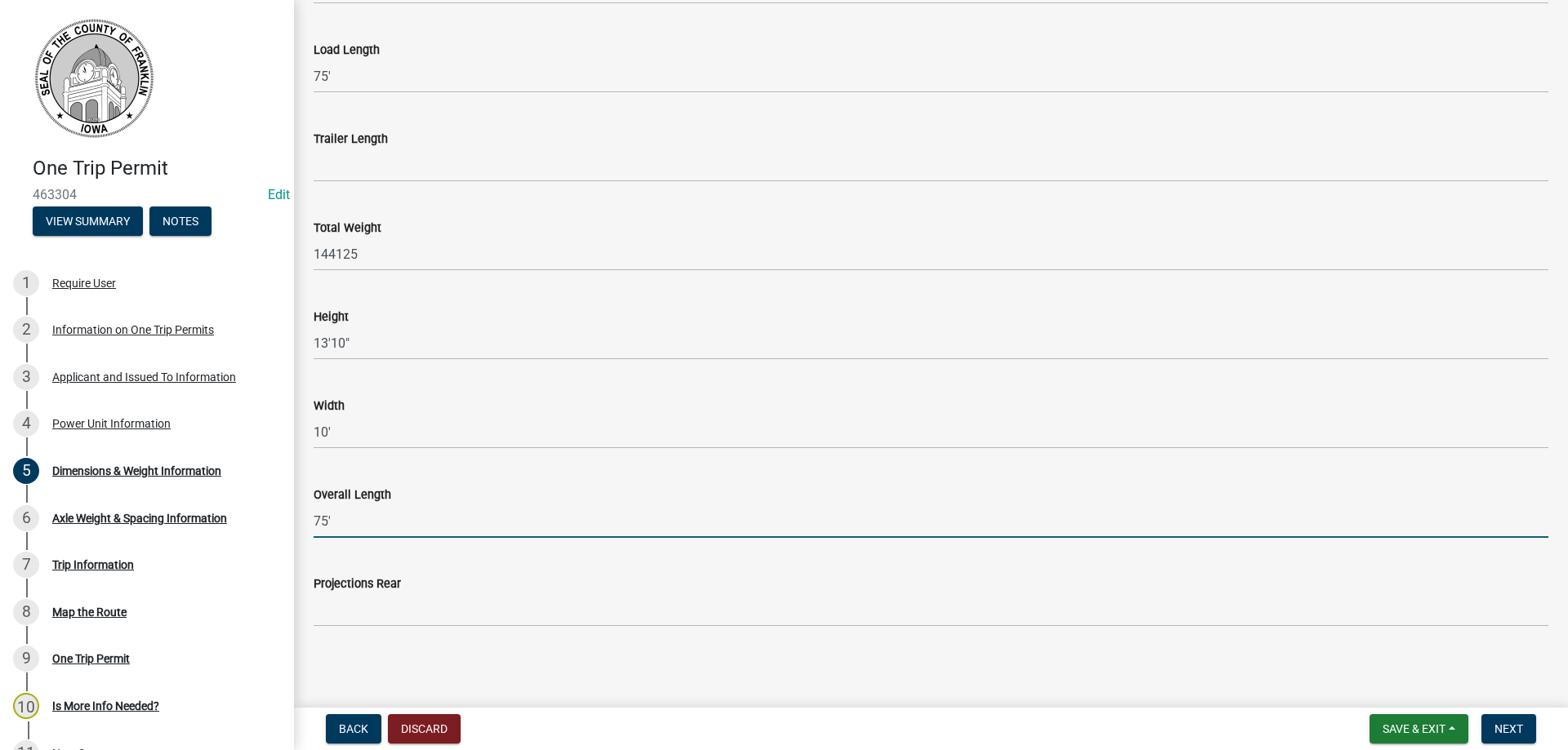
type input "75'"
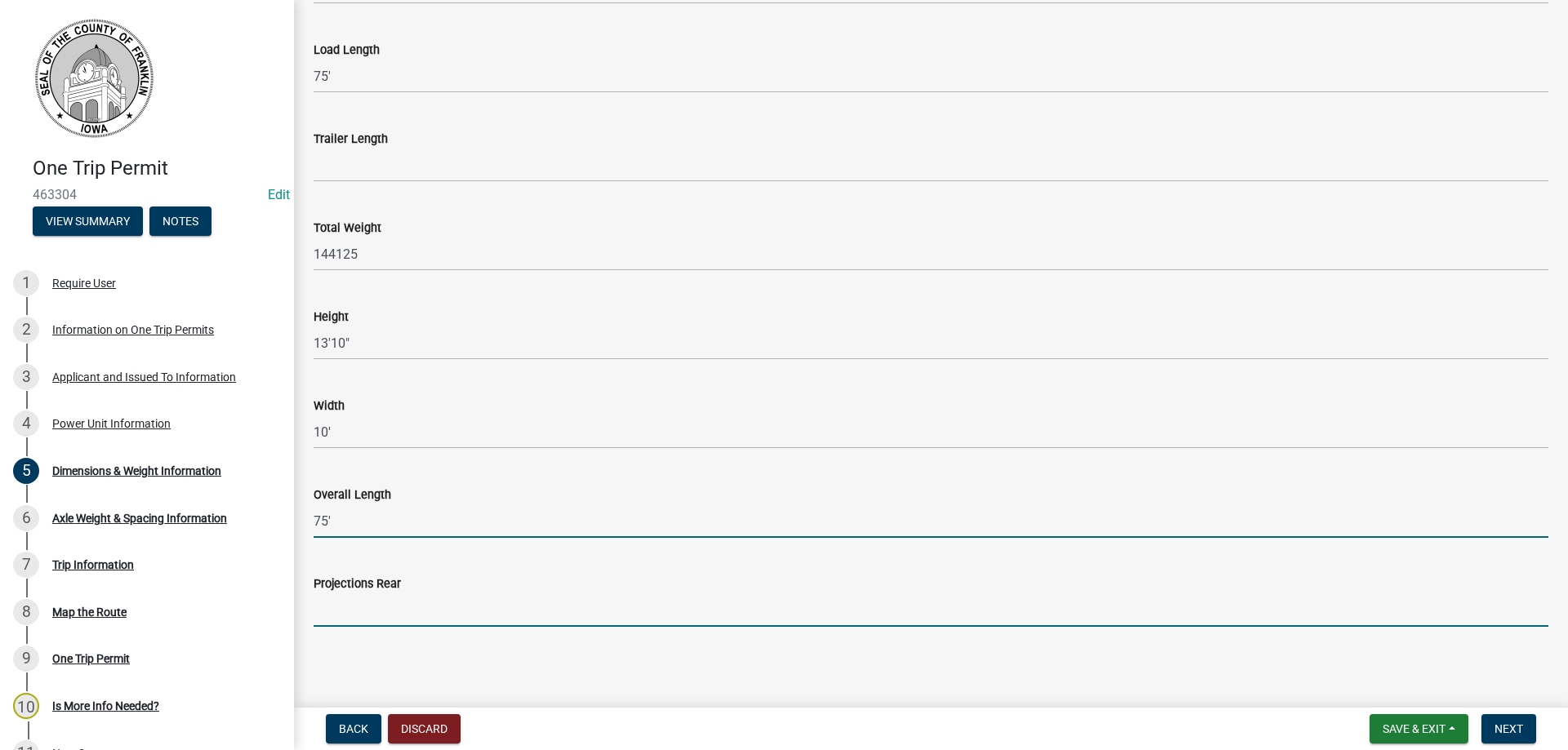
click at [378, 619] on input "Projections Rear" at bounding box center [931, 610] width 1235 height 33
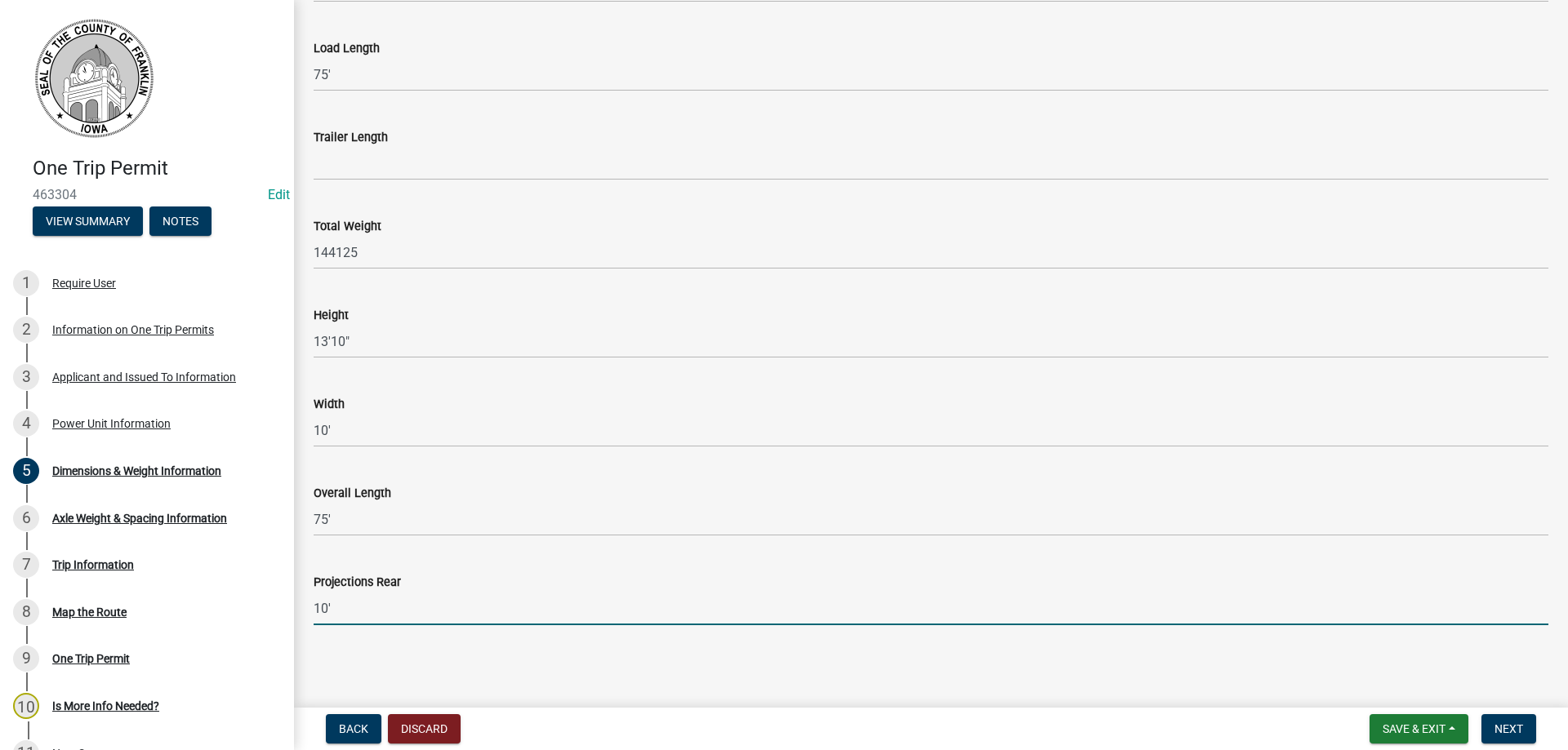
scroll to position [166, 0]
type input "10'"
click at [1516, 730] on span "Next" at bounding box center [1508, 728] width 28 height 13
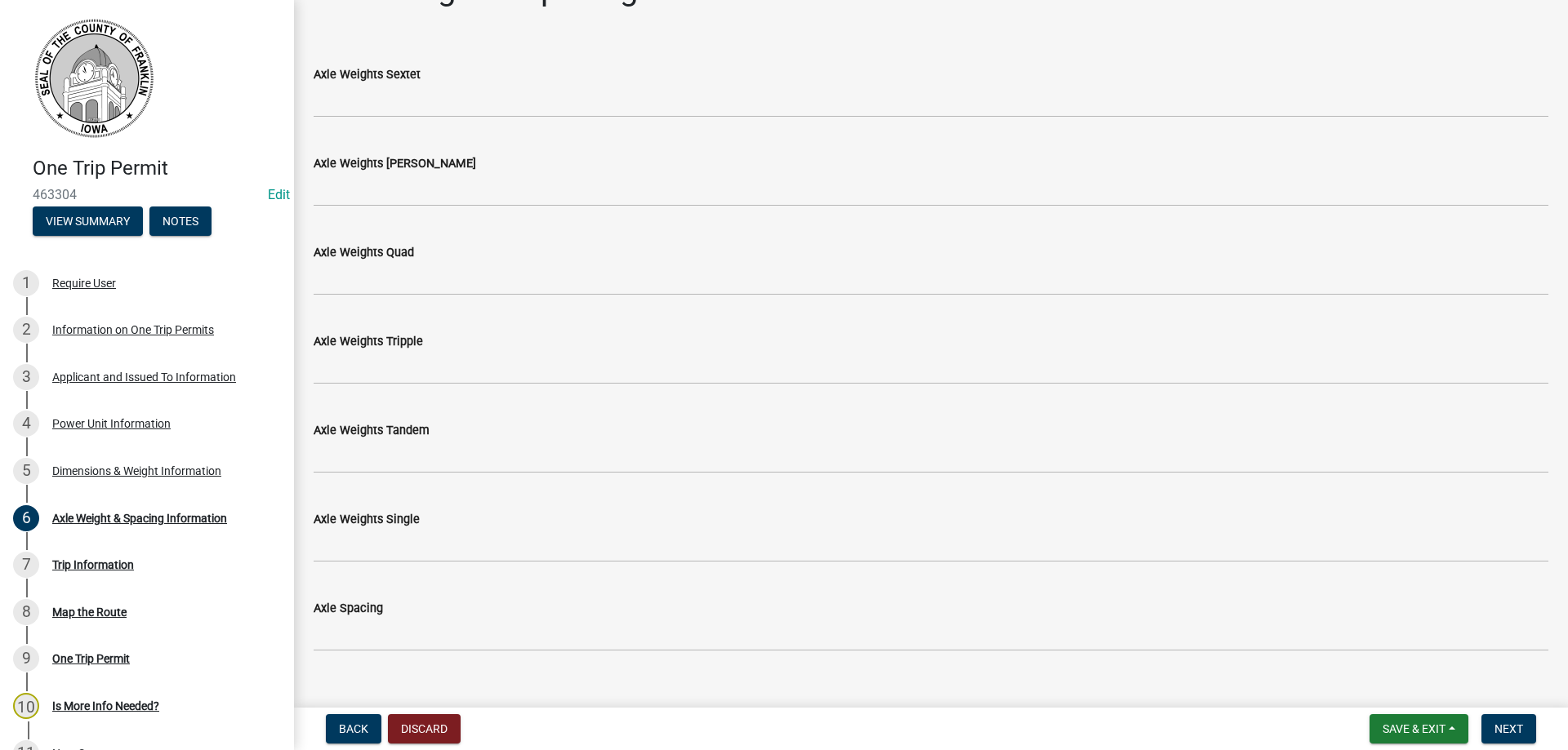
scroll to position [77, 0]
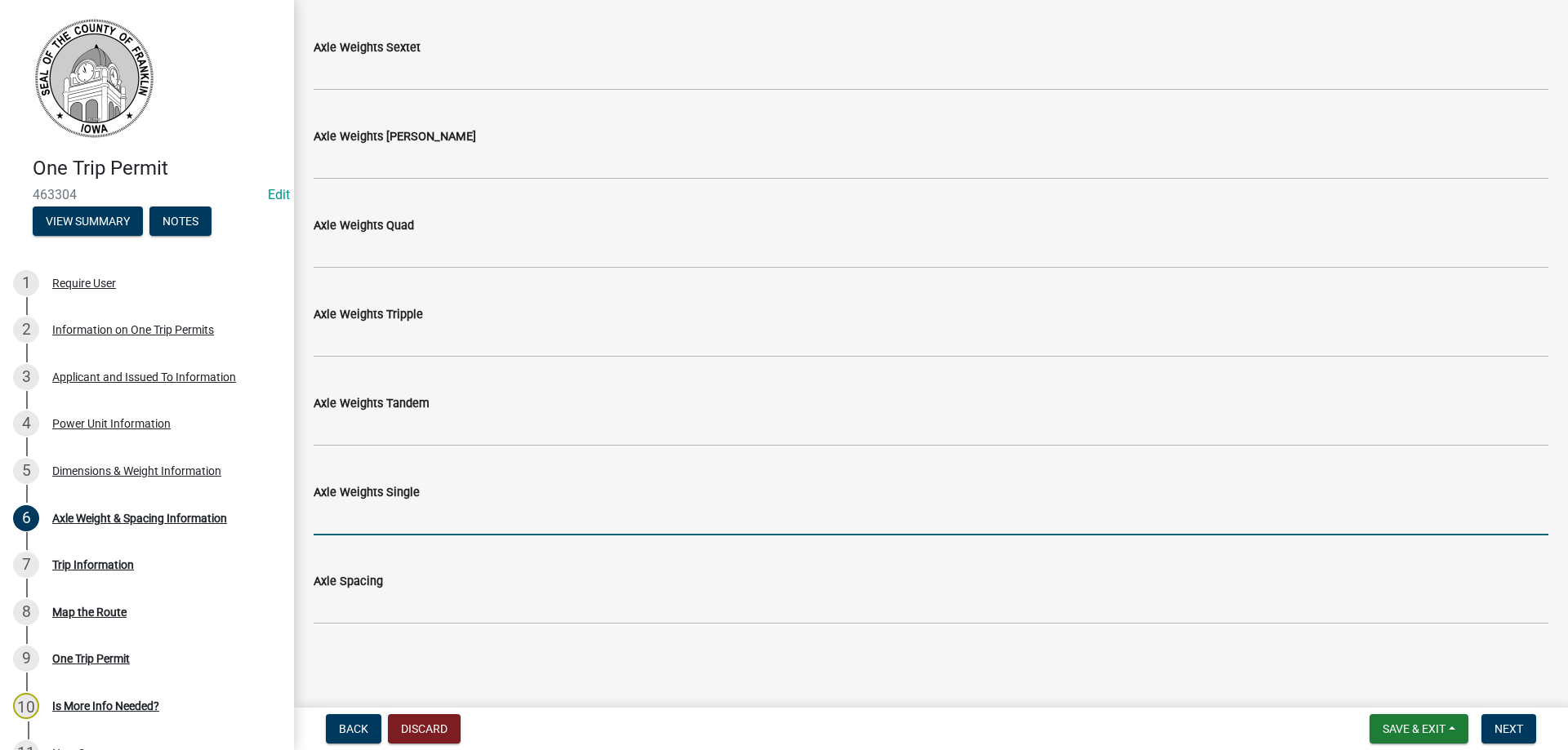
click at [380, 515] on input "Axle Weights Single" at bounding box center [931, 519] width 1235 height 33
type input "24000"
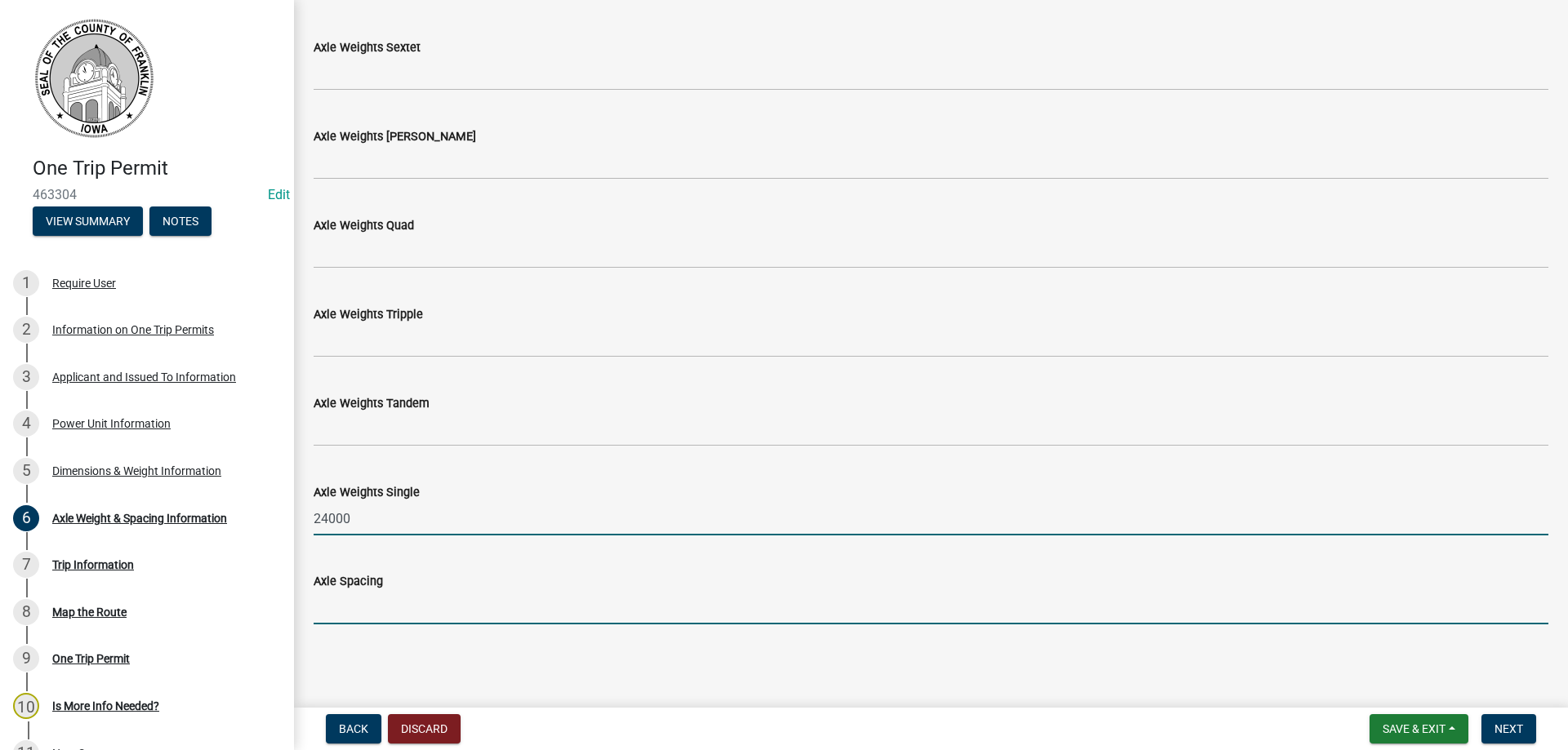
click at [344, 599] on input "Axle Spacing" at bounding box center [931, 607] width 1235 height 33
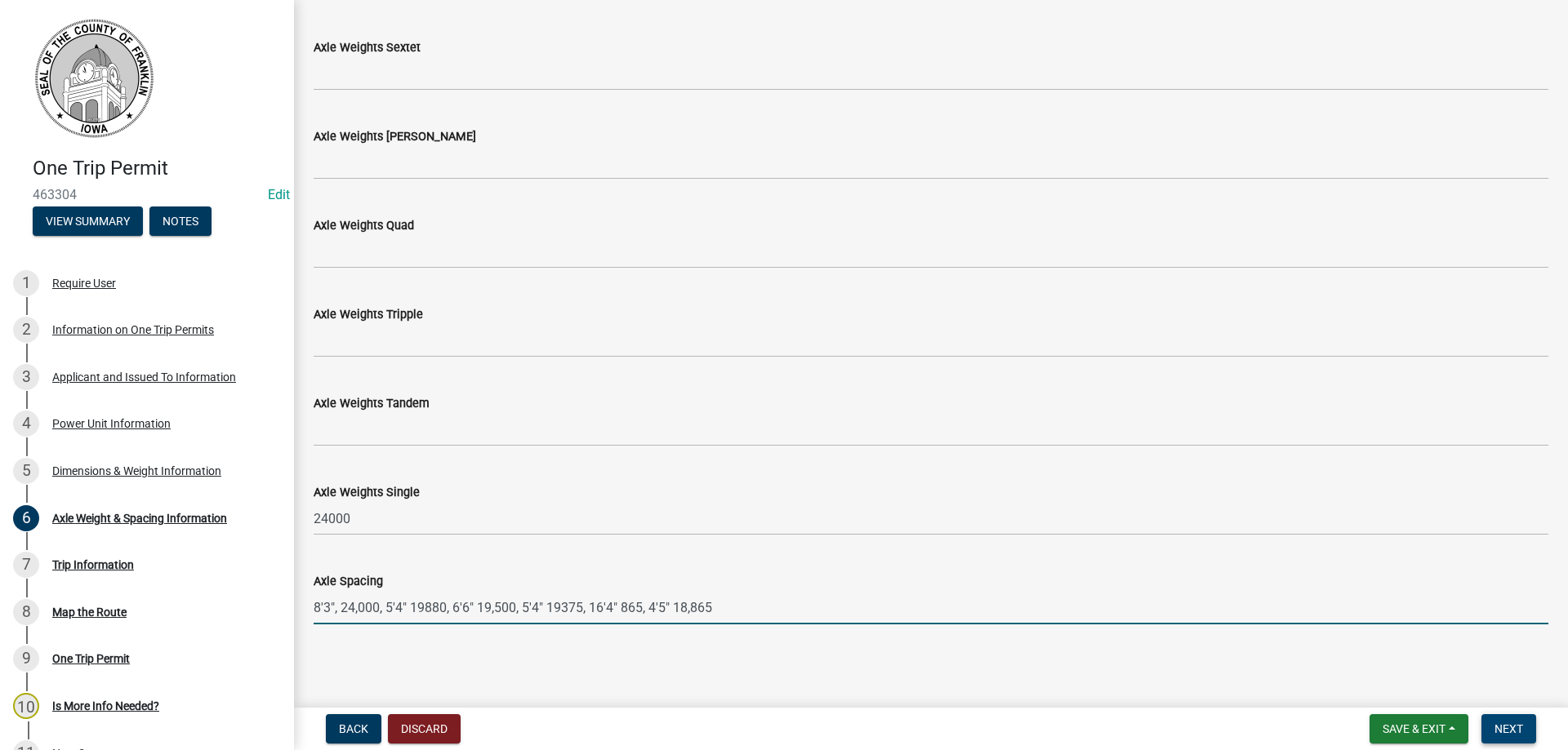
type input "8'3", 24,000, 5'4" 19880, 6'6" 19,500, 5'4" 19375, 16'4" 865, 4'5" 18,865"
click at [1511, 727] on span "Next" at bounding box center [1508, 728] width 28 height 13
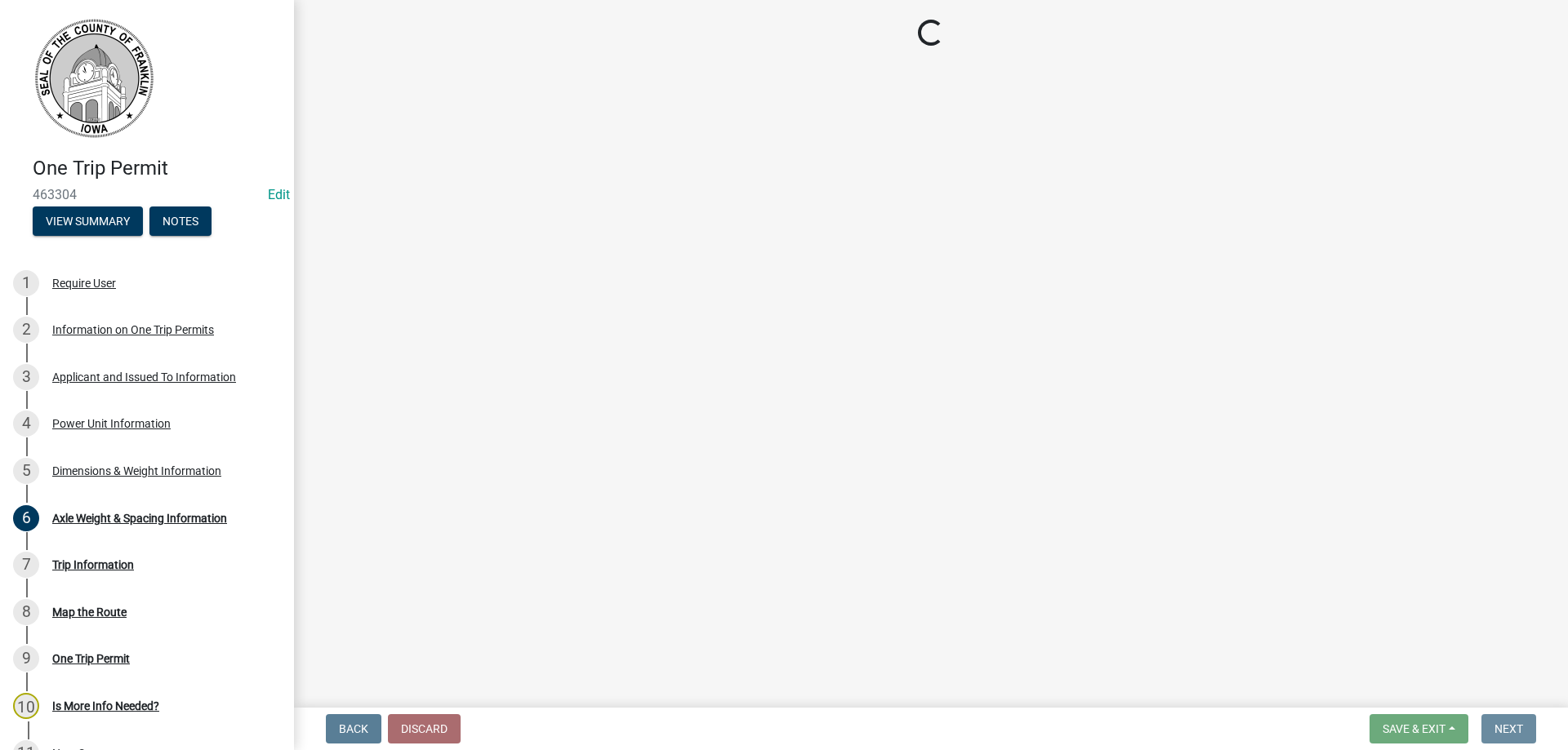
scroll to position [0, 0]
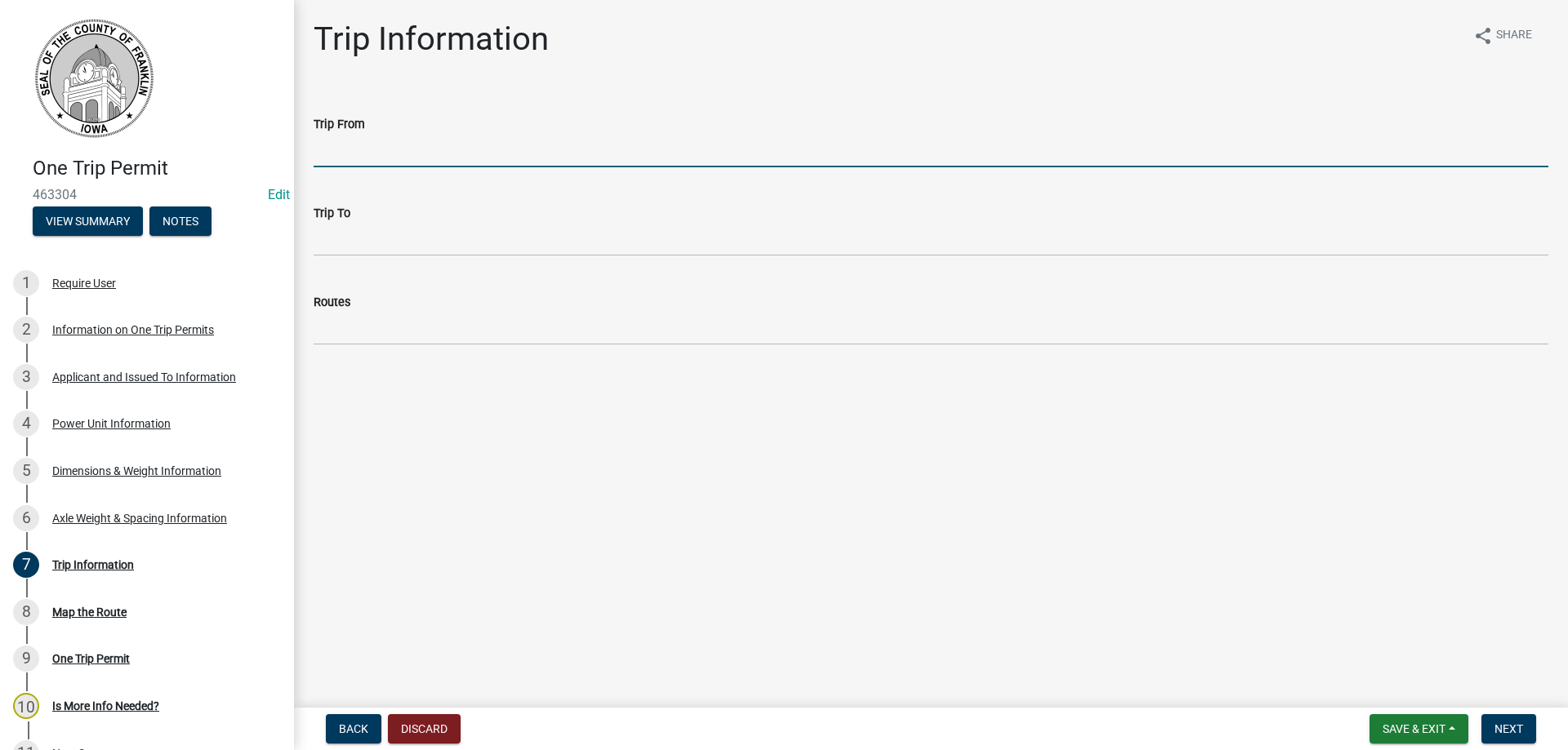
drag, startPoint x: 355, startPoint y: 145, endPoint x: 368, endPoint y: 141, distance: 13.6
click at [355, 144] on input "Trip From" at bounding box center [931, 151] width 1235 height 33
type input "j"
type input "i"
type input "hwy 65 north to hwy 3"
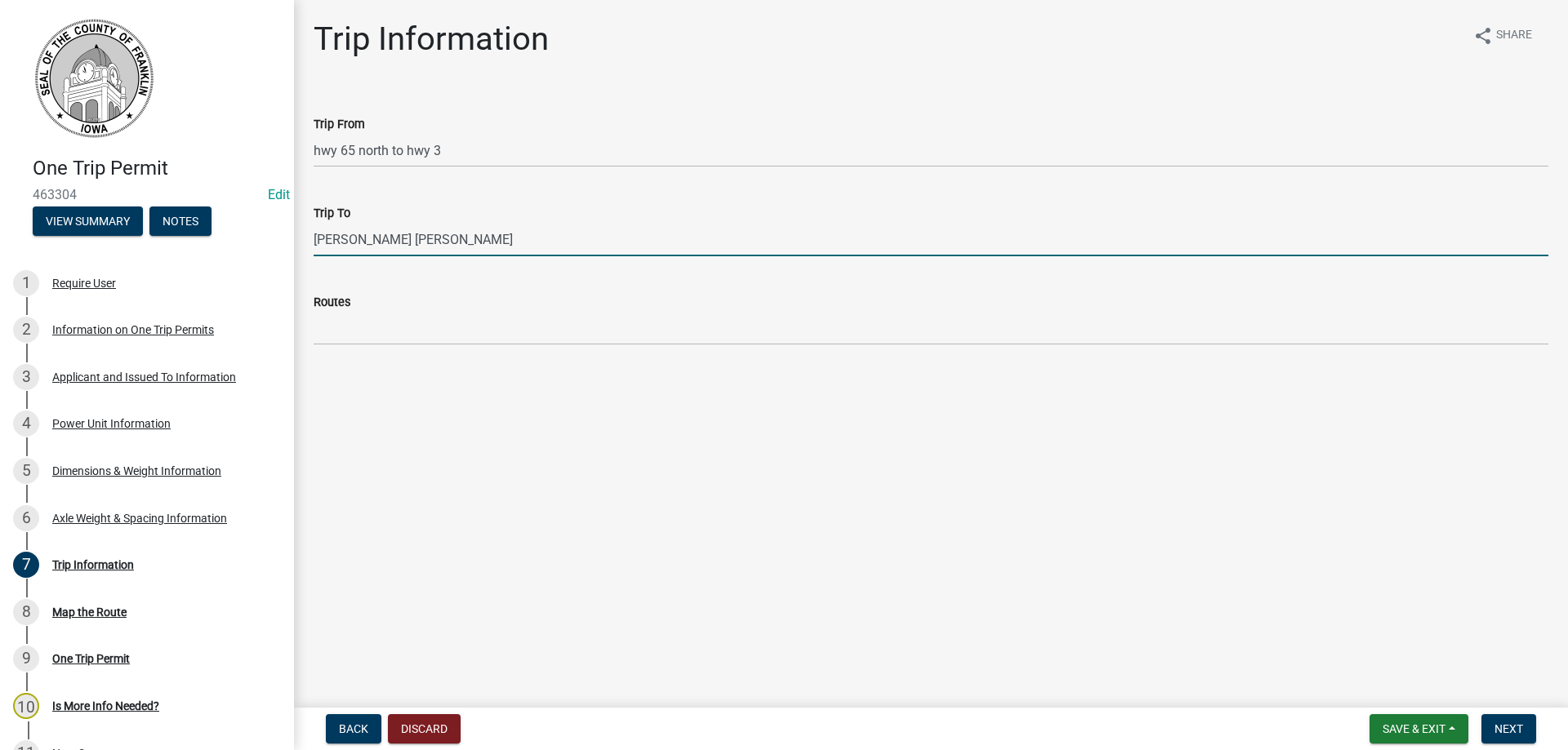
type input "landus coop latimer"
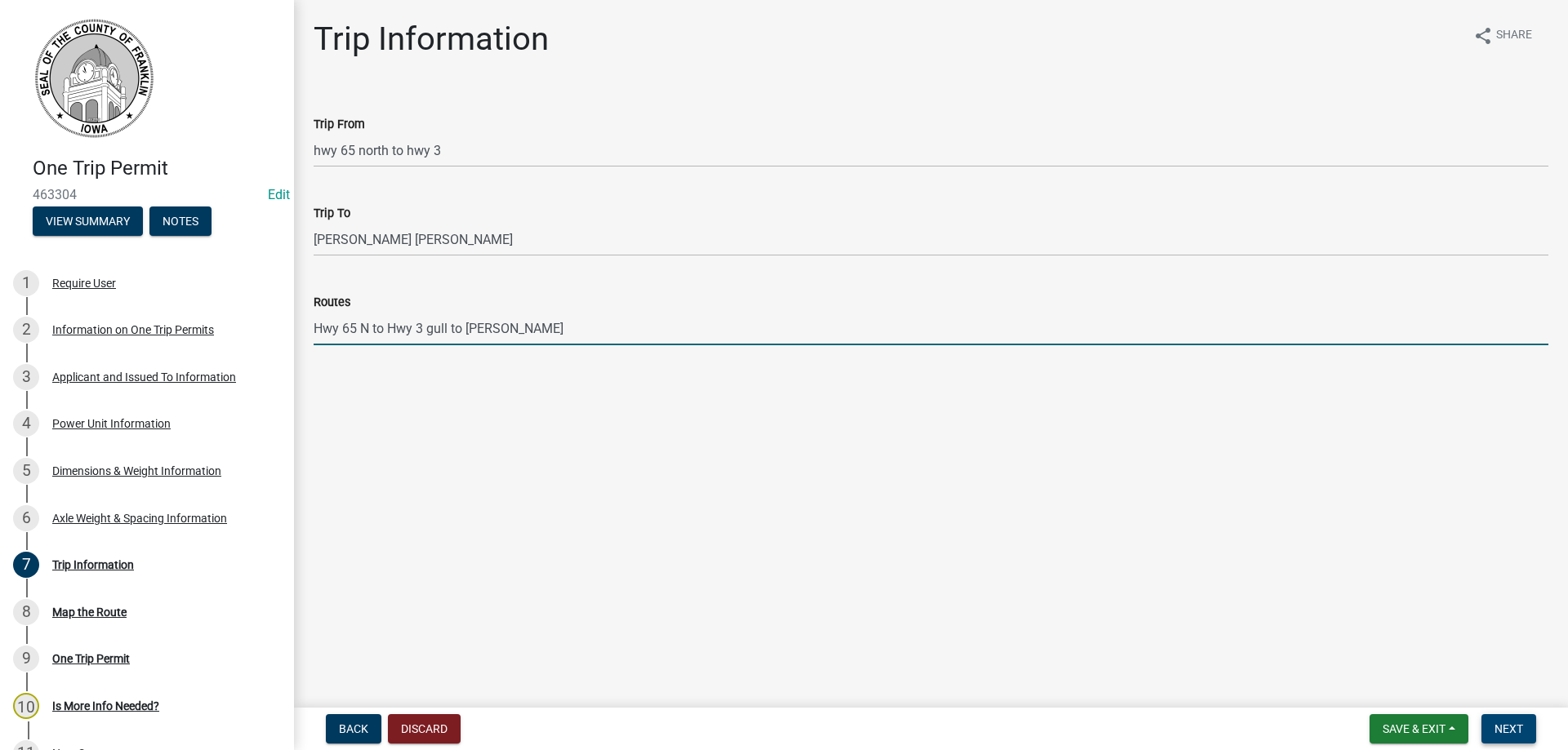
type input "Hwy 65 N to Hwy 3 gull to Landus Coop"
click at [1519, 733] on span "Next" at bounding box center [1508, 728] width 28 height 13
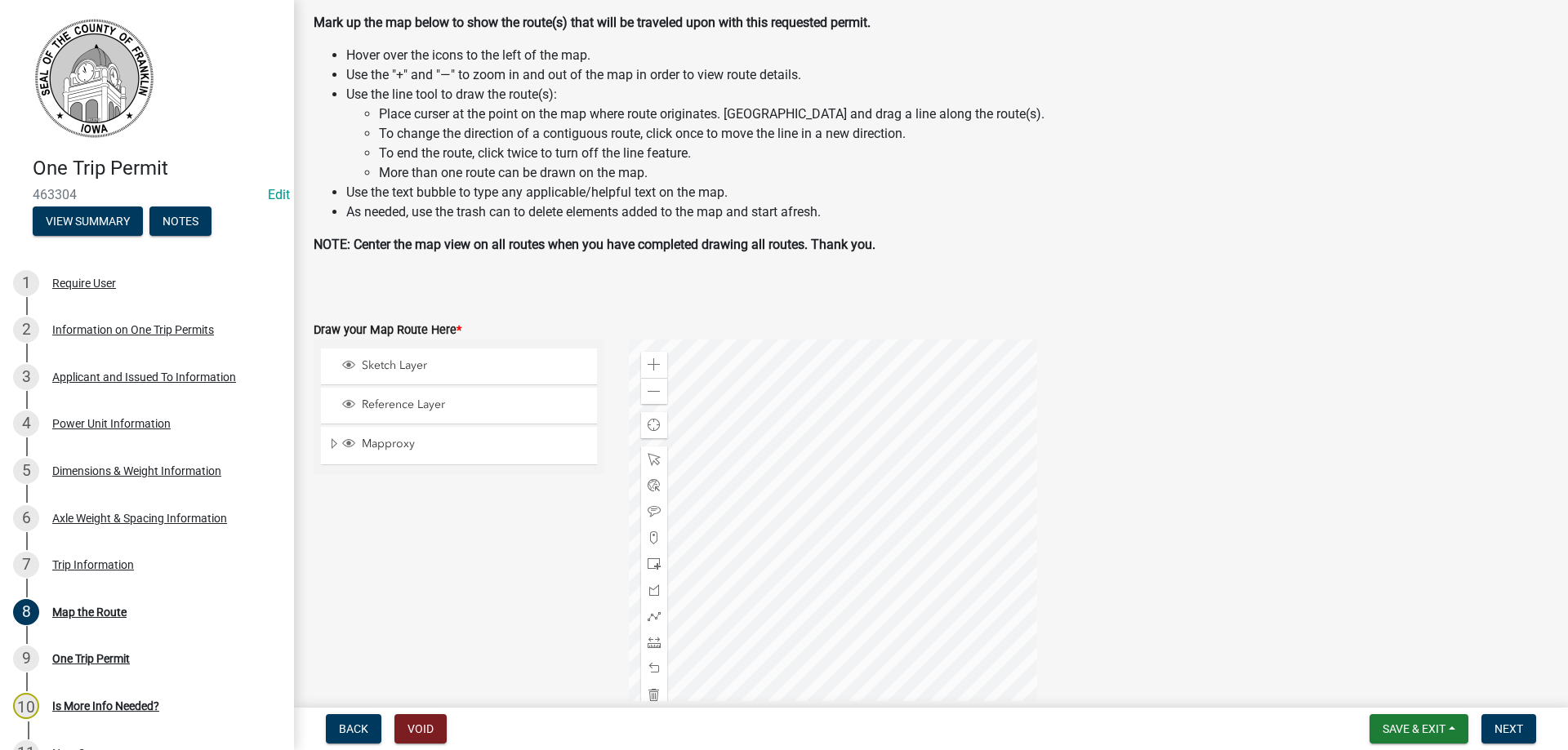
scroll to position [163, 0]
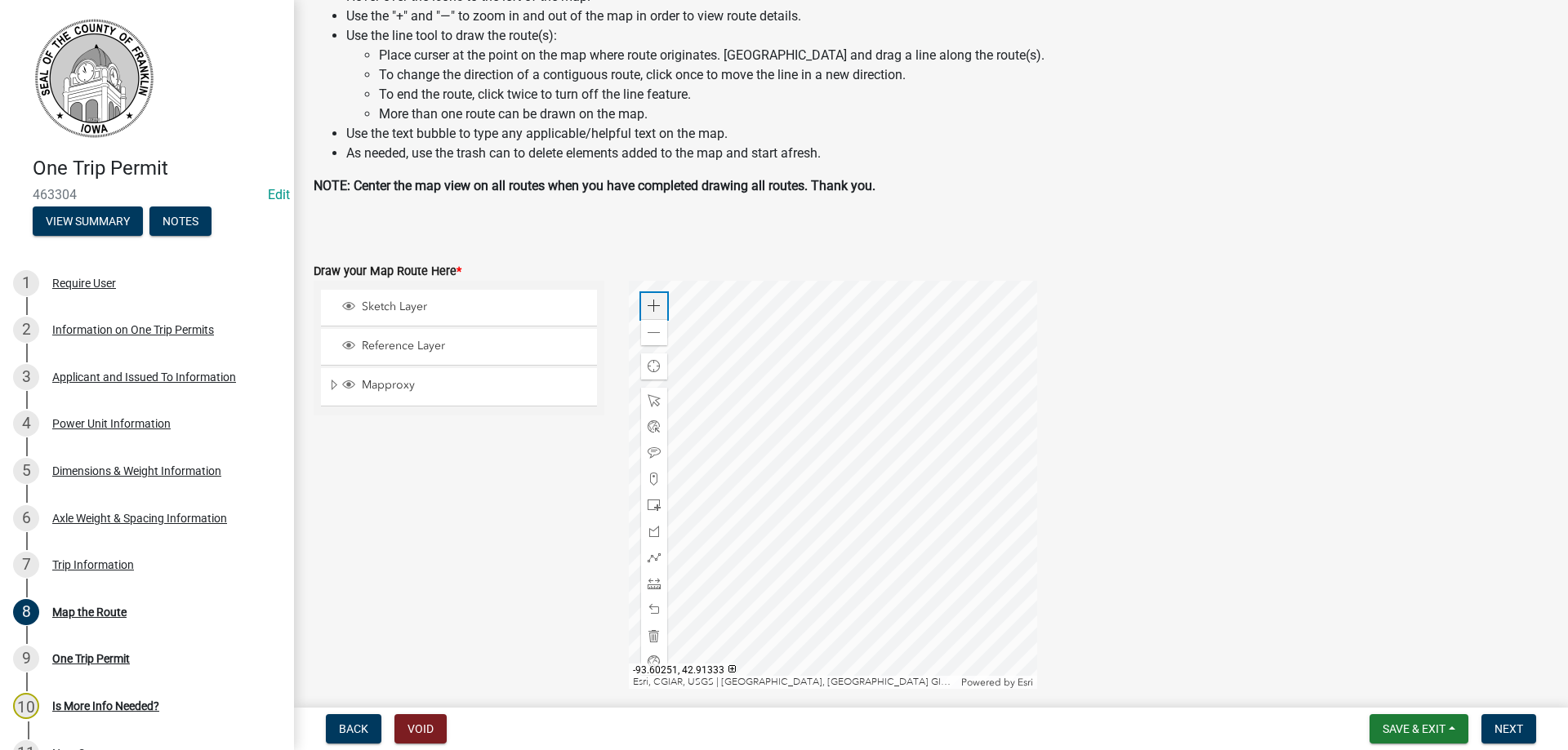
click at [647, 304] on span at bounding box center [653, 305] width 13 height 13
click at [845, 532] on div at bounding box center [833, 485] width 408 height 408
click at [788, 493] on div at bounding box center [833, 485] width 408 height 408
click at [649, 296] on div "Zoom in" at bounding box center [653, 306] width 26 height 26
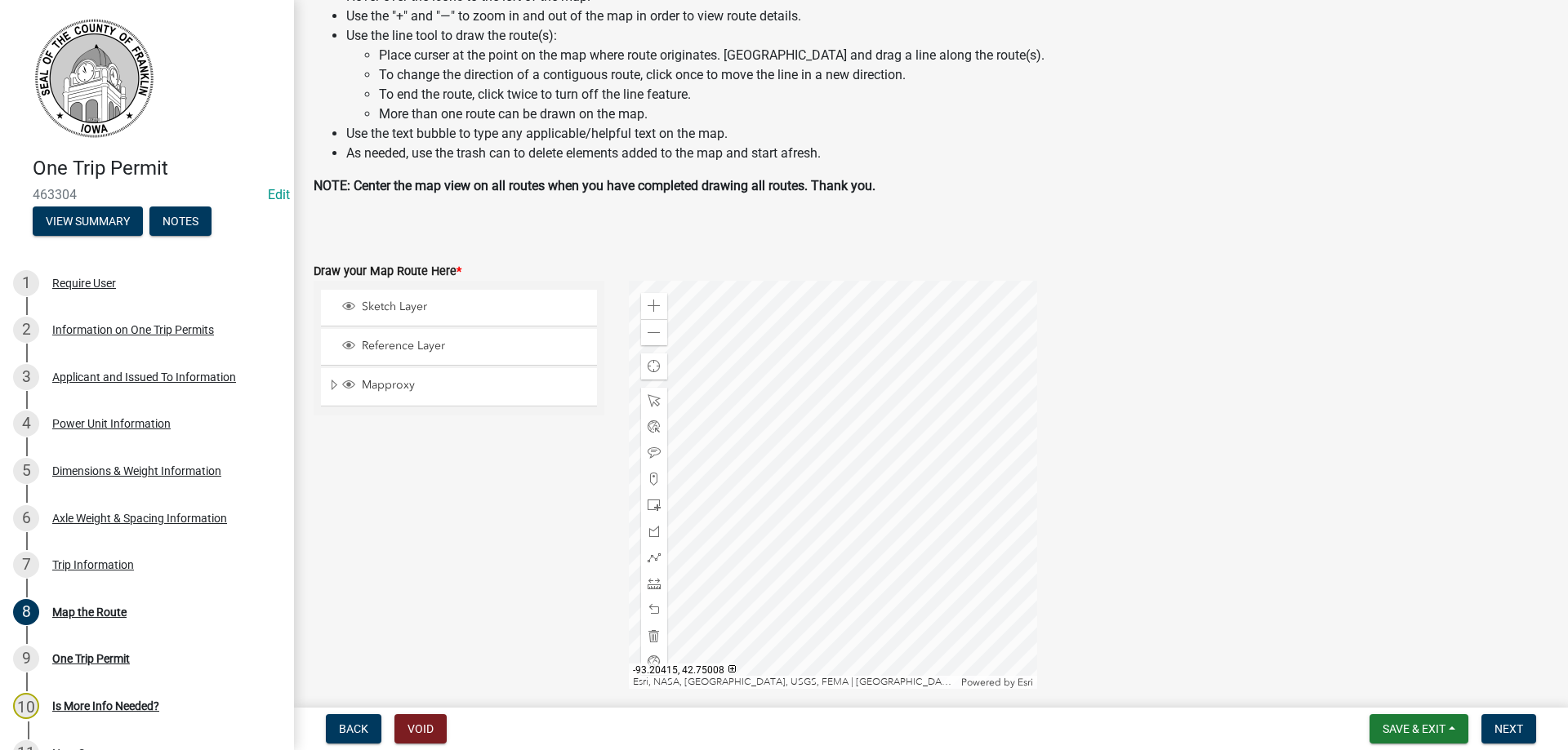
click at [912, 418] on div at bounding box center [833, 485] width 408 height 408
click at [649, 556] on span at bounding box center [653, 557] width 13 height 13
click at [917, 315] on div at bounding box center [833, 485] width 408 height 408
click at [917, 471] on div at bounding box center [833, 485] width 408 height 408
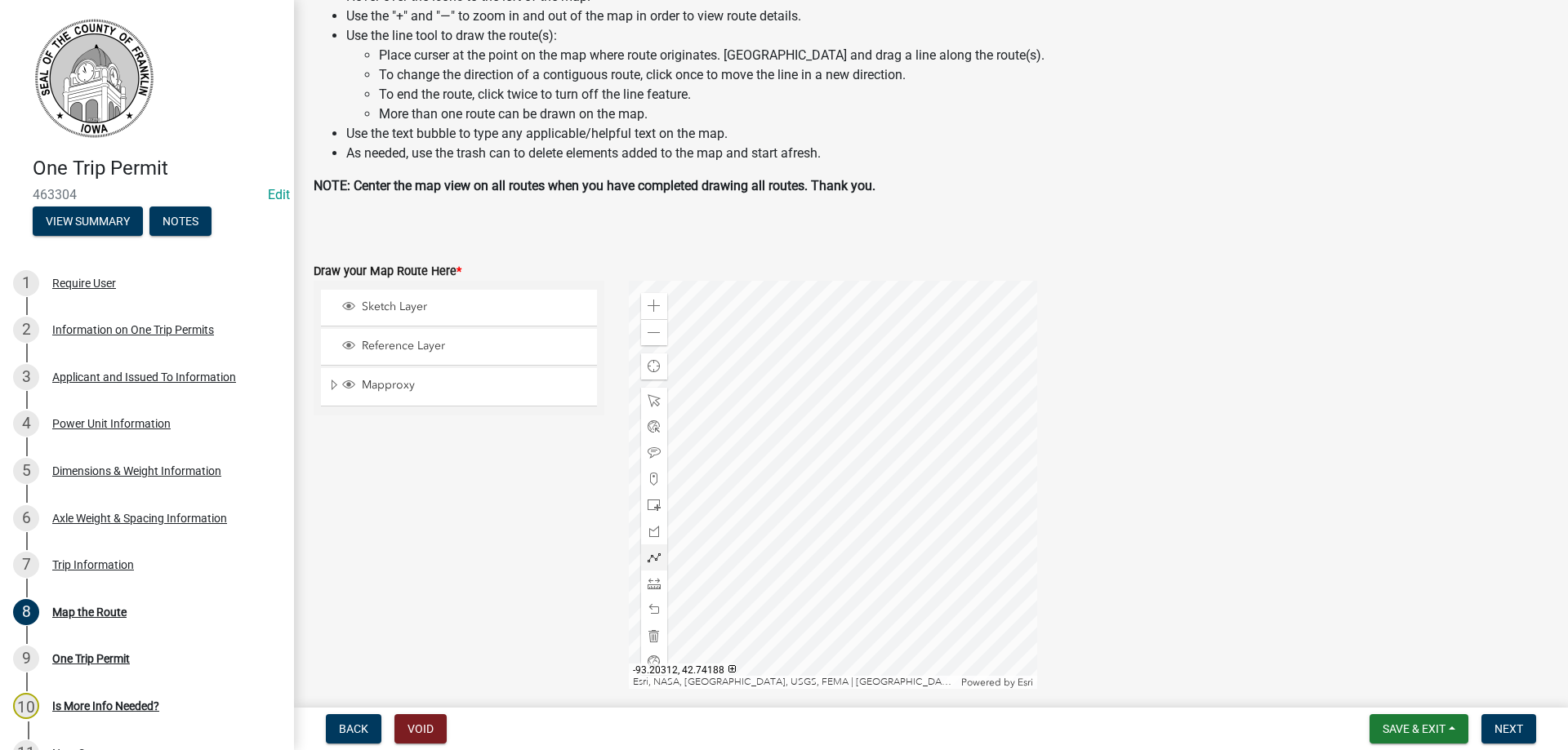
click at [917, 471] on div at bounding box center [833, 485] width 408 height 408
click at [931, 386] on div at bounding box center [833, 485] width 408 height 408
click at [852, 476] on div at bounding box center [833, 485] width 408 height 408
click at [879, 494] on div at bounding box center [833, 485] width 408 height 408
click at [656, 332] on span at bounding box center [653, 332] width 13 height 13
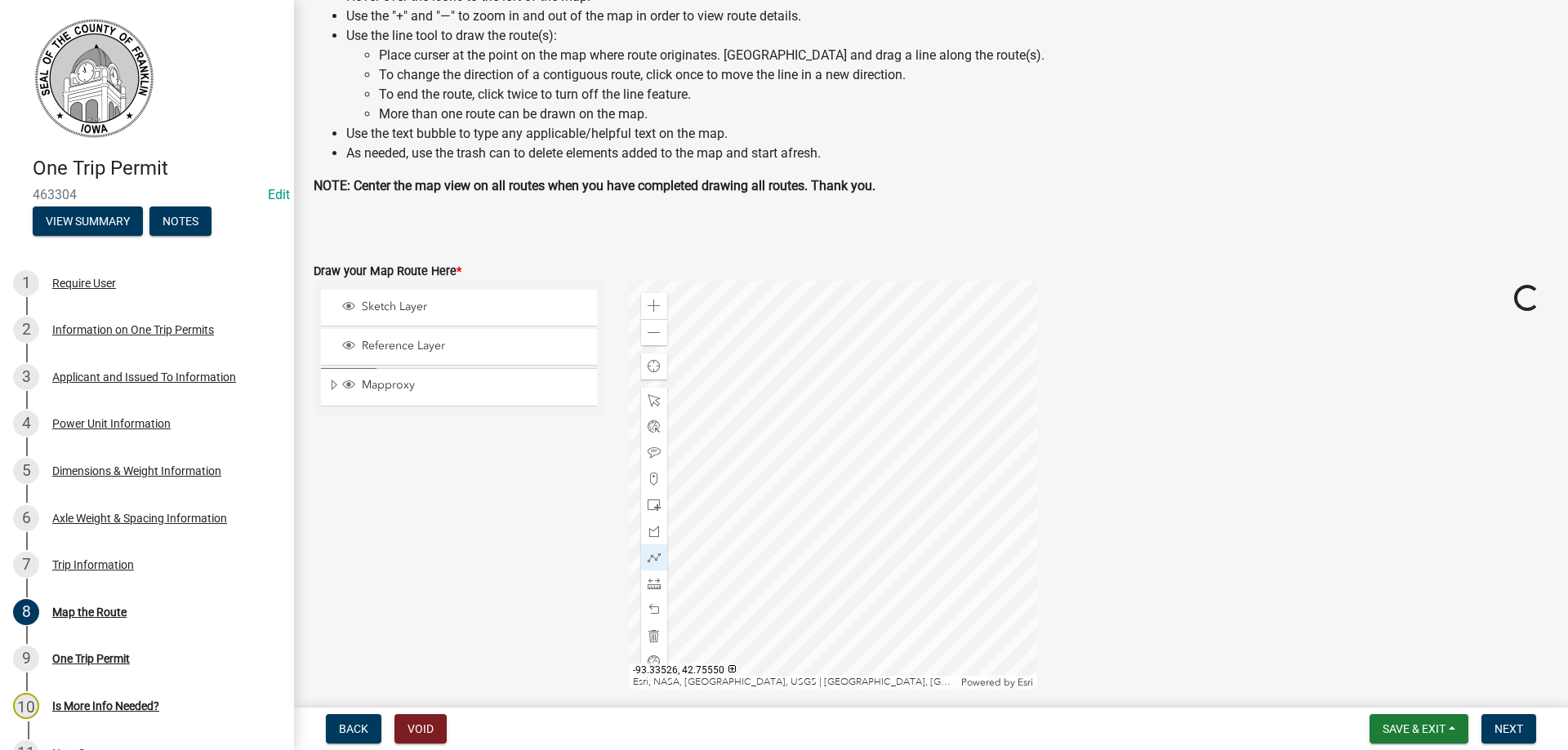
click at [916, 447] on div at bounding box center [833, 485] width 408 height 408
click at [835, 479] on div at bounding box center [833, 485] width 408 height 408
click at [835, 420] on div at bounding box center [833, 485] width 408 height 408
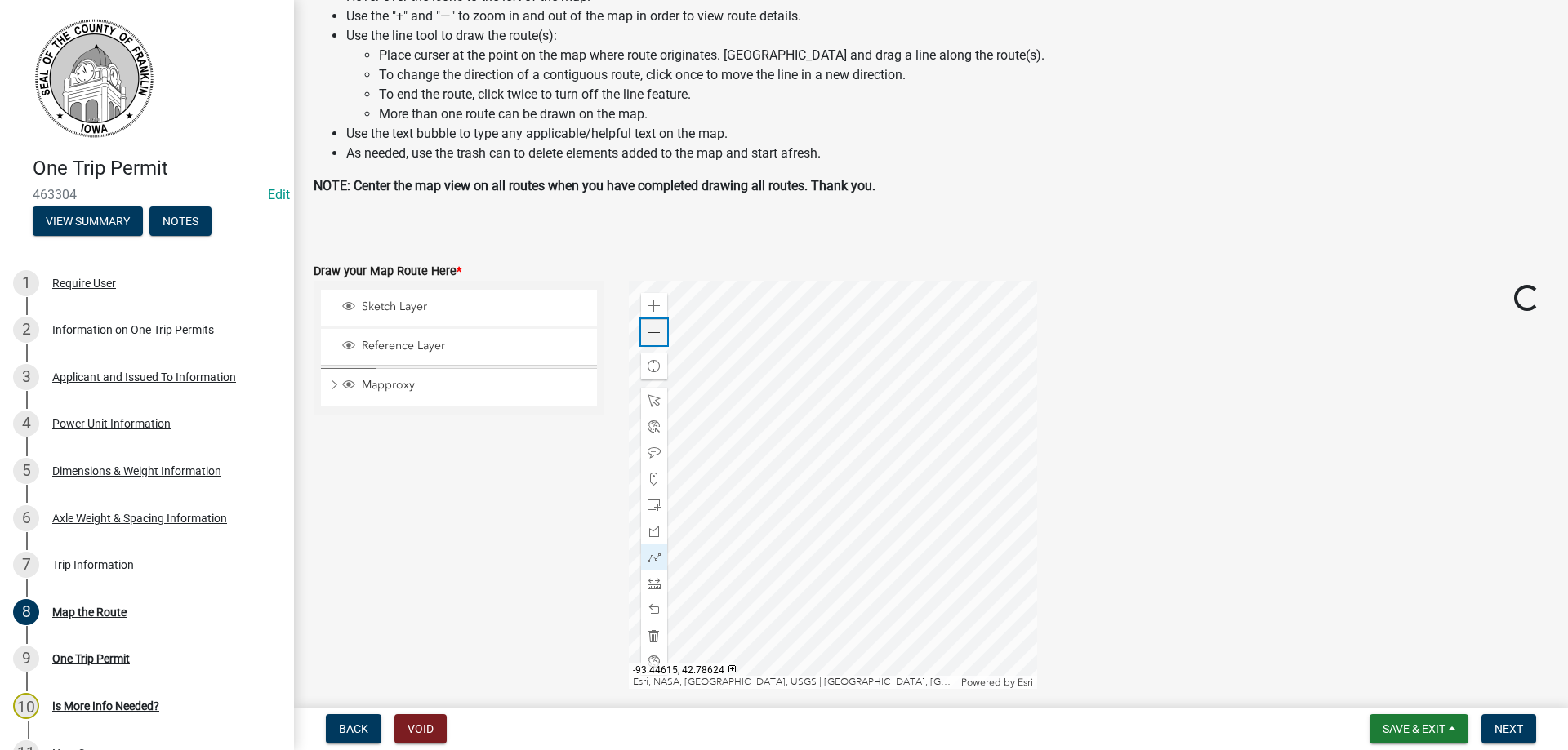
click at [649, 329] on span at bounding box center [653, 332] width 13 height 13
click at [832, 483] on div at bounding box center [833, 485] width 408 height 408
click at [1031, 487] on div at bounding box center [833, 485] width 408 height 408
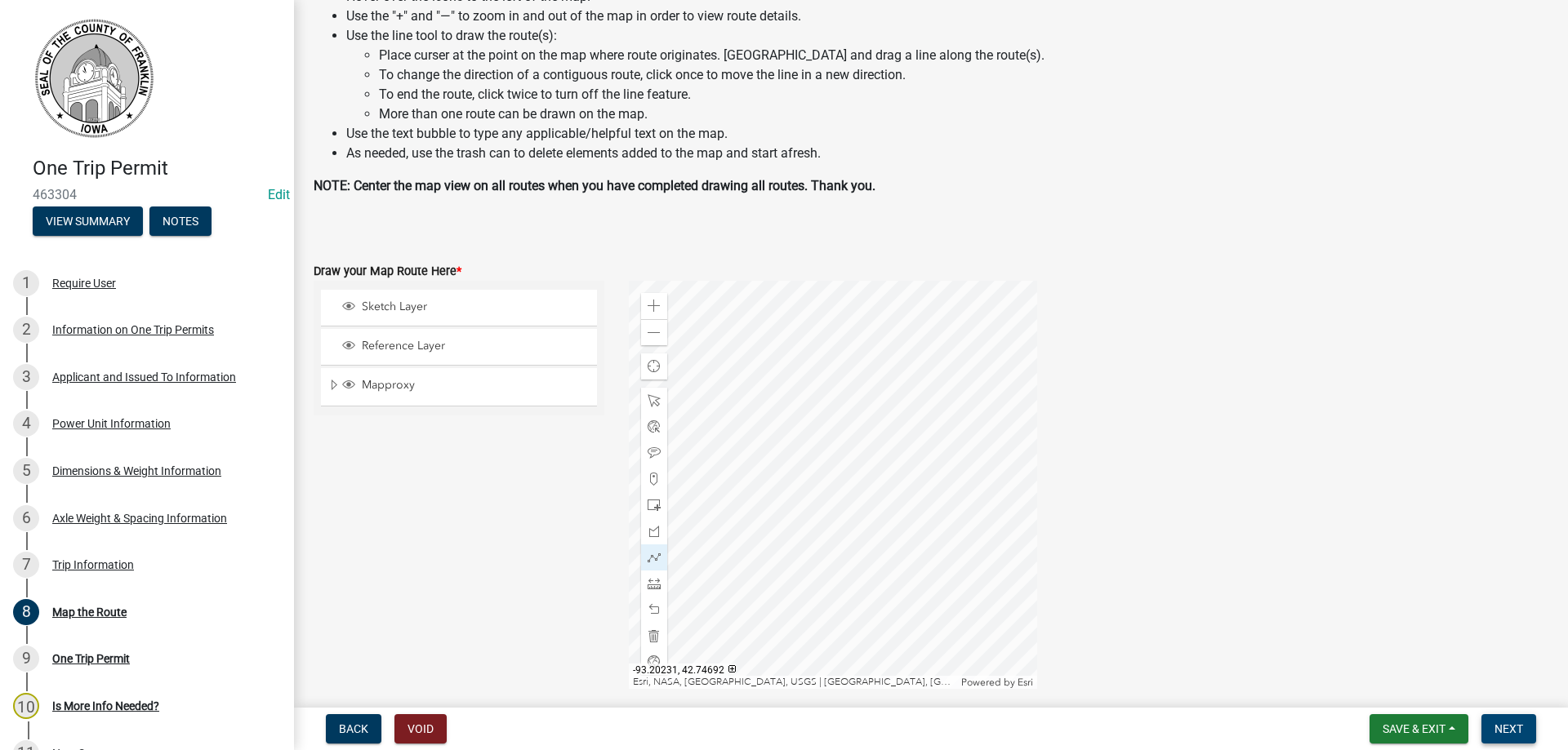
click at [1513, 731] on span "Next" at bounding box center [1508, 728] width 28 height 13
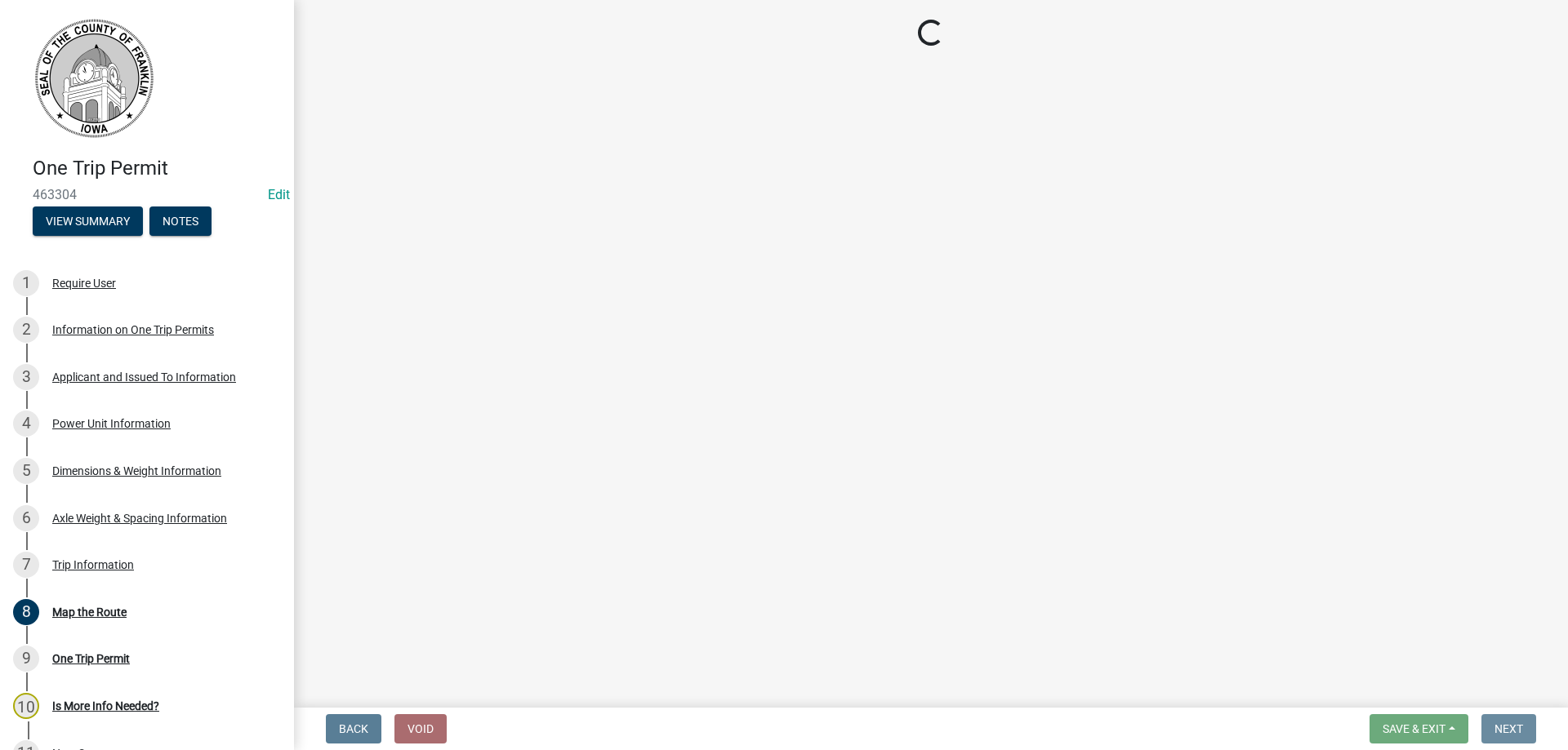
scroll to position [0, 0]
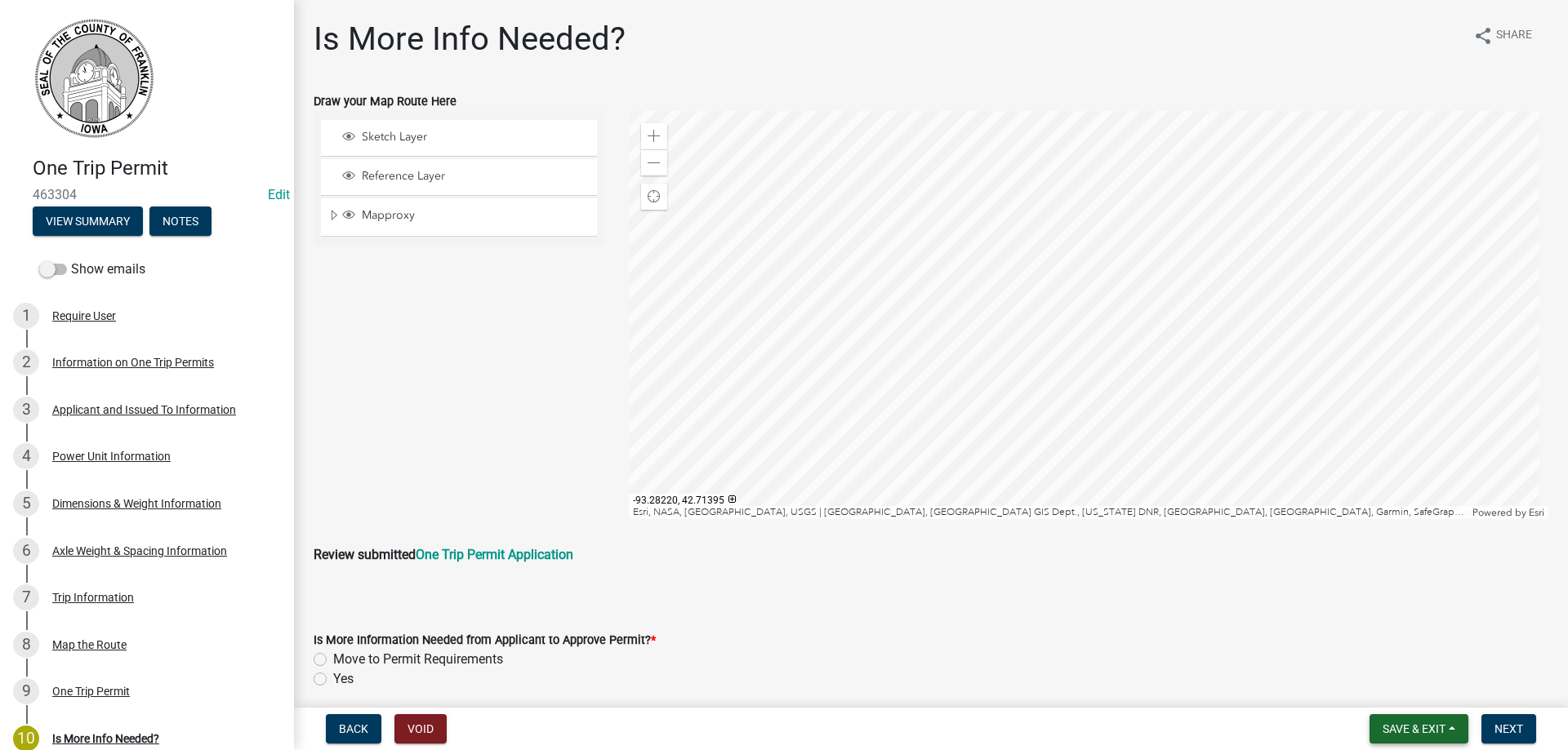
click at [1411, 727] on span "Save & Exit" at bounding box center [1413, 728] width 63 height 13
click at [1367, 647] on button "Save" at bounding box center [1403, 647] width 130 height 39
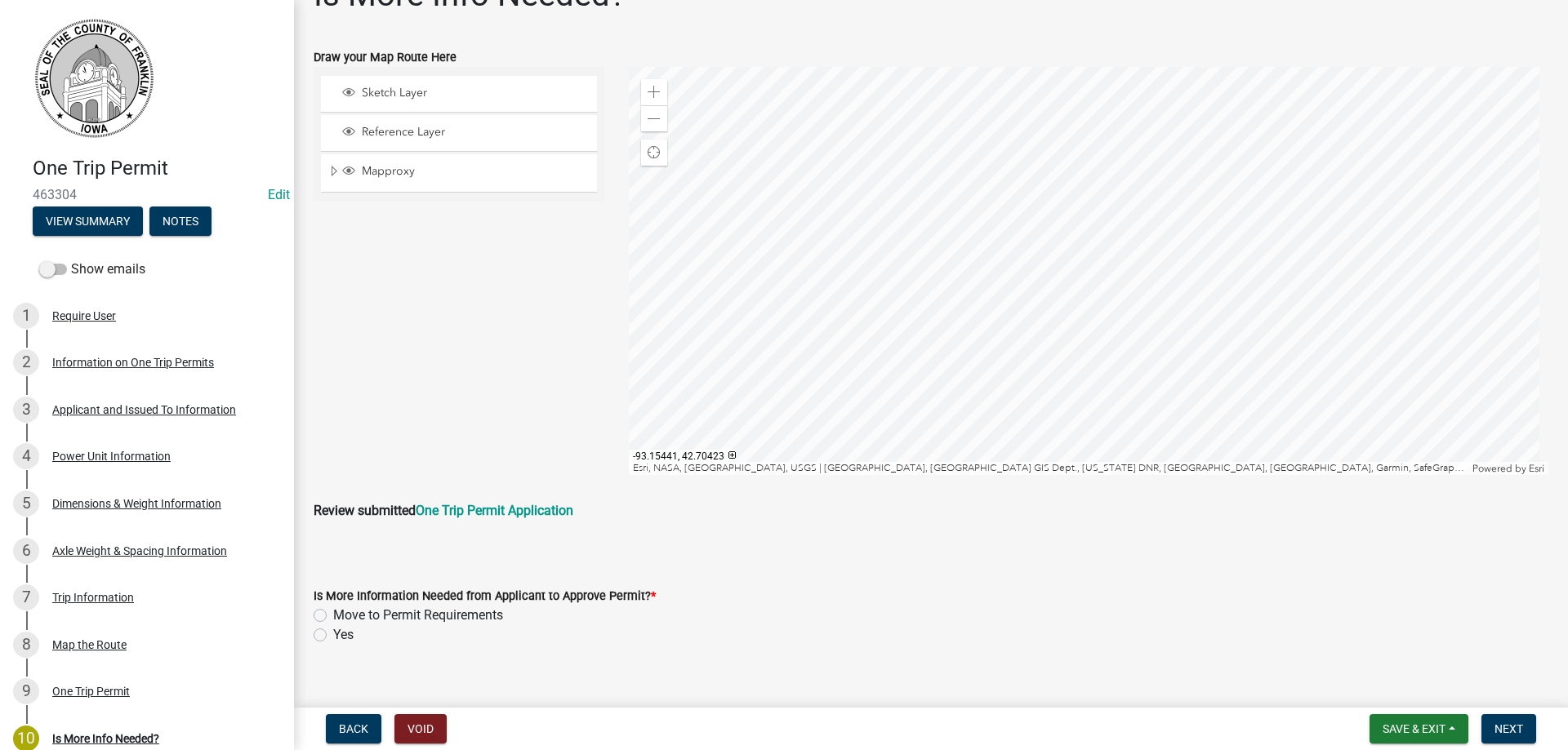
scroll to position [66, 0]
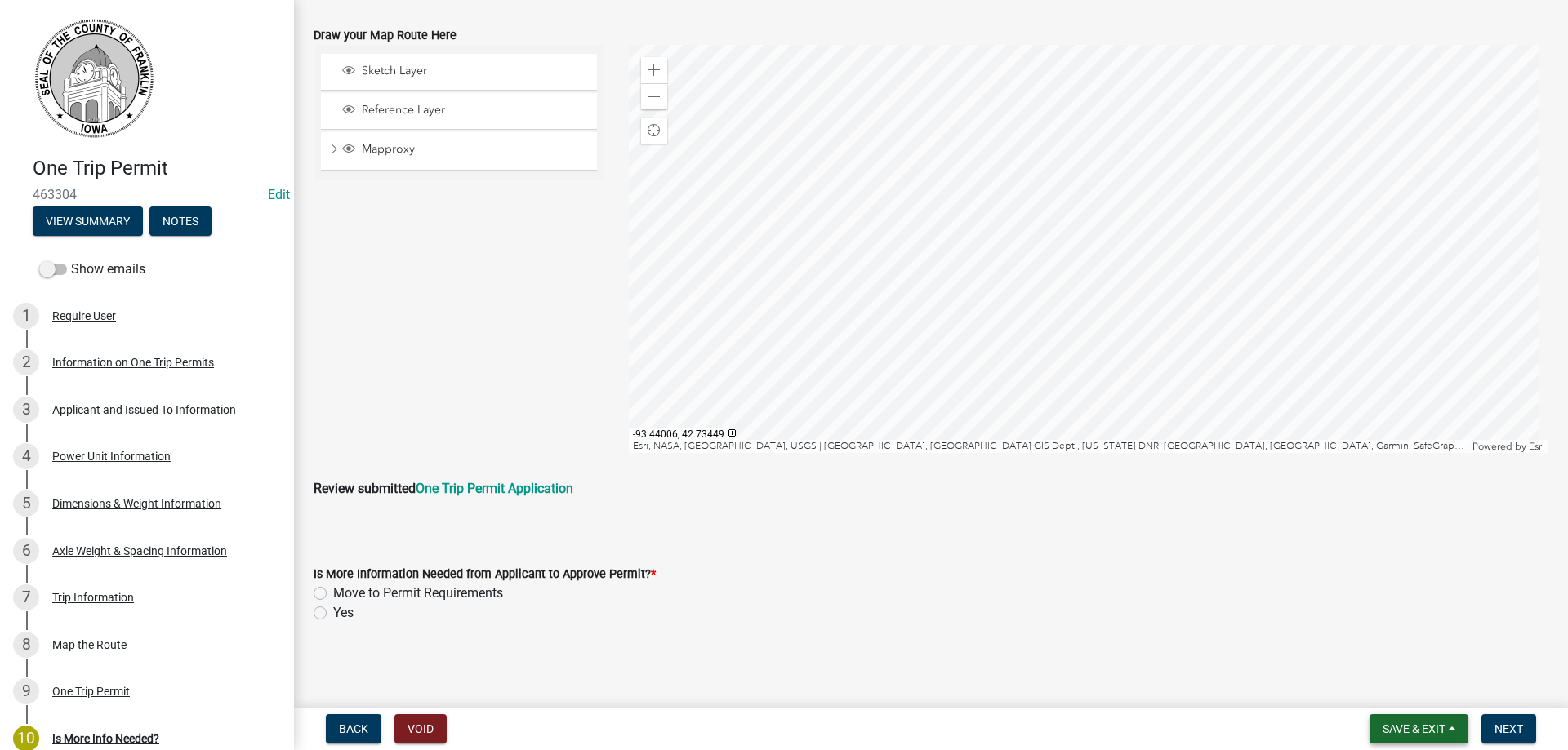
click at [1417, 727] on span "Save & Exit" at bounding box center [1413, 728] width 63 height 13
click at [1389, 691] on button "Save & Exit" at bounding box center [1403, 686] width 130 height 39
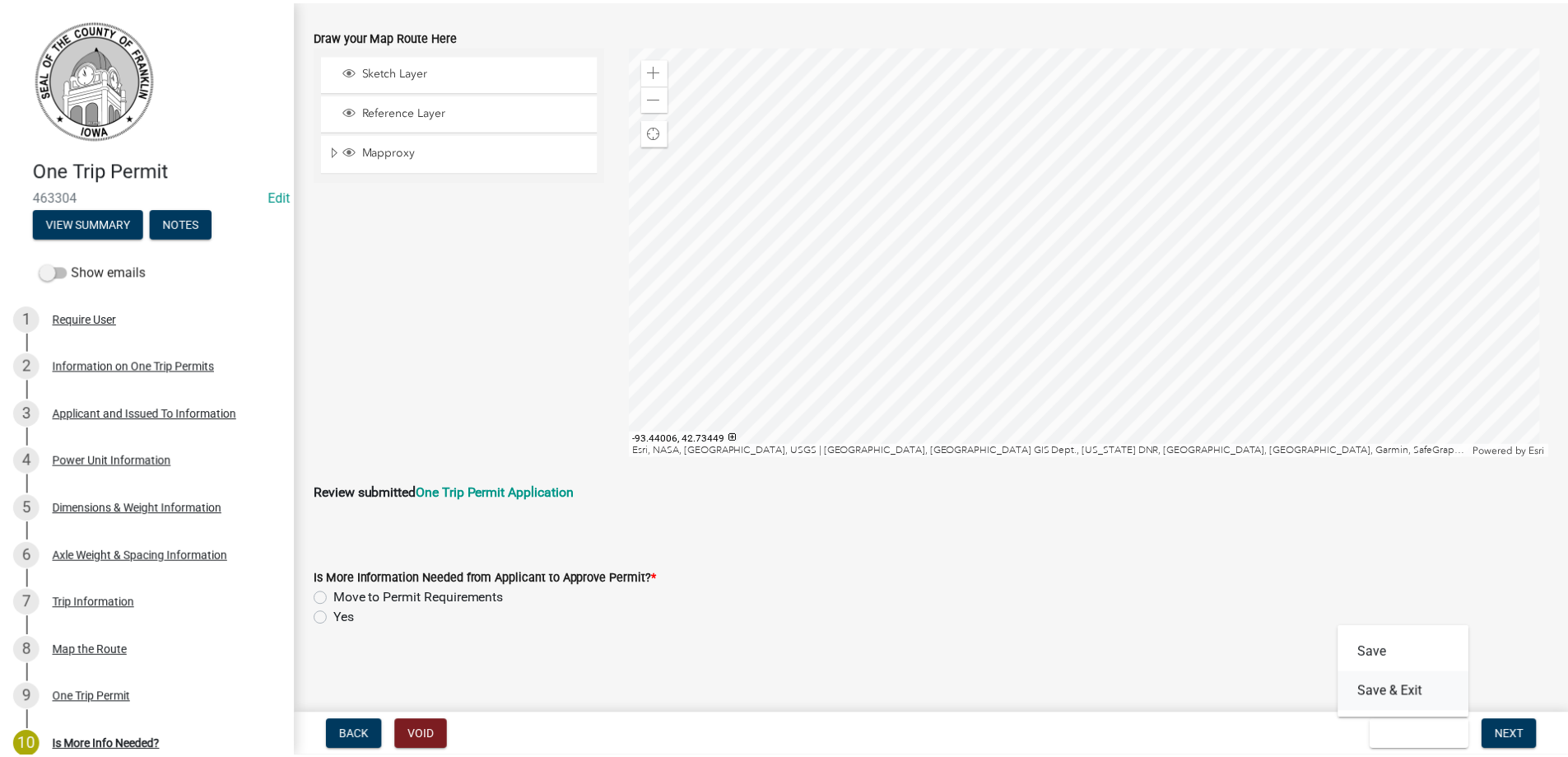
scroll to position [0, 0]
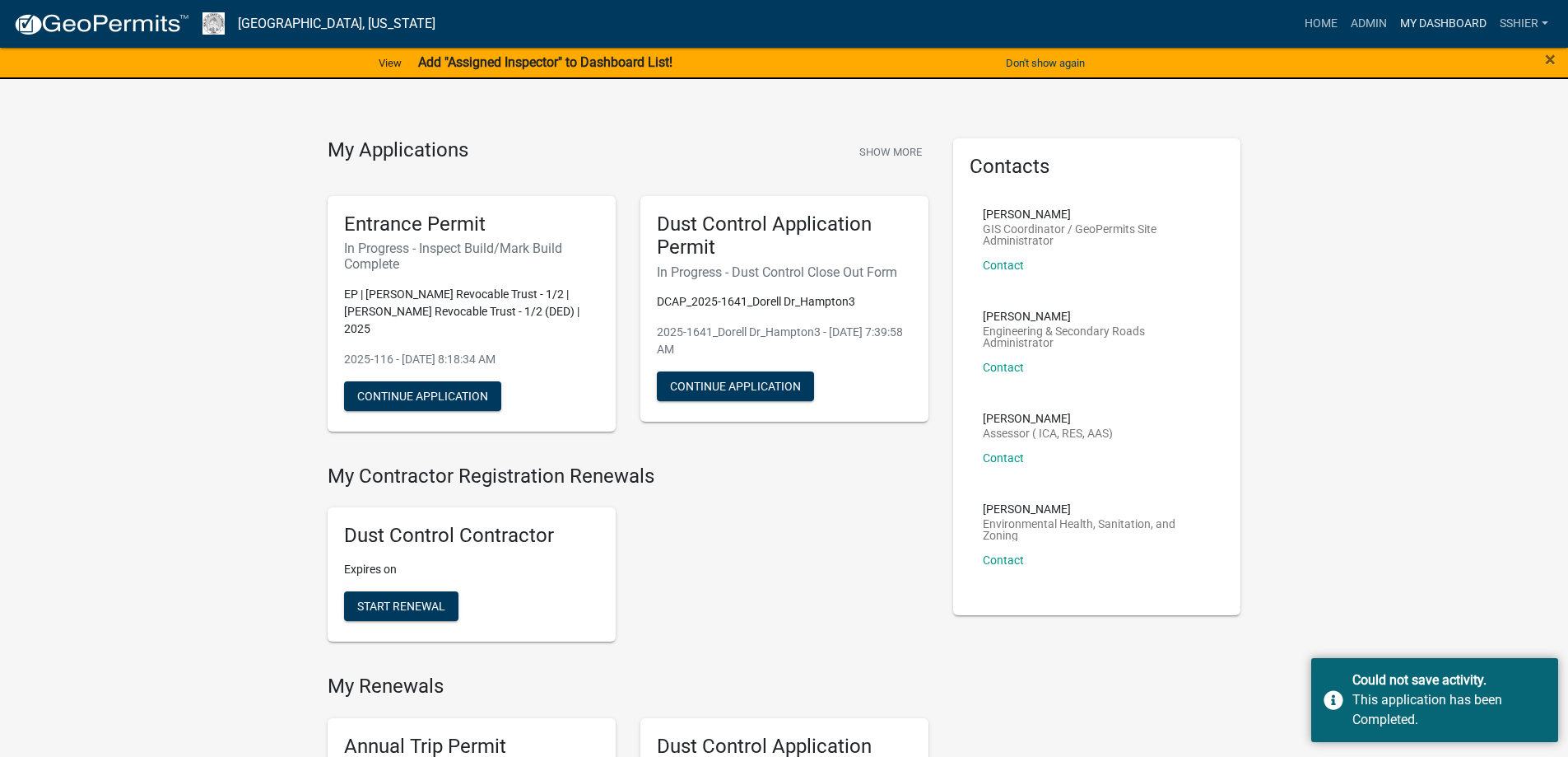
click at [1446, 22] on link "My Dashboard" at bounding box center [1444, 24] width 100 height 31
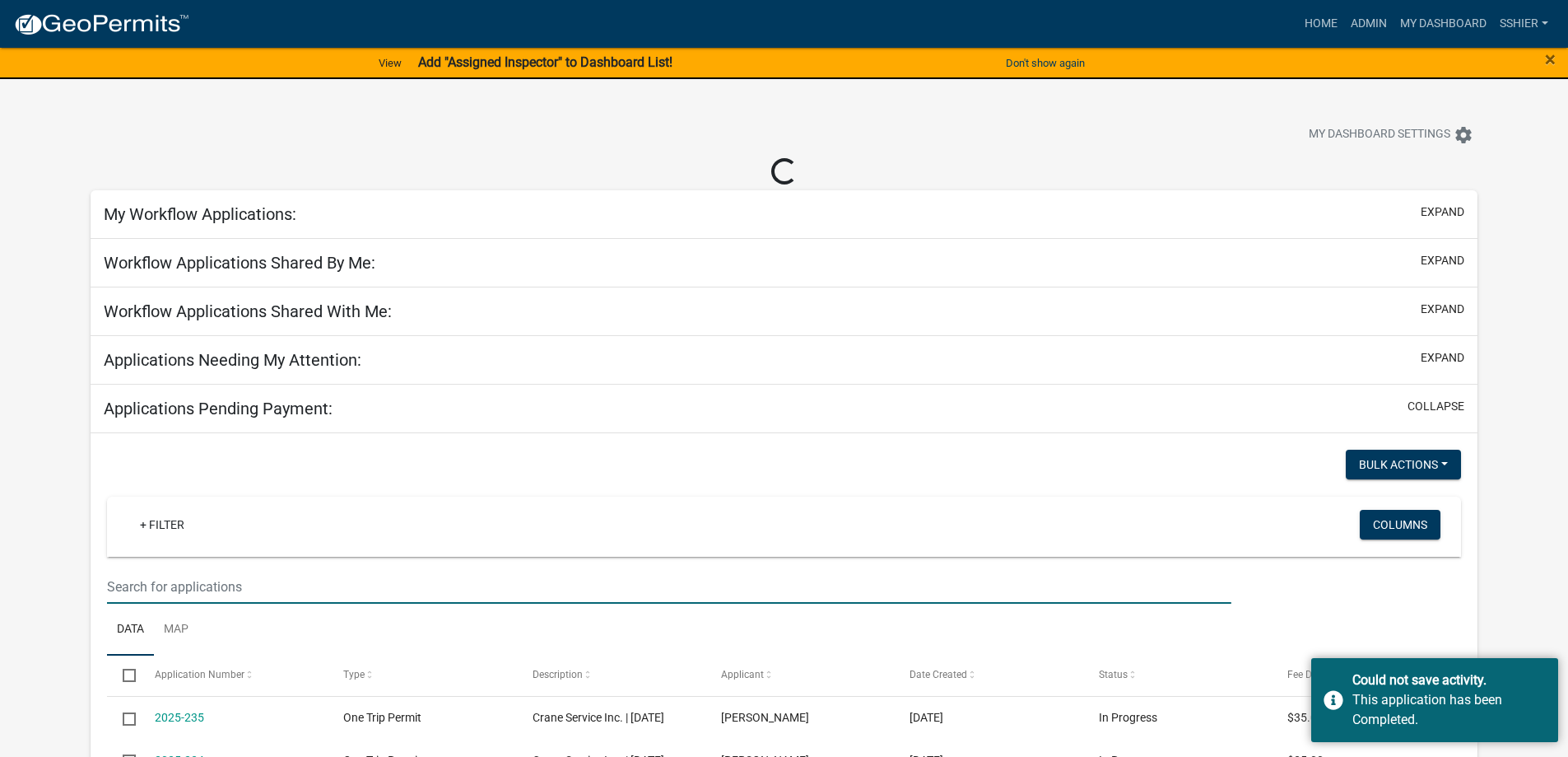
click at [198, 583] on input "text" at bounding box center [668, 586] width 1124 height 33
type input "[PERSON_NAME]"
select select "1: 25"
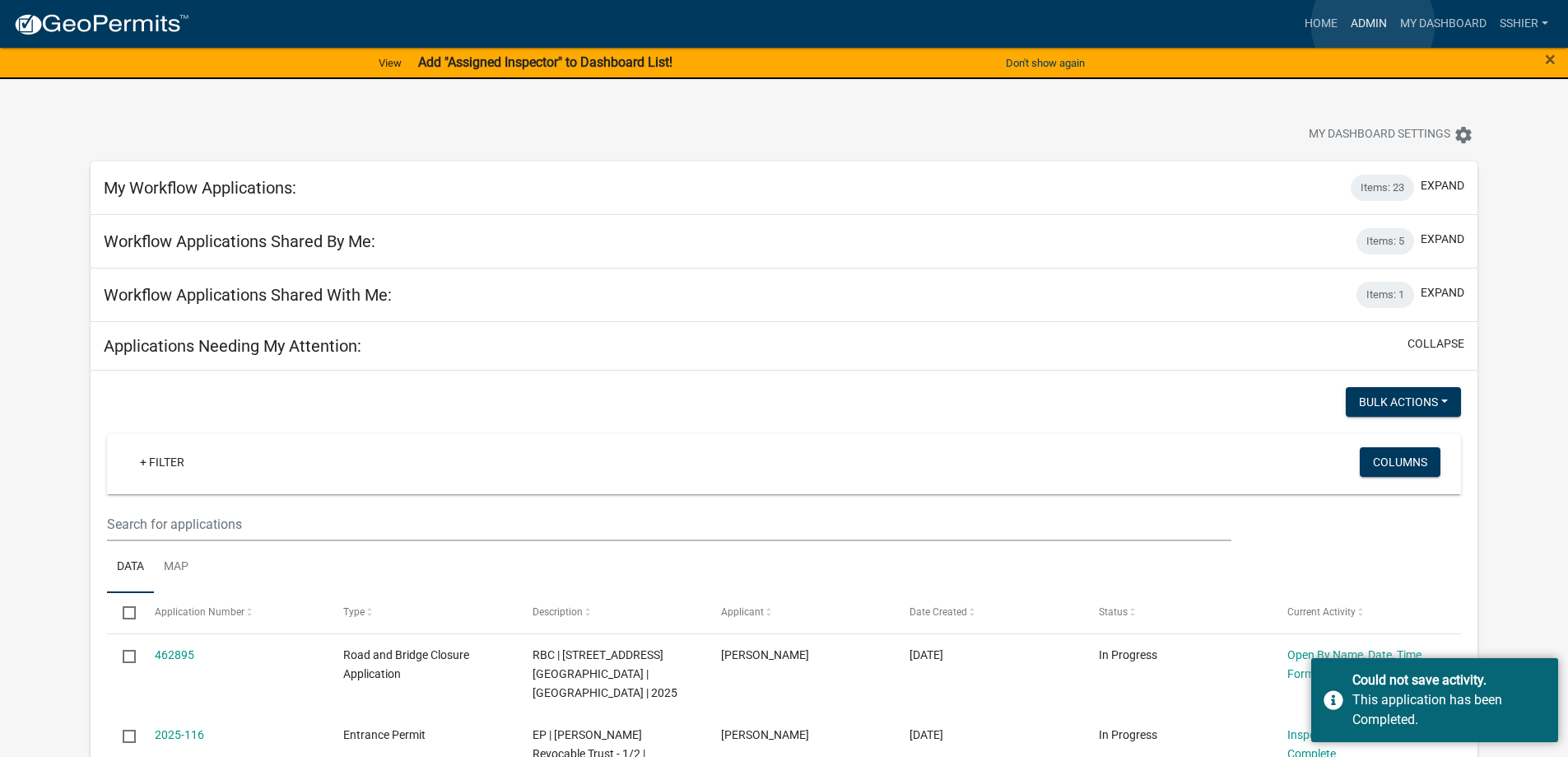
click at [1373, 25] on link "Admin" at bounding box center [1369, 24] width 49 height 31
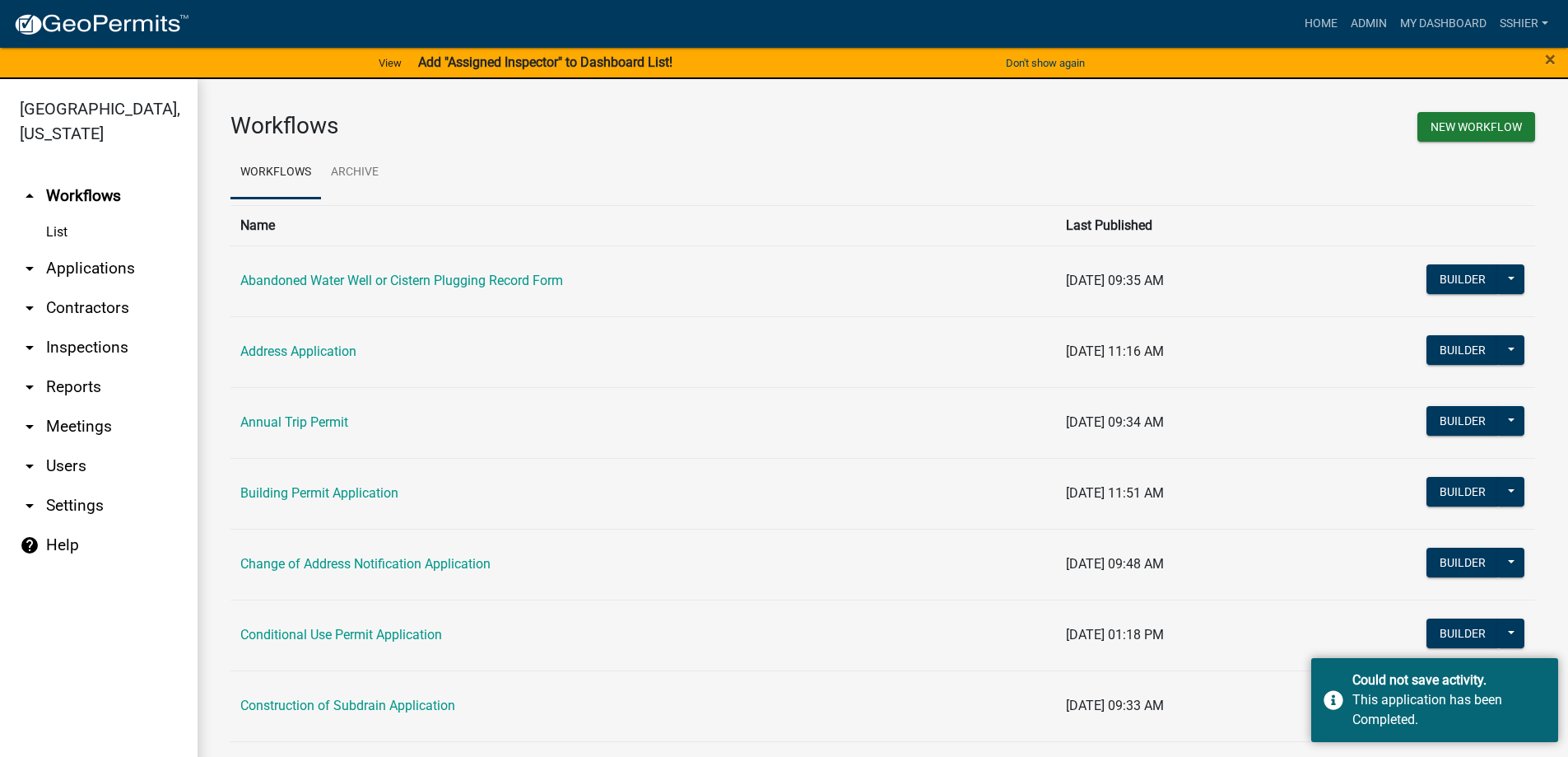
click at [68, 249] on link "arrow_drop_down Applications" at bounding box center [99, 269] width 198 height 39
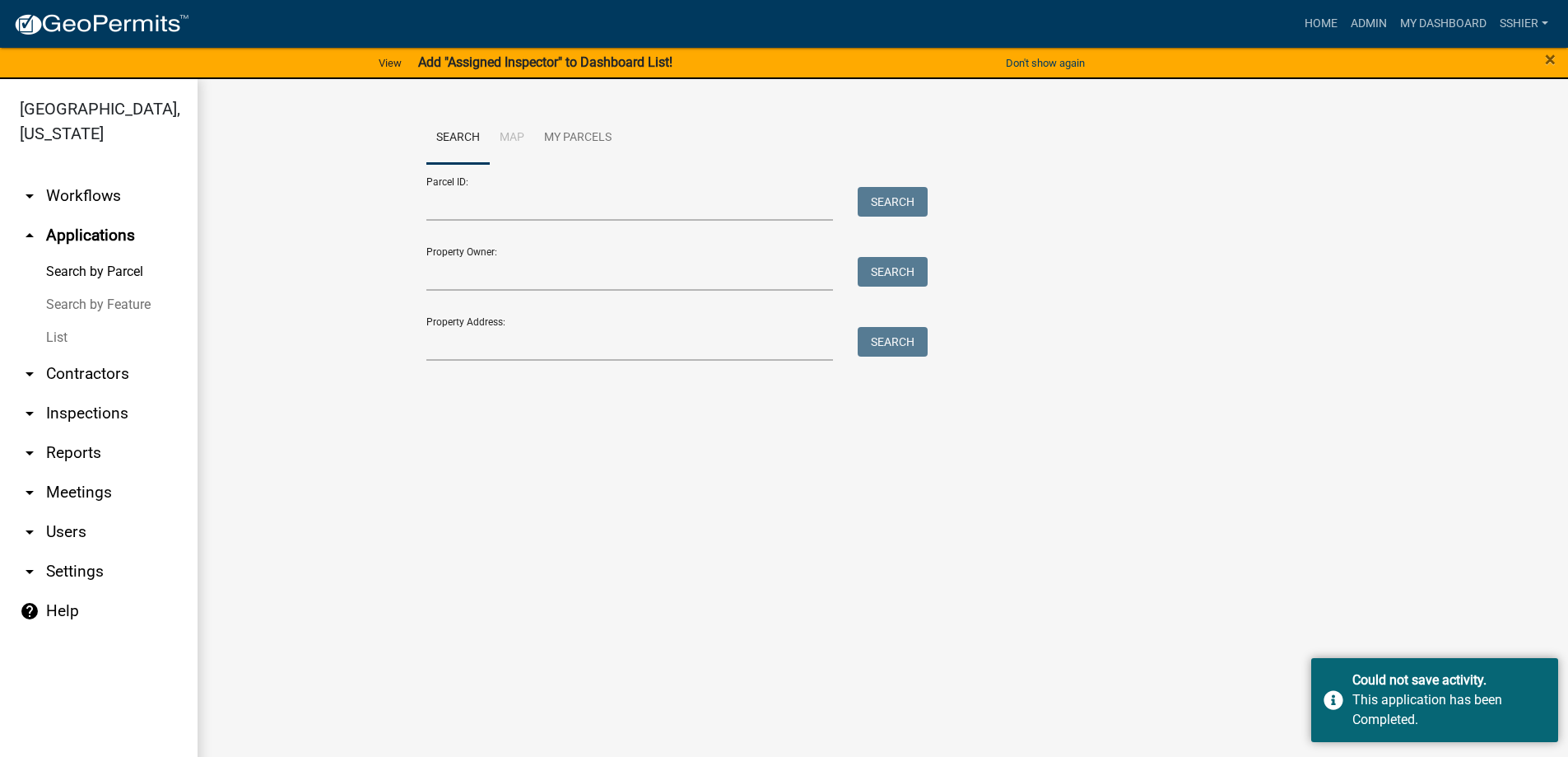
click at [59, 322] on link "List" at bounding box center [99, 338] width 198 height 33
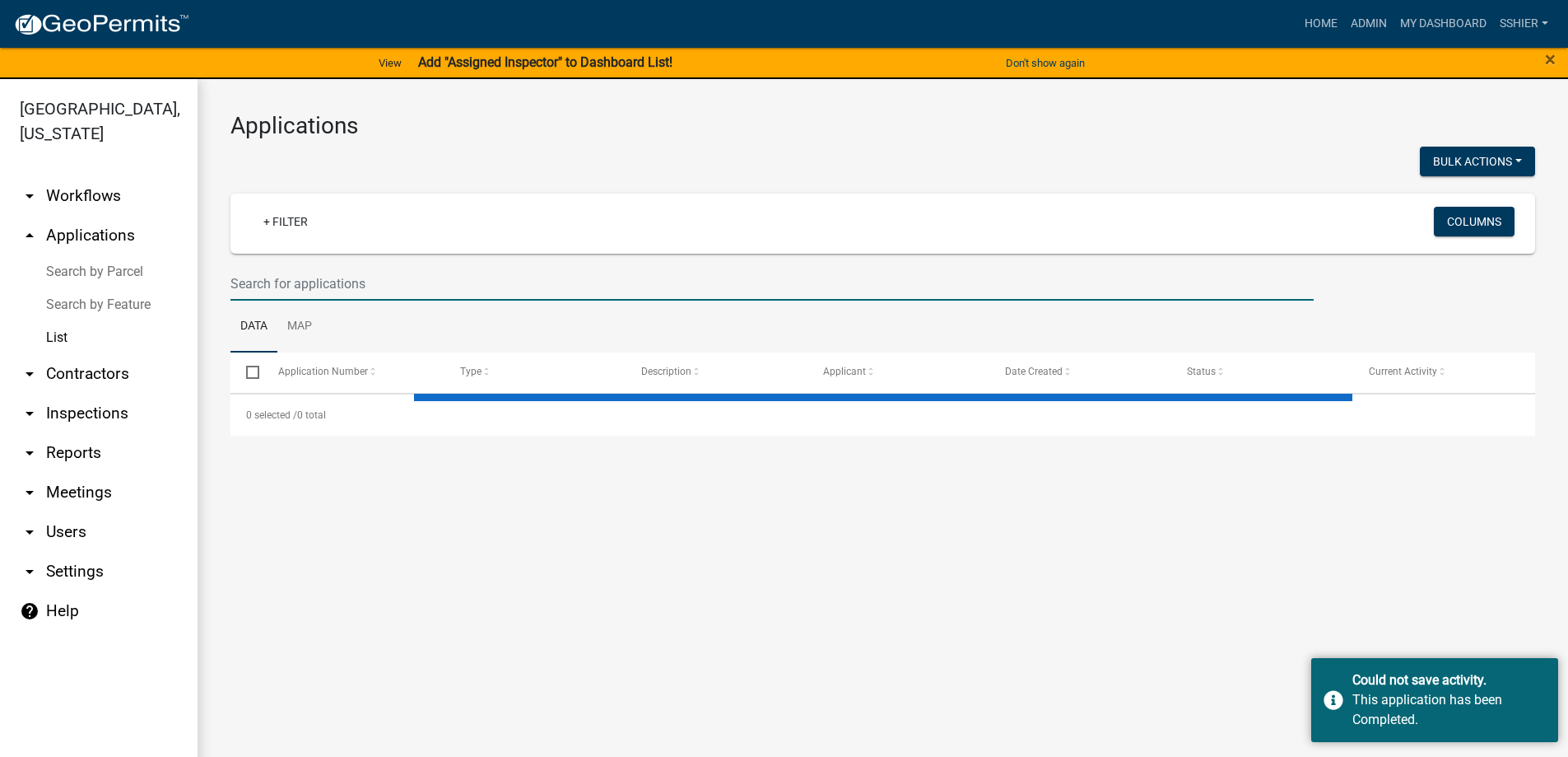
click at [281, 285] on input "text" at bounding box center [771, 283] width 1083 height 33
select select "3: 100"
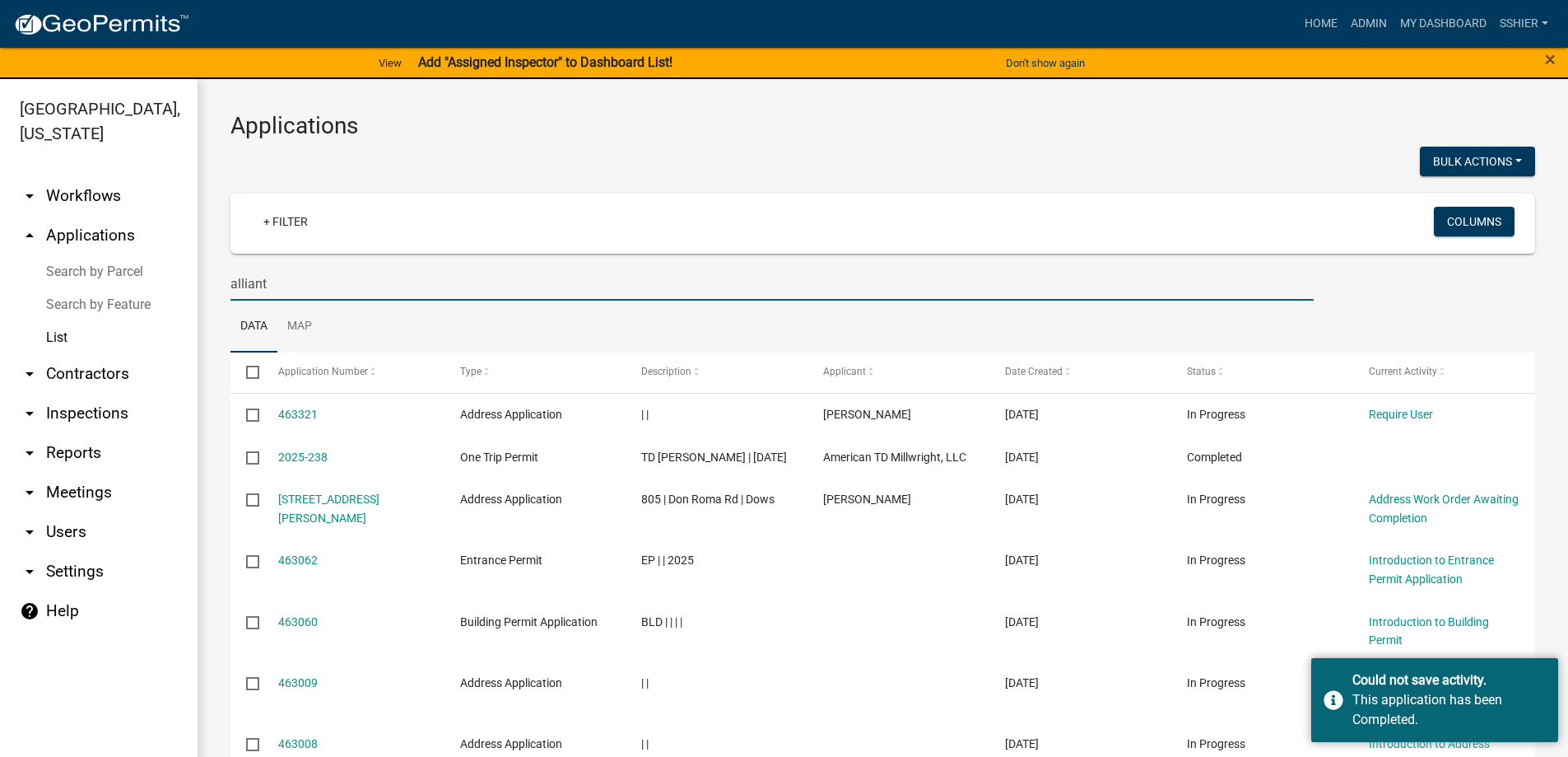
type input "alliant"
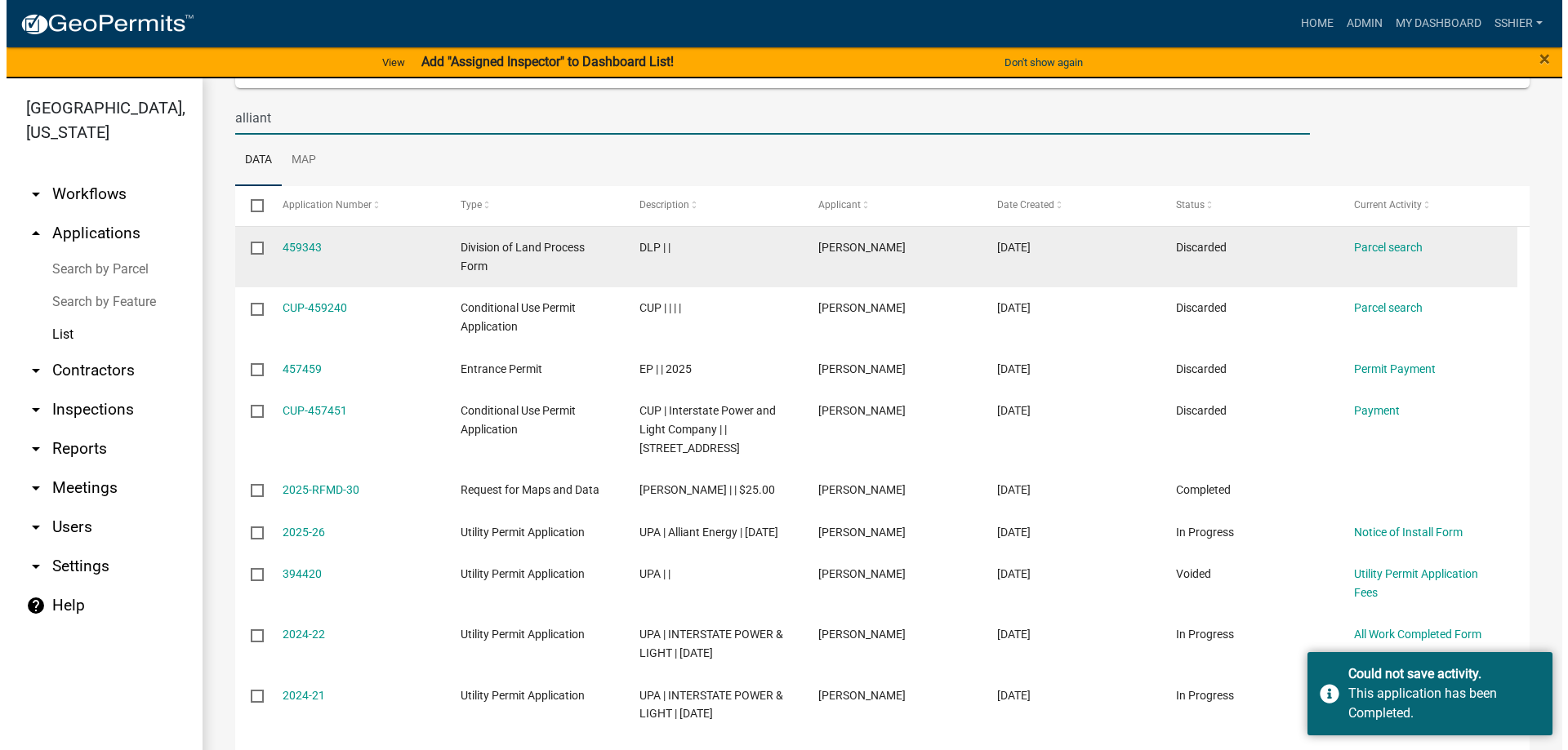
scroll to position [245, 0]
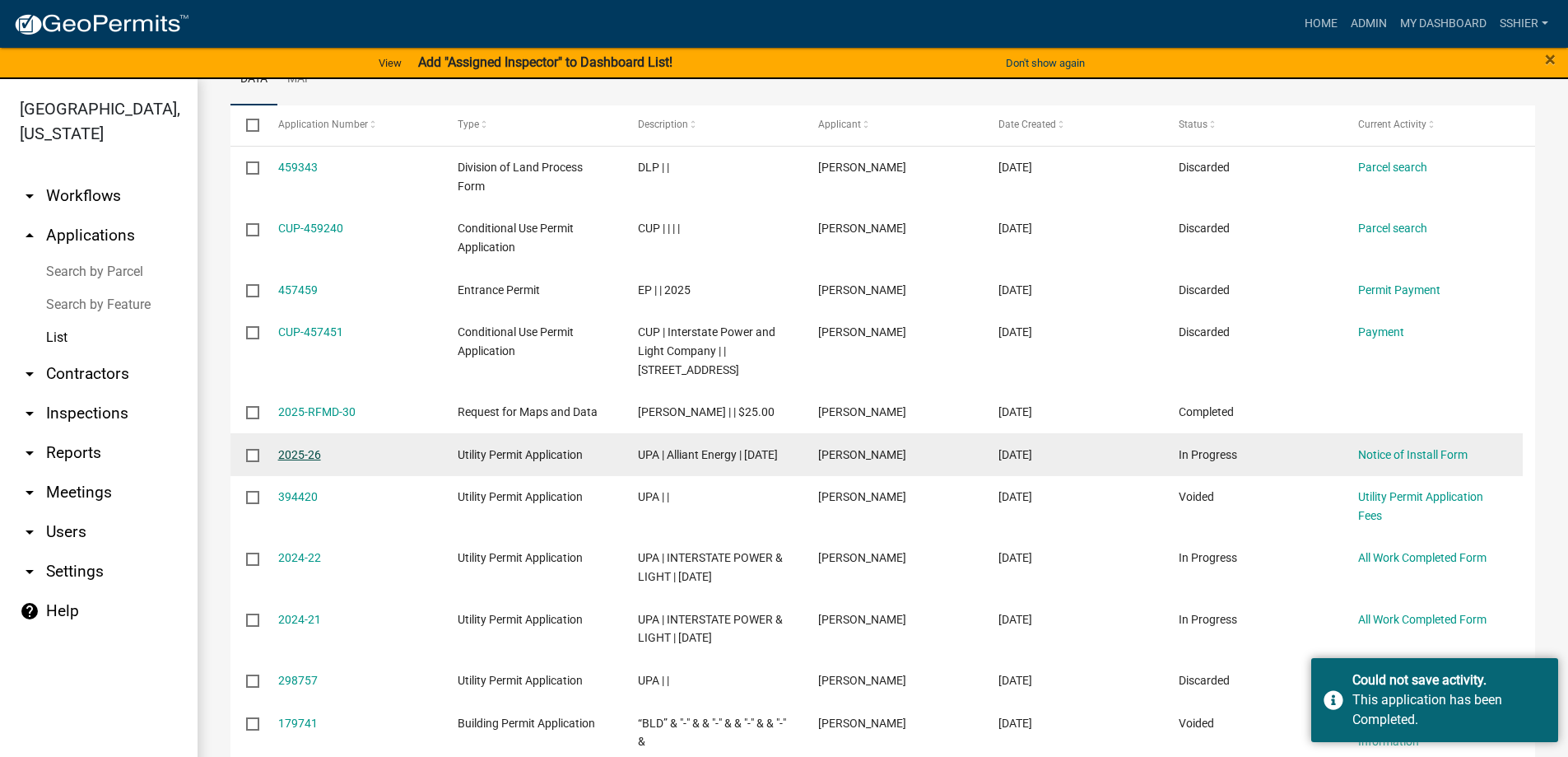
click at [305, 456] on link "2025-26" at bounding box center [300, 454] width 43 height 13
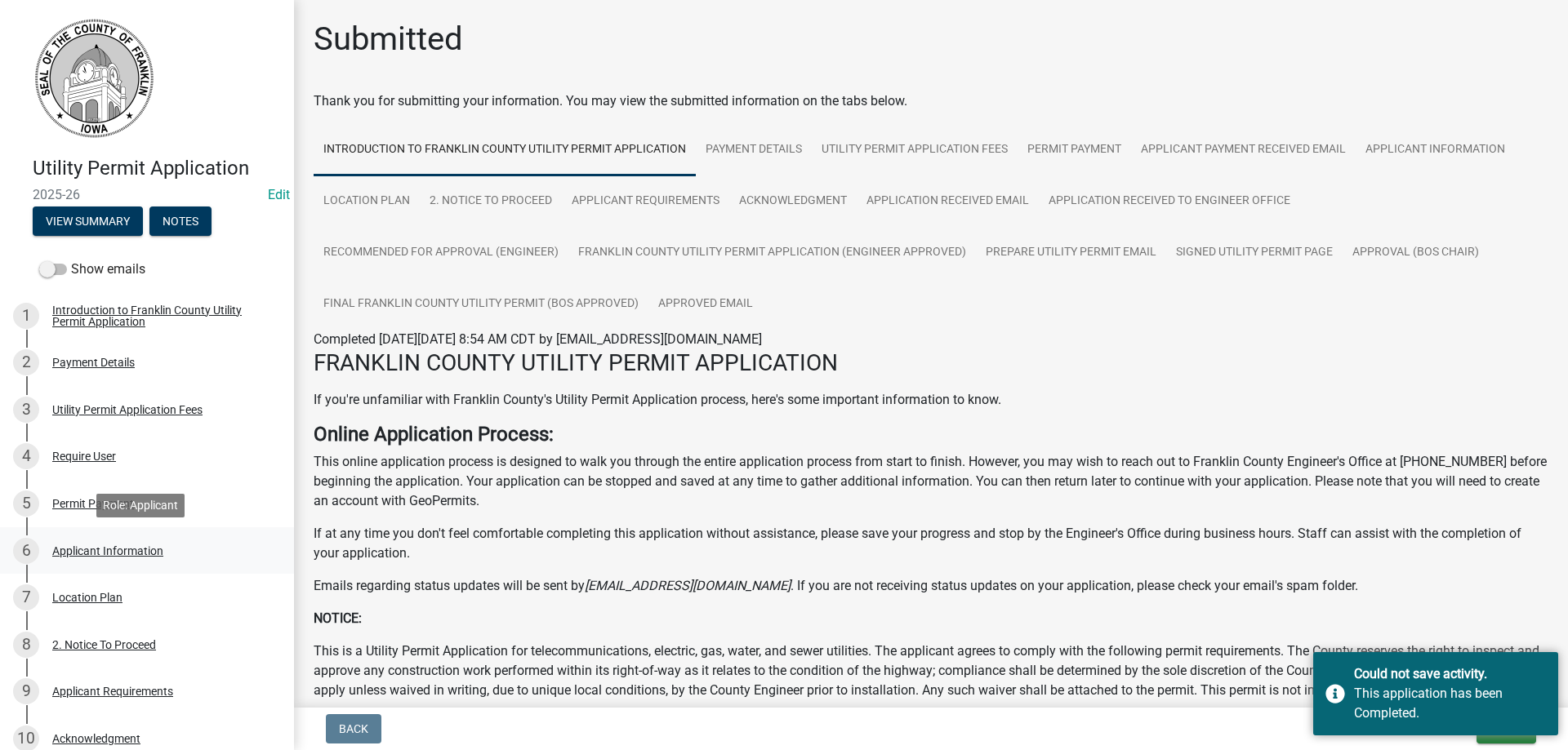
click at [93, 549] on div "Applicant Information" at bounding box center [108, 551] width 111 height 12
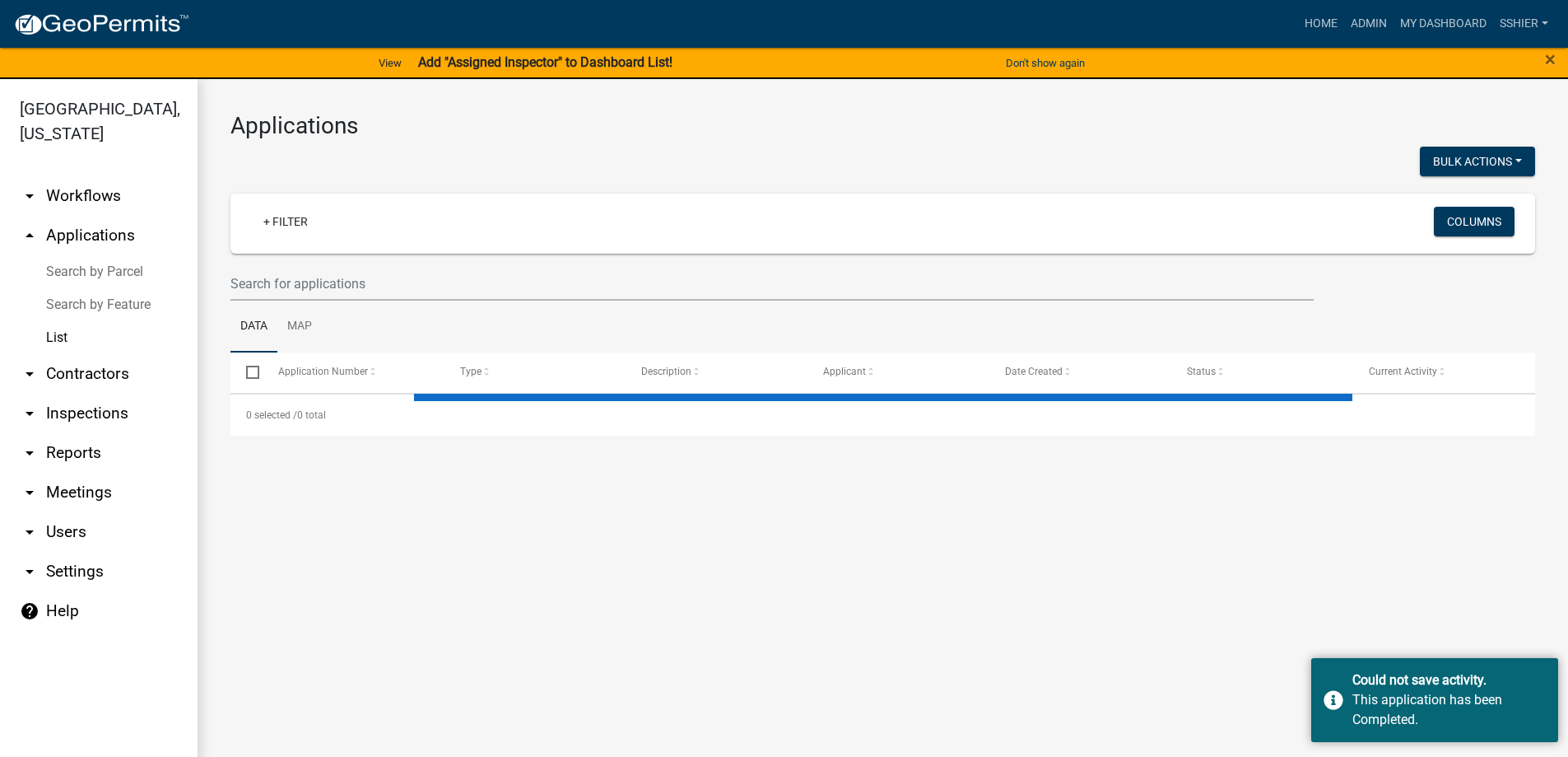
select select "3: 100"
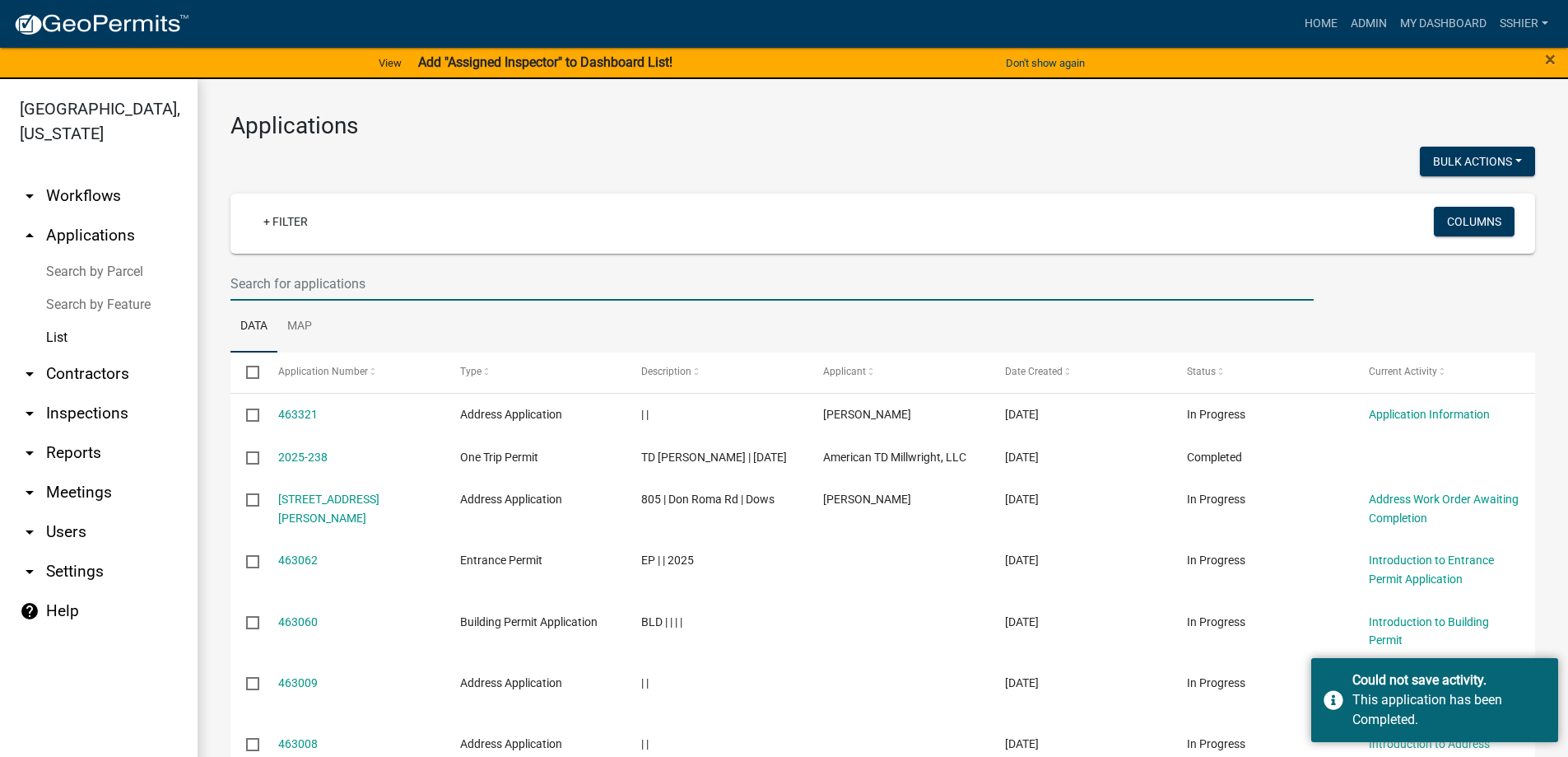
click at [318, 280] on input "text" at bounding box center [771, 283] width 1083 height 33
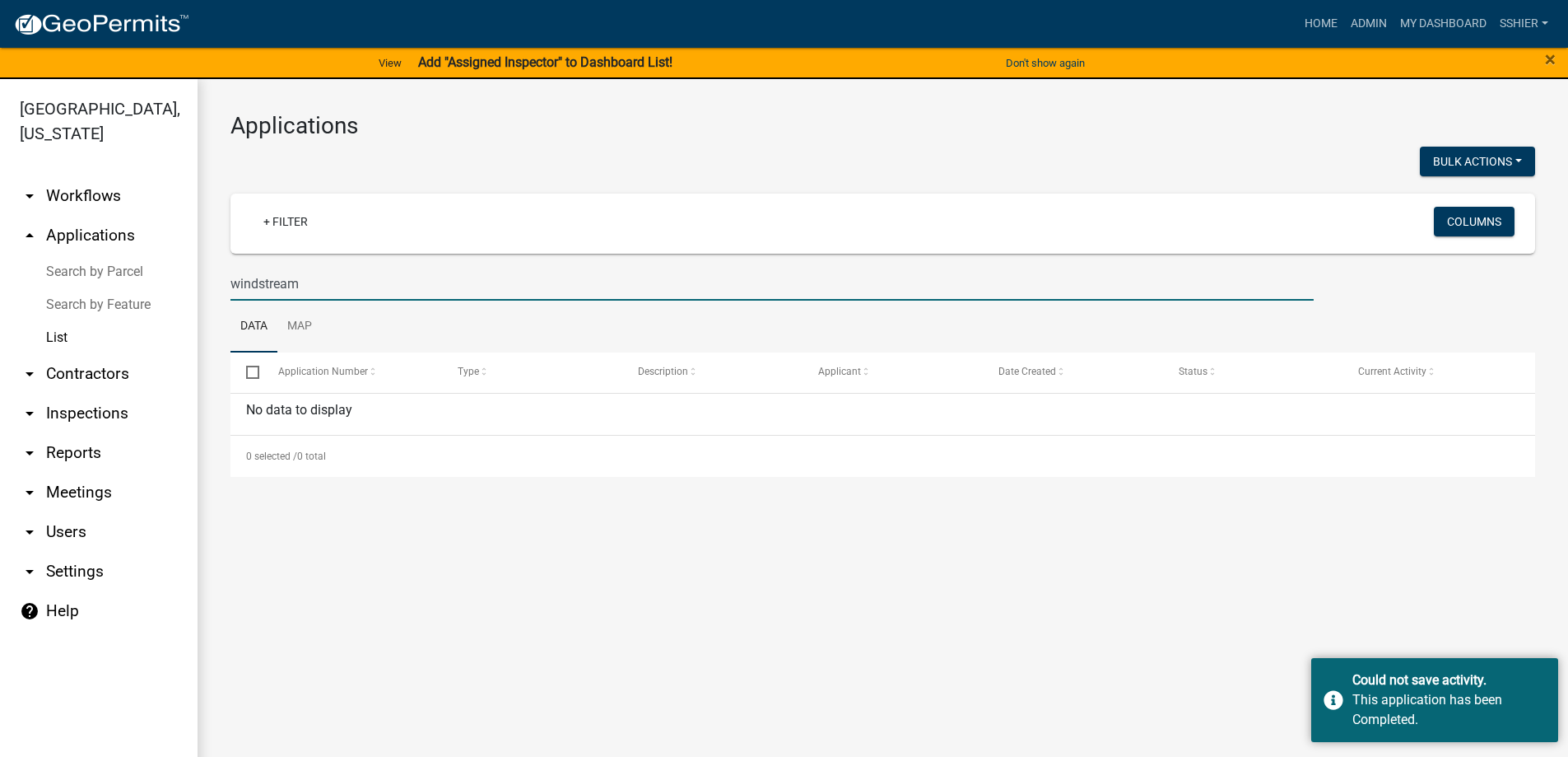
drag, startPoint x: 257, startPoint y: 283, endPoint x: 292, endPoint y: 283, distance: 35.0
click at [257, 282] on input "windstream" at bounding box center [771, 283] width 1083 height 33
drag, startPoint x: 337, startPoint y: 289, endPoint x: 223, endPoint y: 283, distance: 114.2
click at [223, 283] on div "wind stream" at bounding box center [772, 283] width 1108 height 33
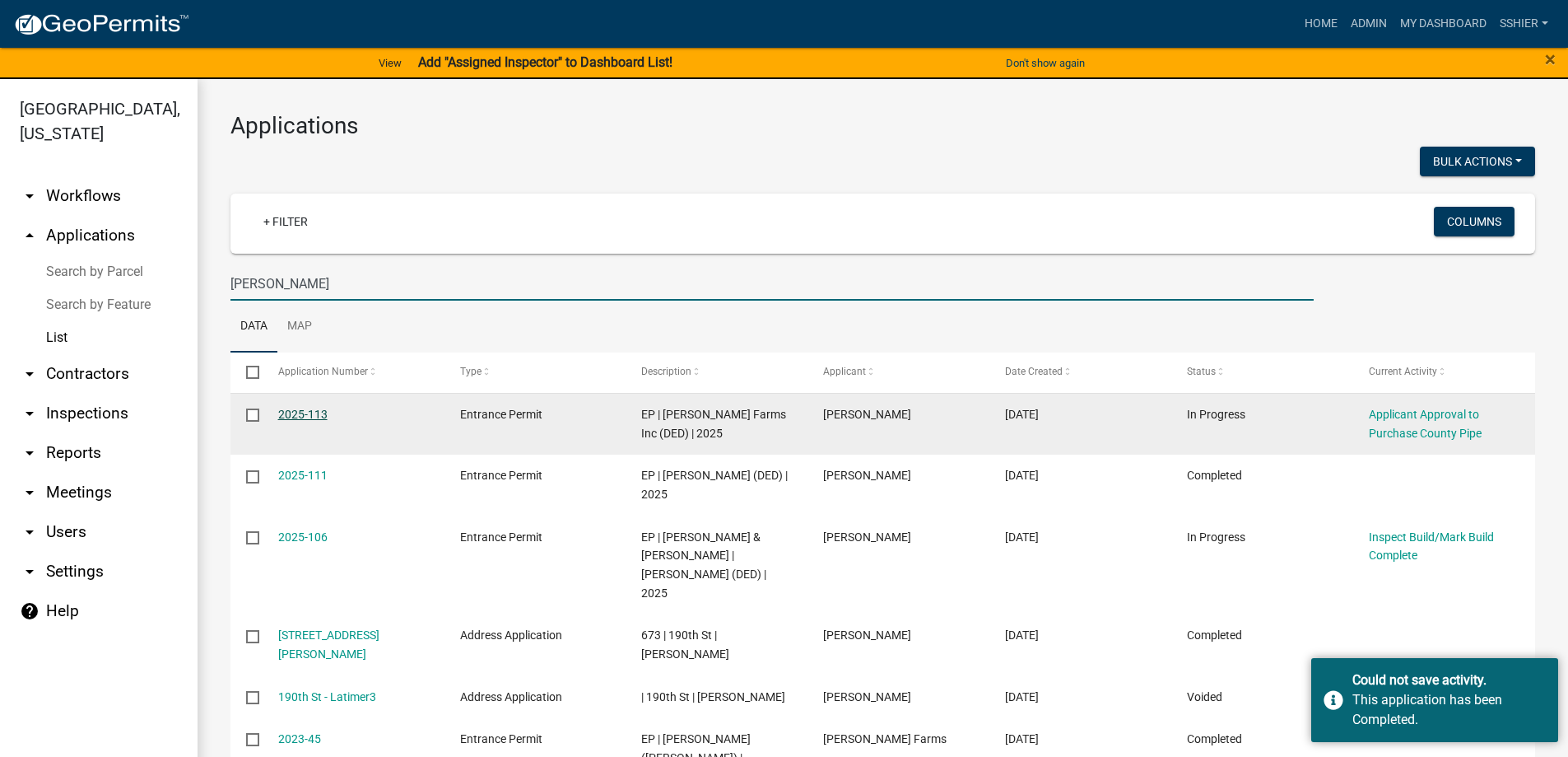
type input "[PERSON_NAME]"
click at [313, 415] on link "2025-113" at bounding box center [303, 414] width 49 height 13
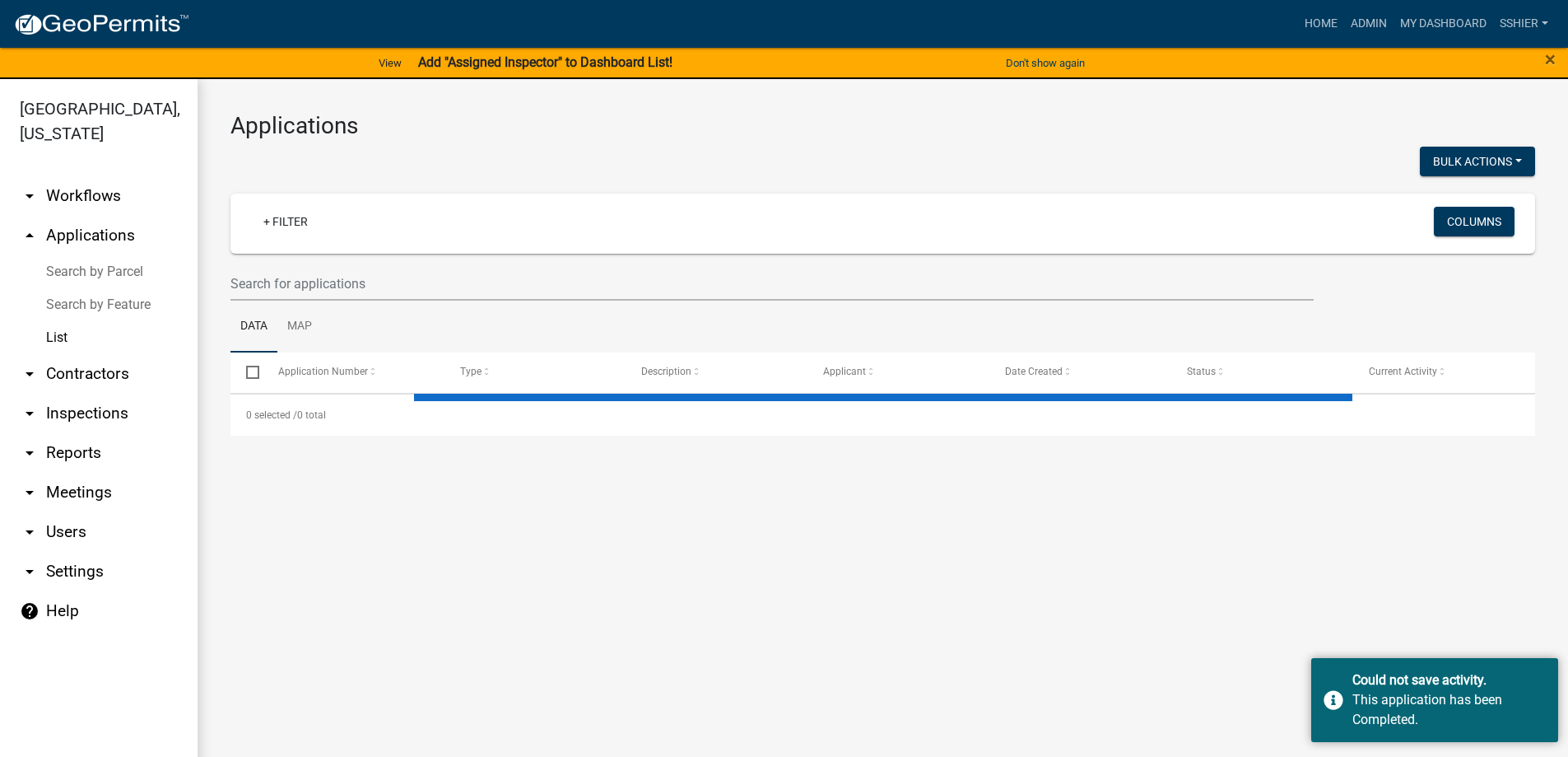
select select "3: 100"
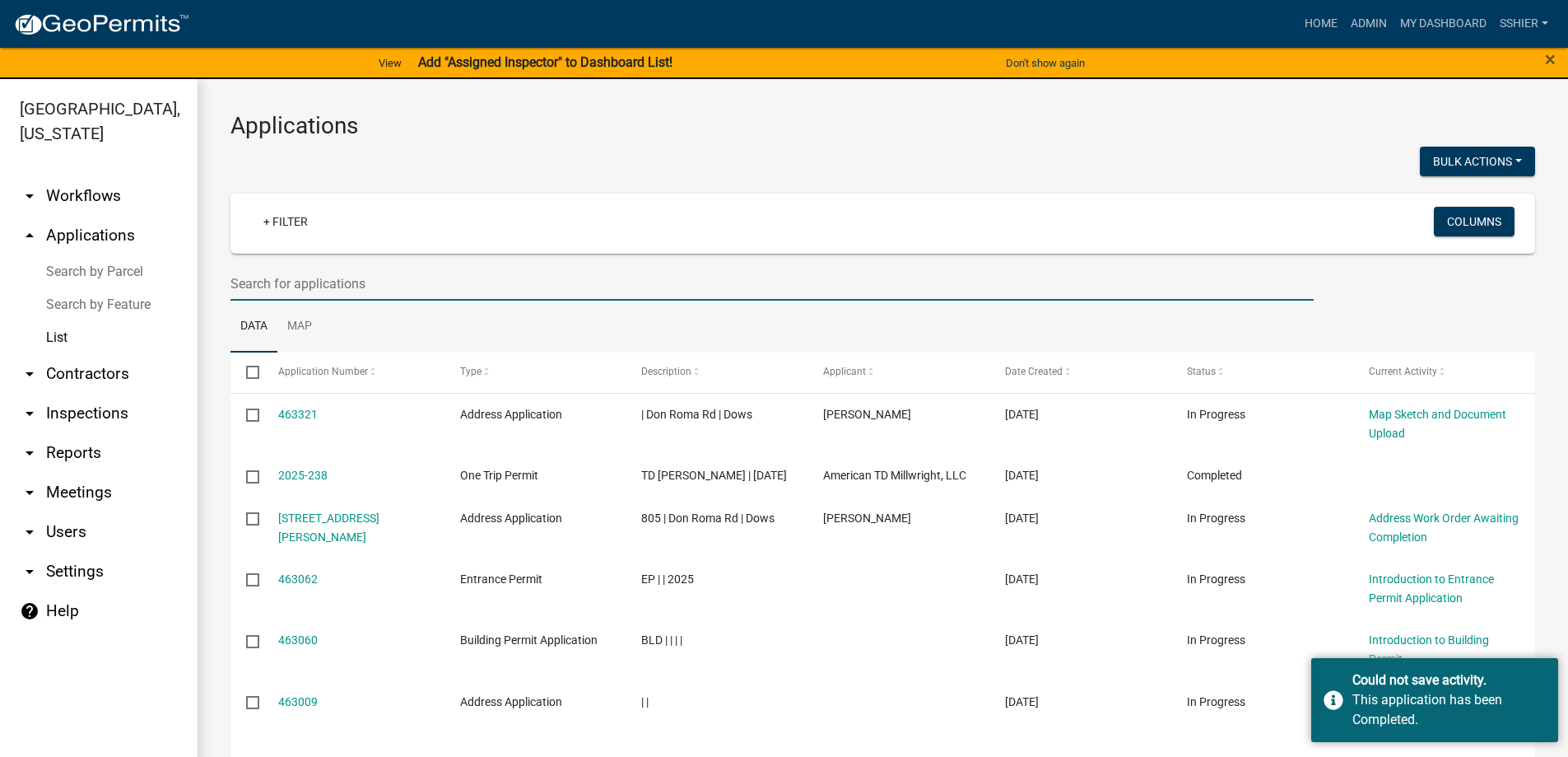
click at [326, 284] on input "text" at bounding box center [771, 283] width 1083 height 33
type input "entrance"
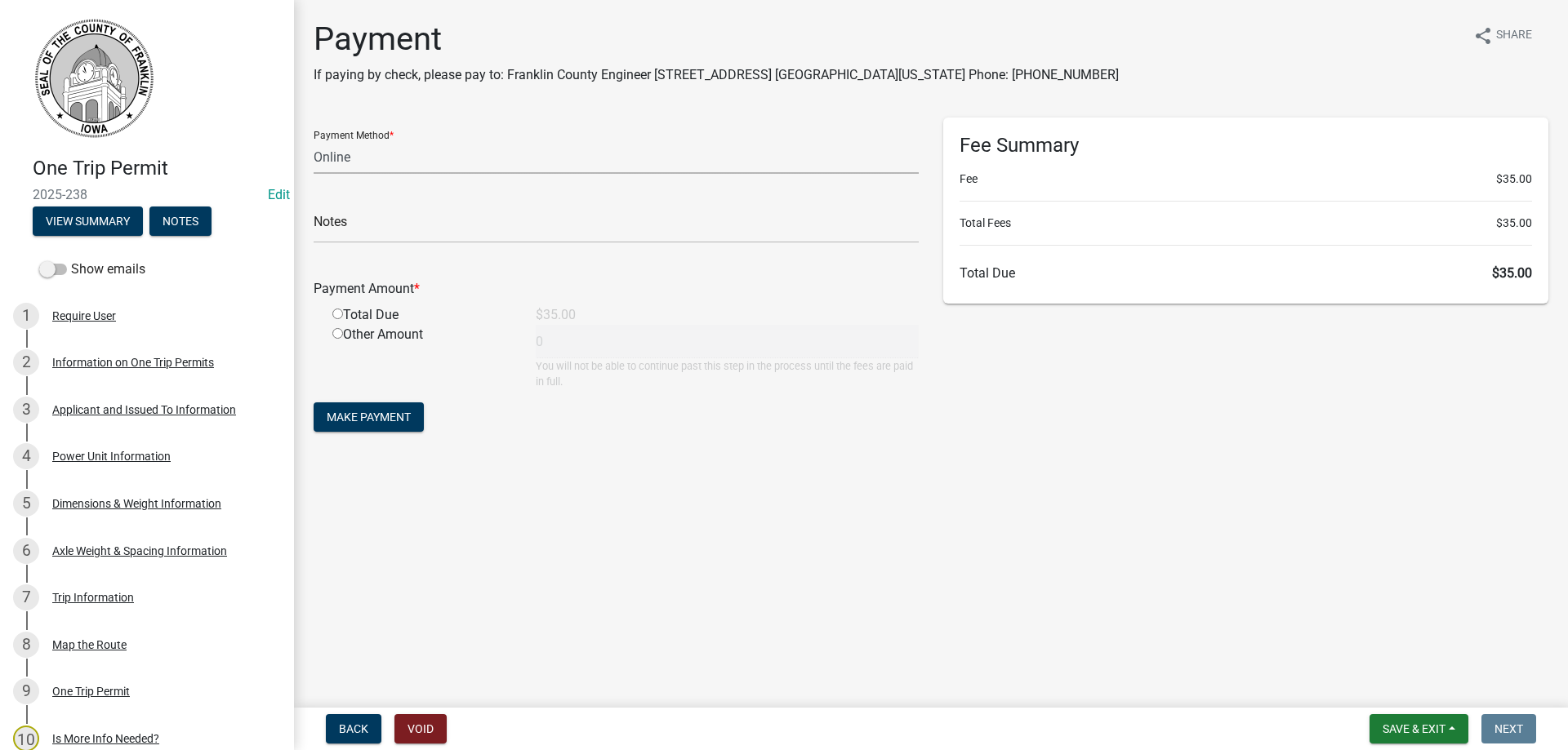
click at [375, 155] on select "Credit Card POS Check Cash Online" at bounding box center [616, 156] width 605 height 33
select select "2: 1"
click at [314, 140] on select "Credit Card POS Check Cash Online" at bounding box center [616, 156] width 605 height 33
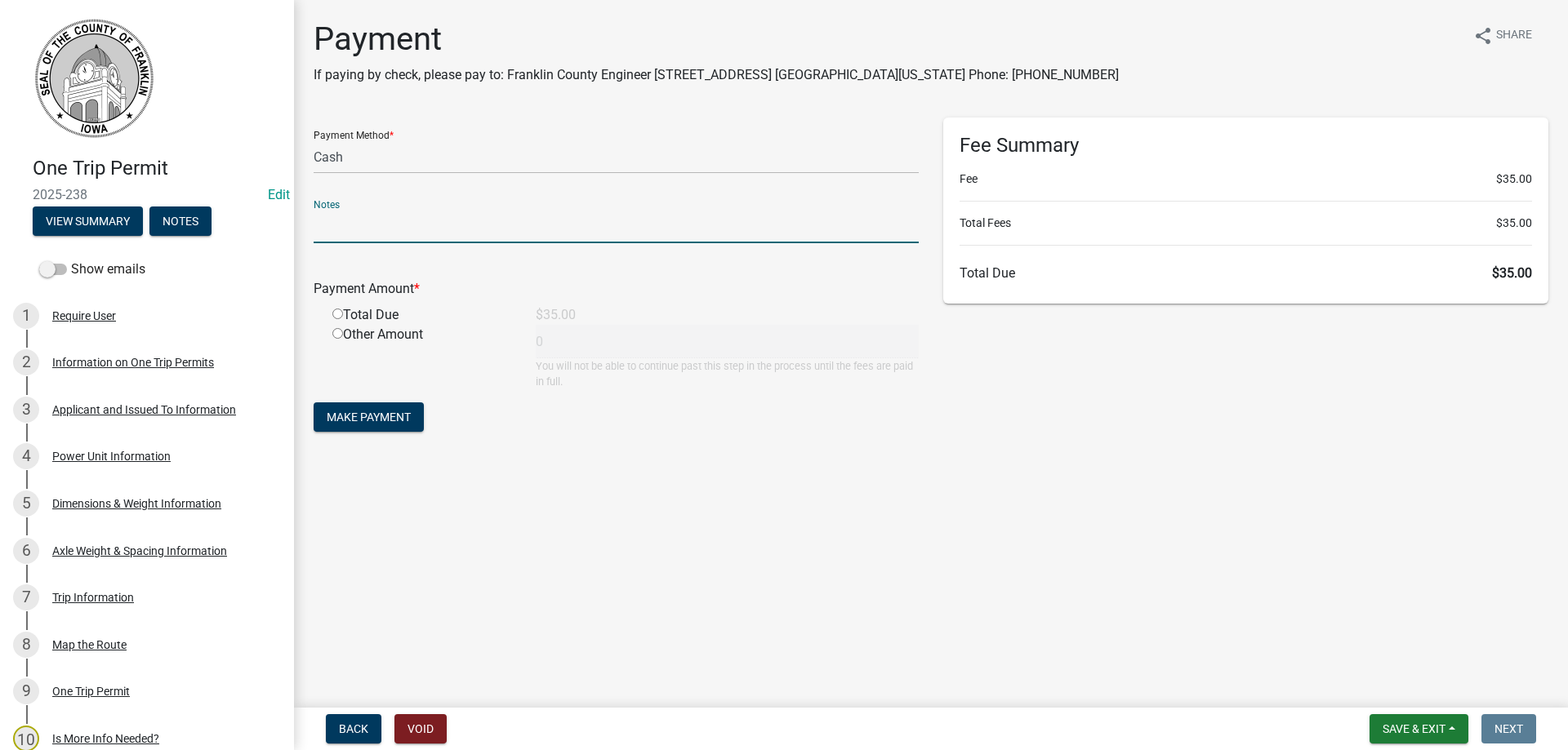
click at [339, 236] on input "text" at bounding box center [616, 226] width 605 height 33
click at [340, 316] on input "radio" at bounding box center [337, 314] width 11 height 11
radio input "true"
type input "35"
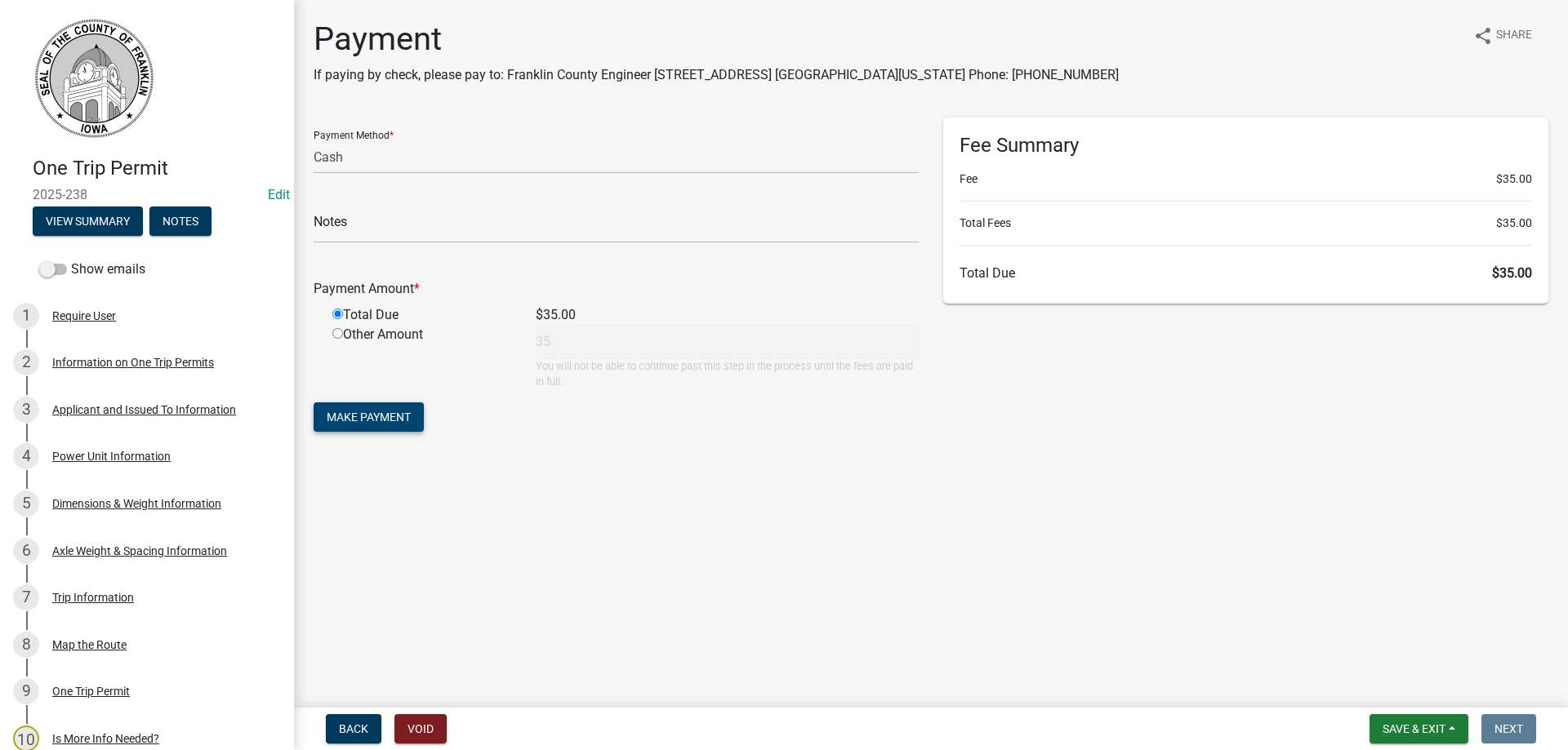
click at [394, 416] on span "Make Payment" at bounding box center [368, 417] width 85 height 13
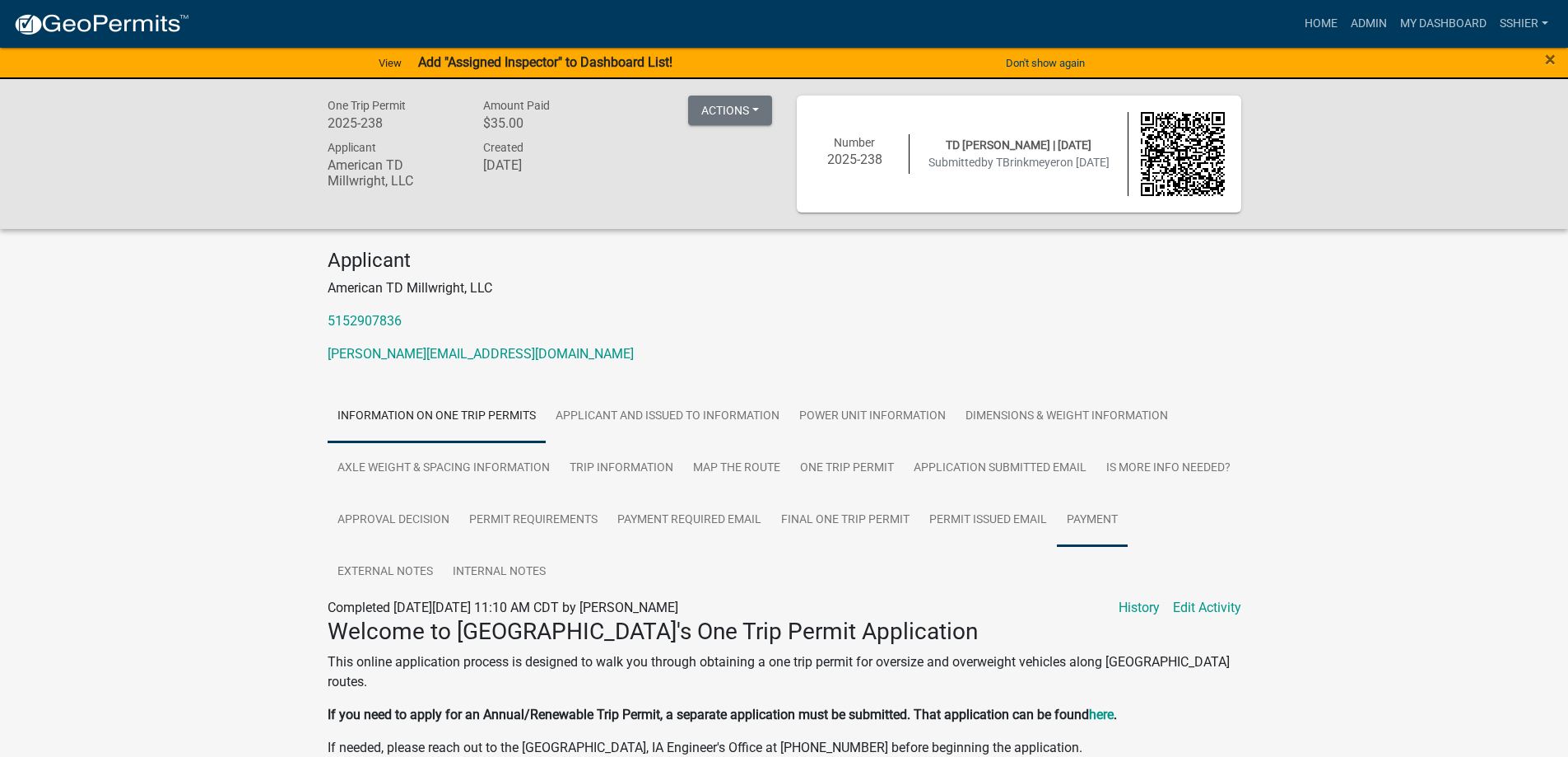
click at [1097, 512] on link "Payment" at bounding box center [1093, 521] width 71 height 53
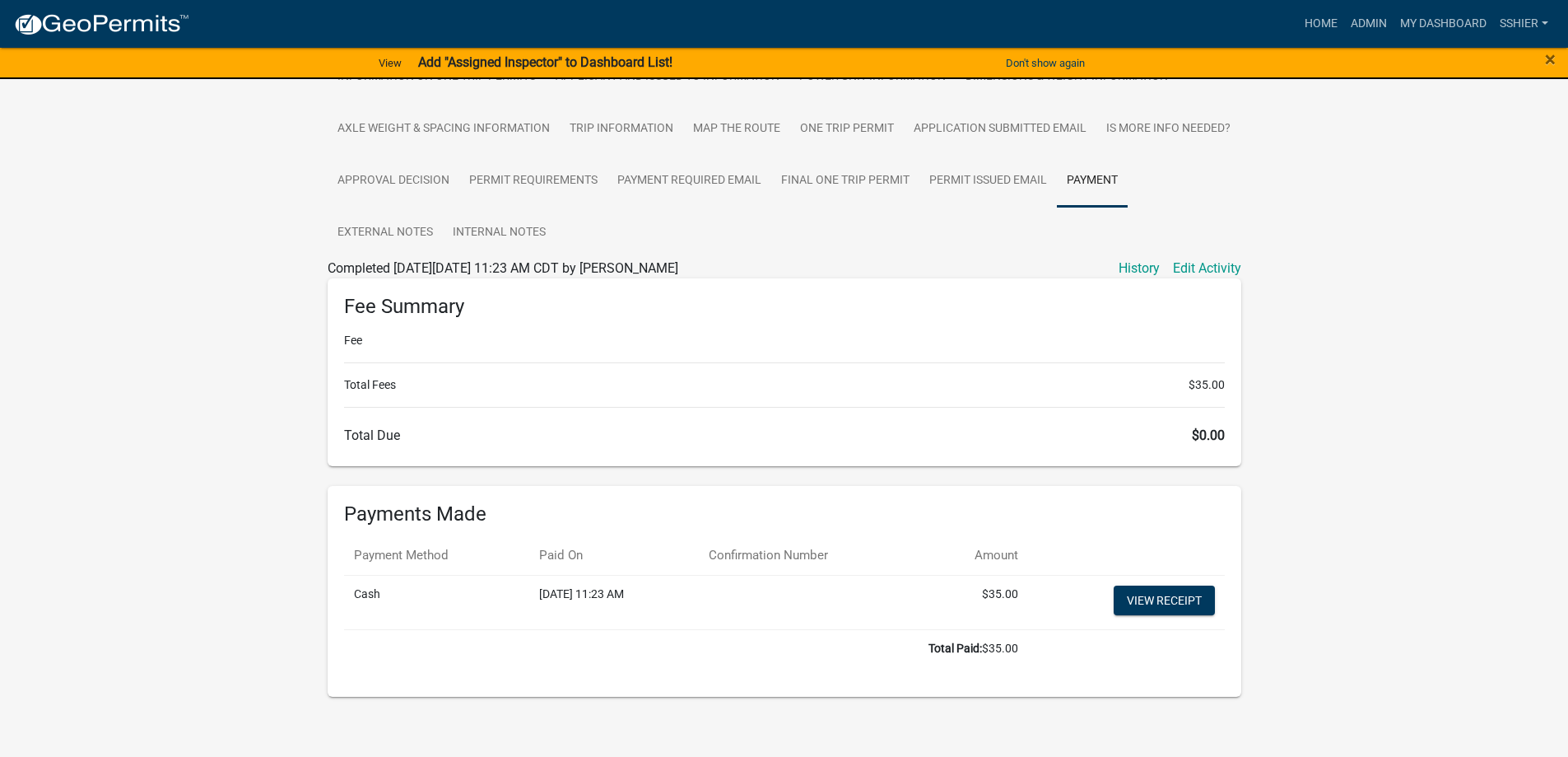
scroll to position [348, 0]
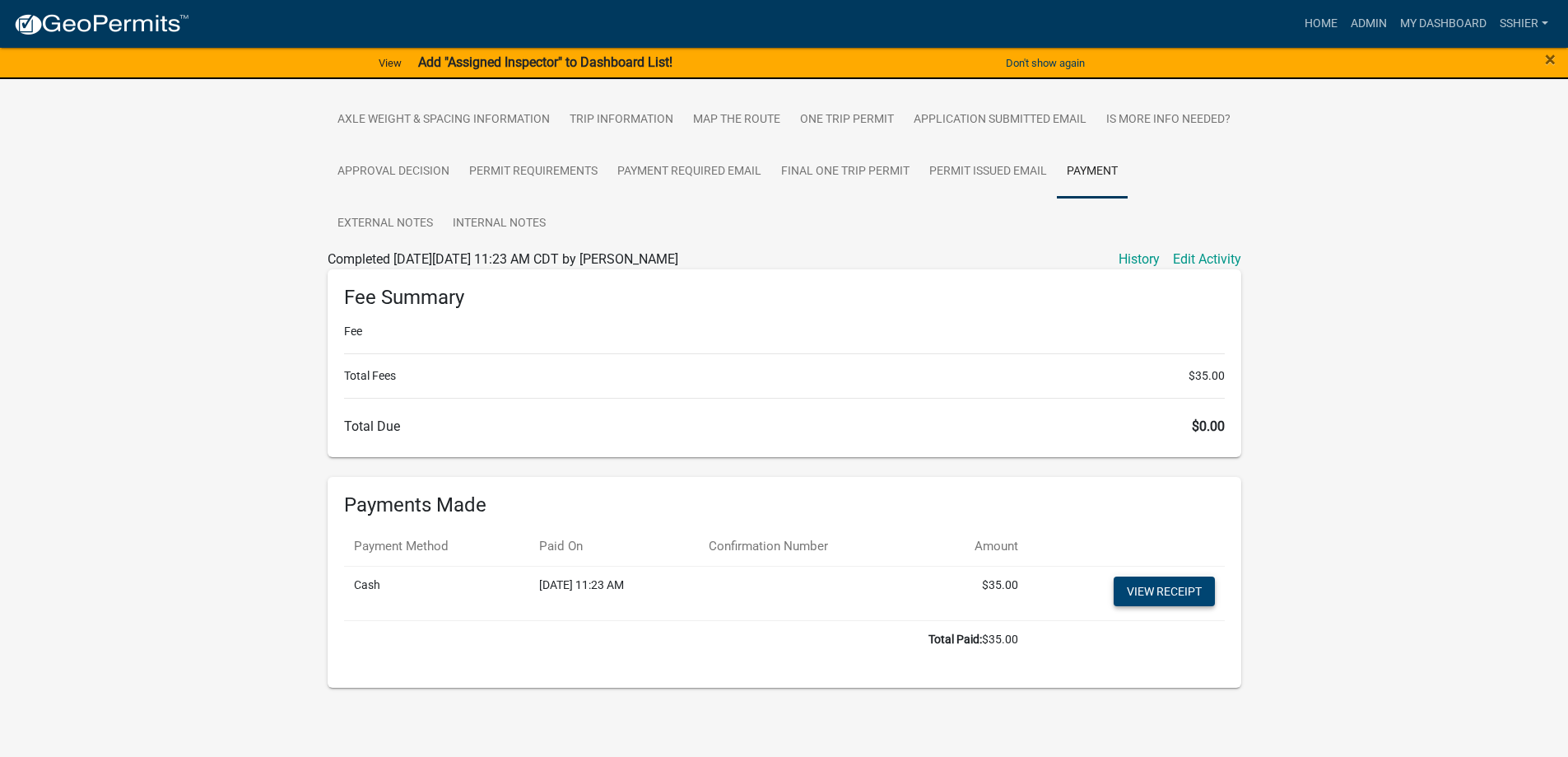
click at [1172, 588] on link "View receipt" at bounding box center [1164, 591] width 101 height 29
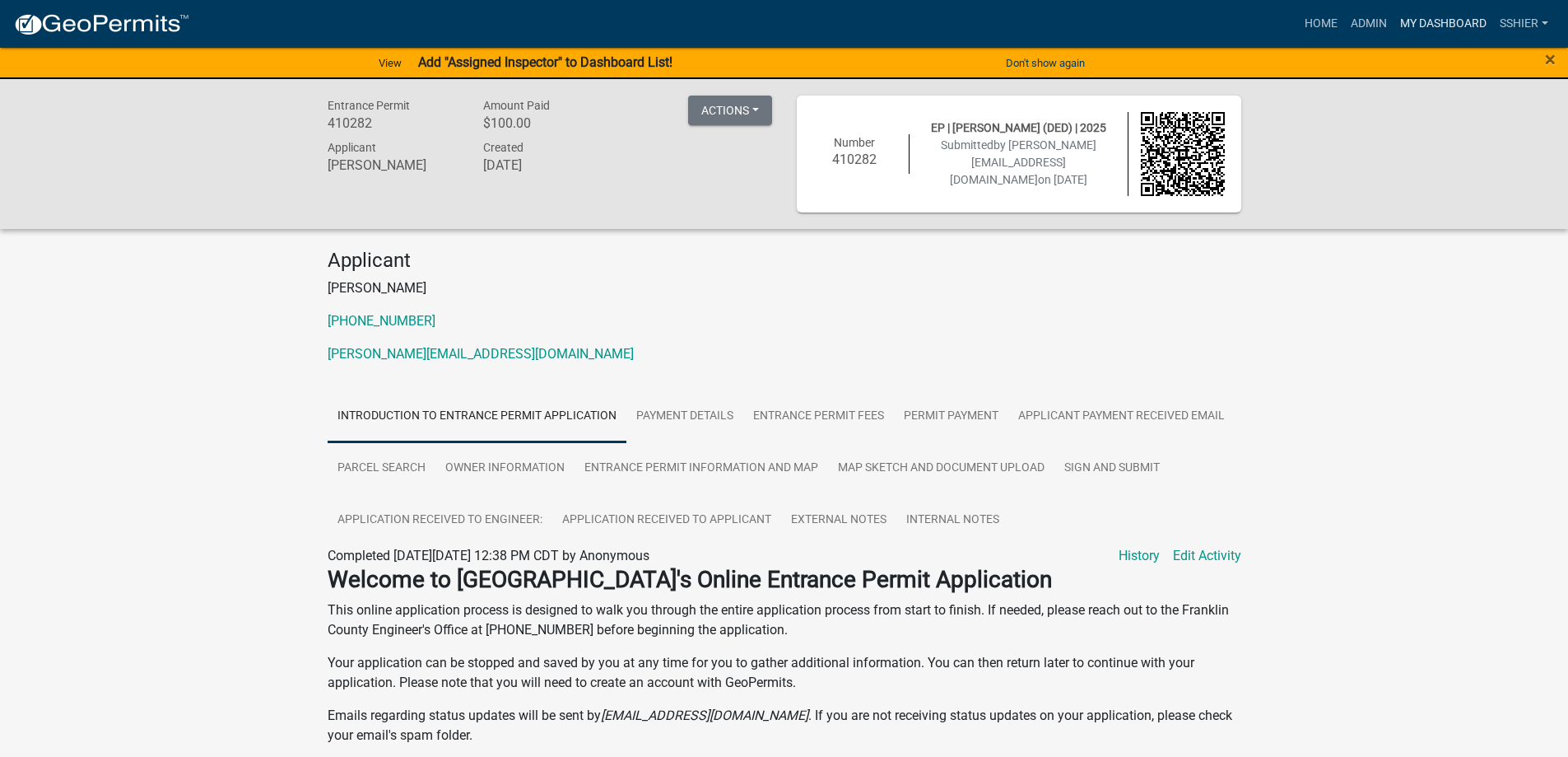
click at [1442, 24] on link "My Dashboard" at bounding box center [1444, 24] width 100 height 31
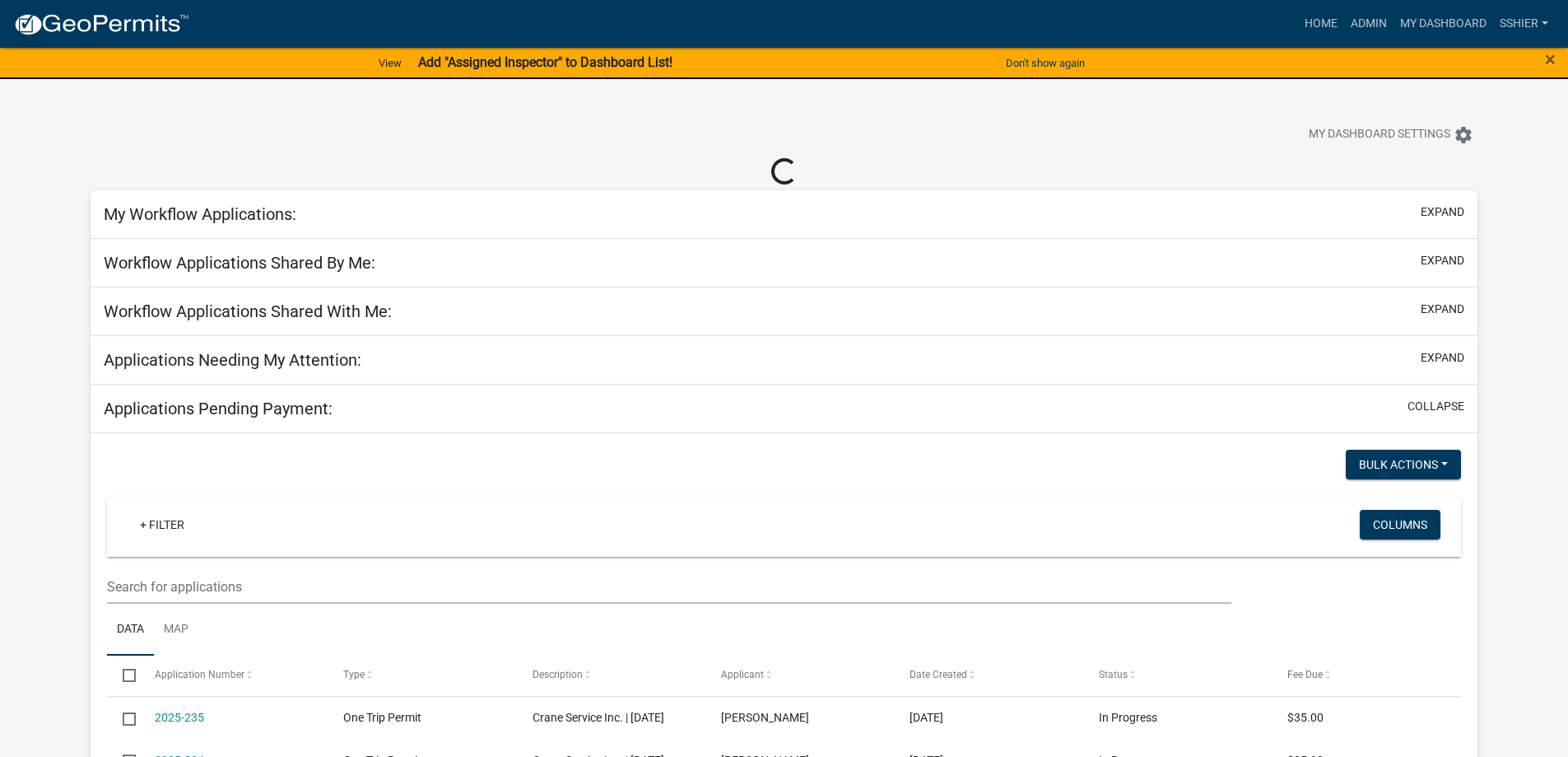
select select "1: 25"
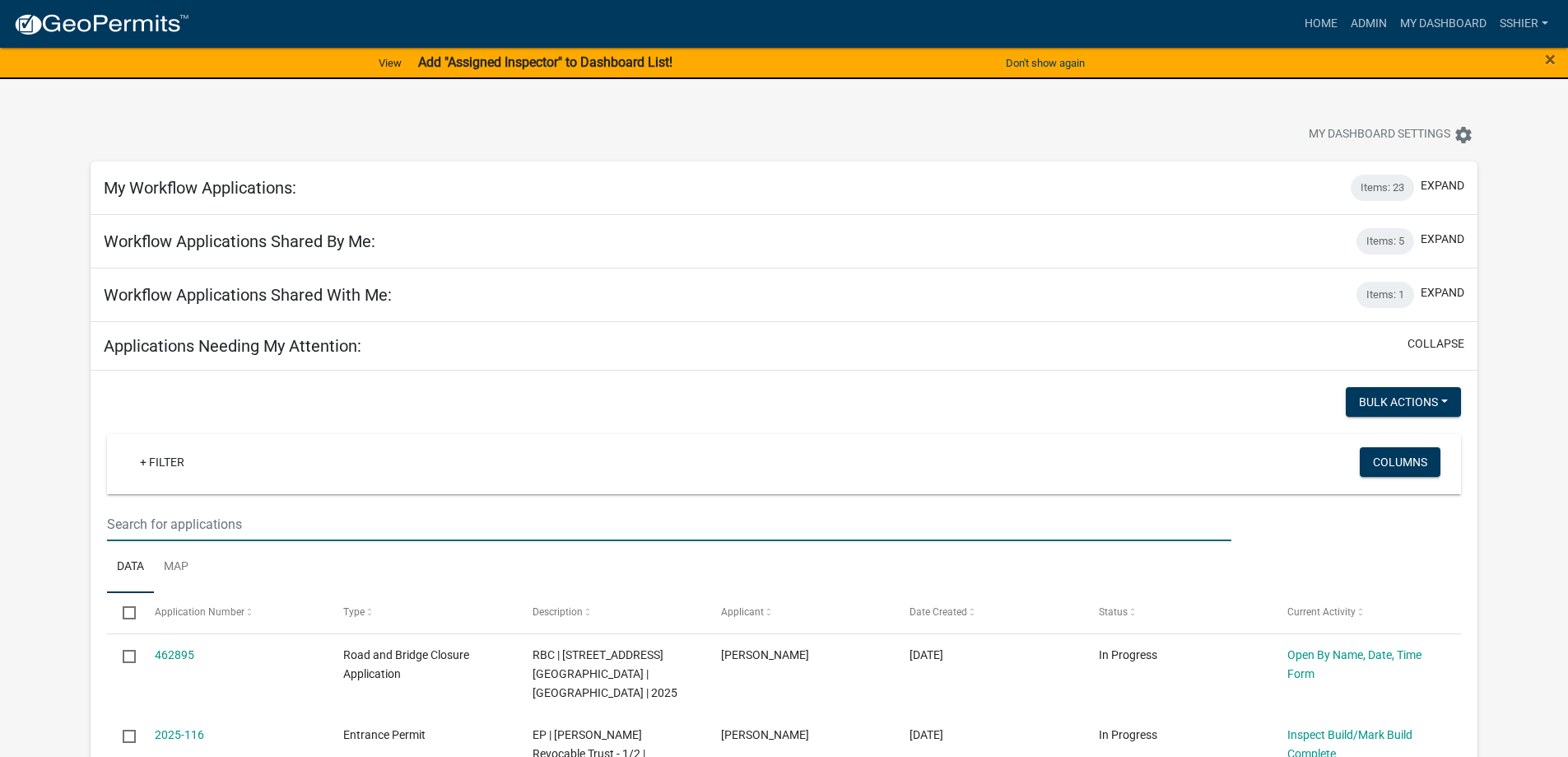
click at [189, 523] on input "text" at bounding box center [668, 524] width 1124 height 33
type input "lumen"
